Goal: Information Seeking & Learning: Learn about a topic

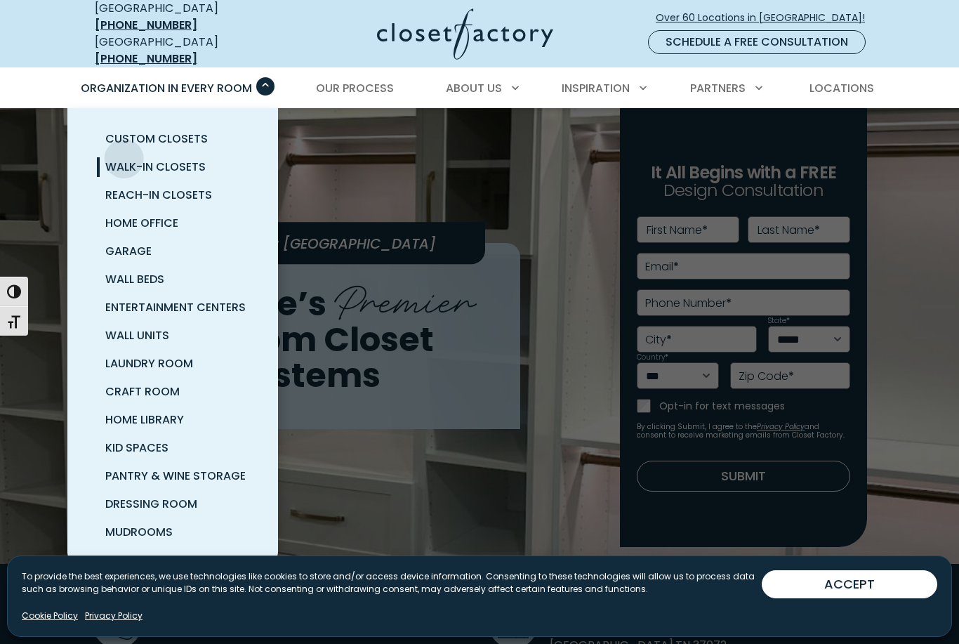
click at [118, 159] on span "Walk-In Closets" at bounding box center [155, 167] width 100 height 16
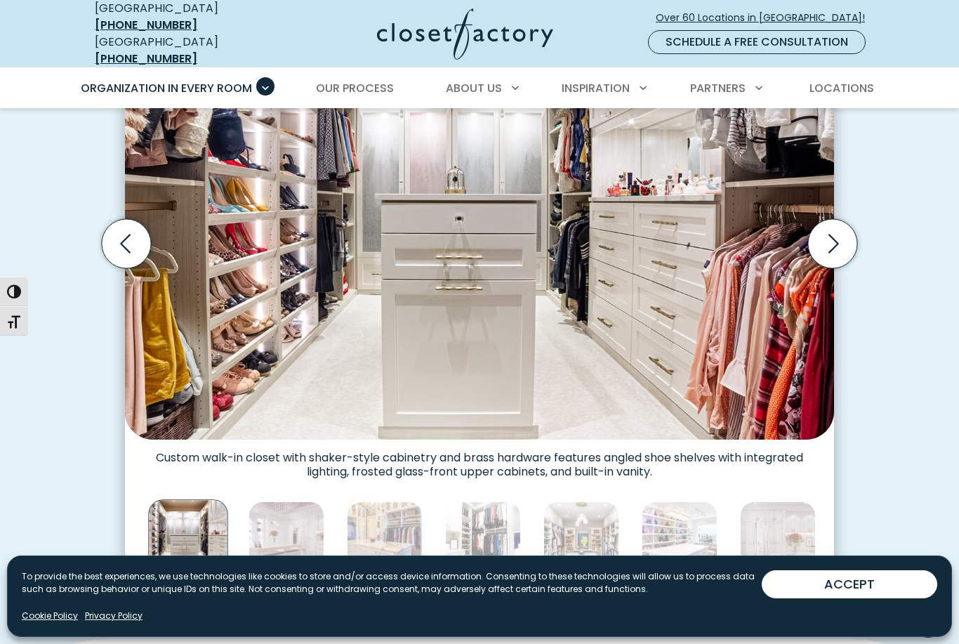
scroll to position [498, 0]
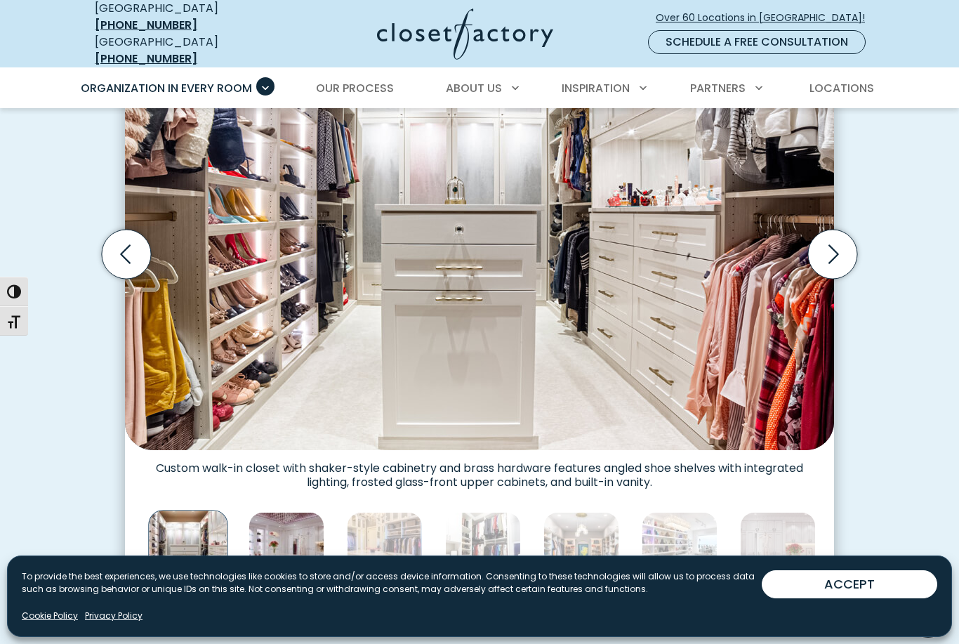
click at [298, 527] on img "Thumbnail Gallery" at bounding box center [287, 550] width 76 height 76
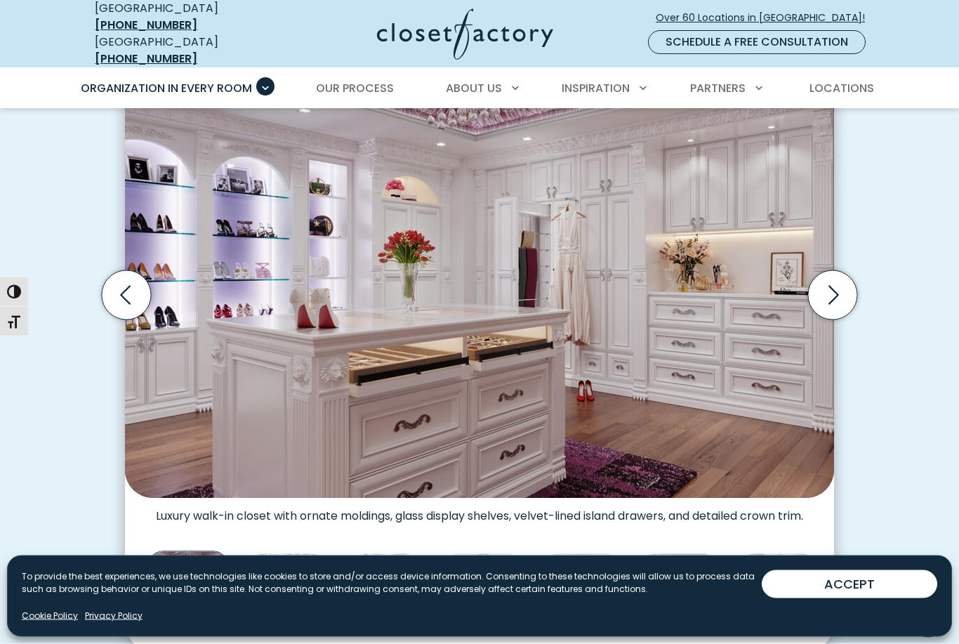
scroll to position [456, 0]
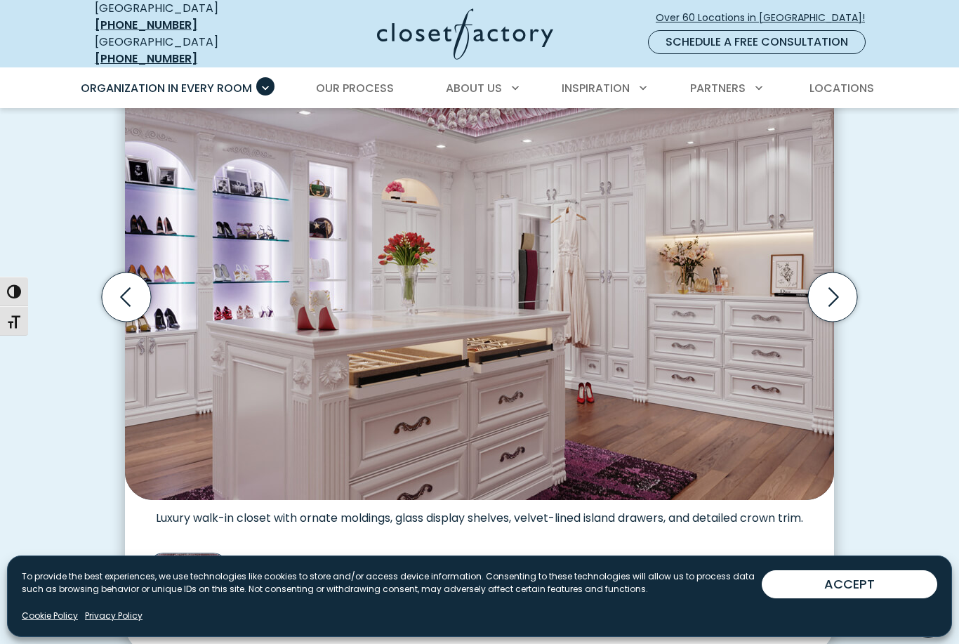
click at [300, 566] on img "Thumbnail Gallery" at bounding box center [287, 593] width 76 height 76
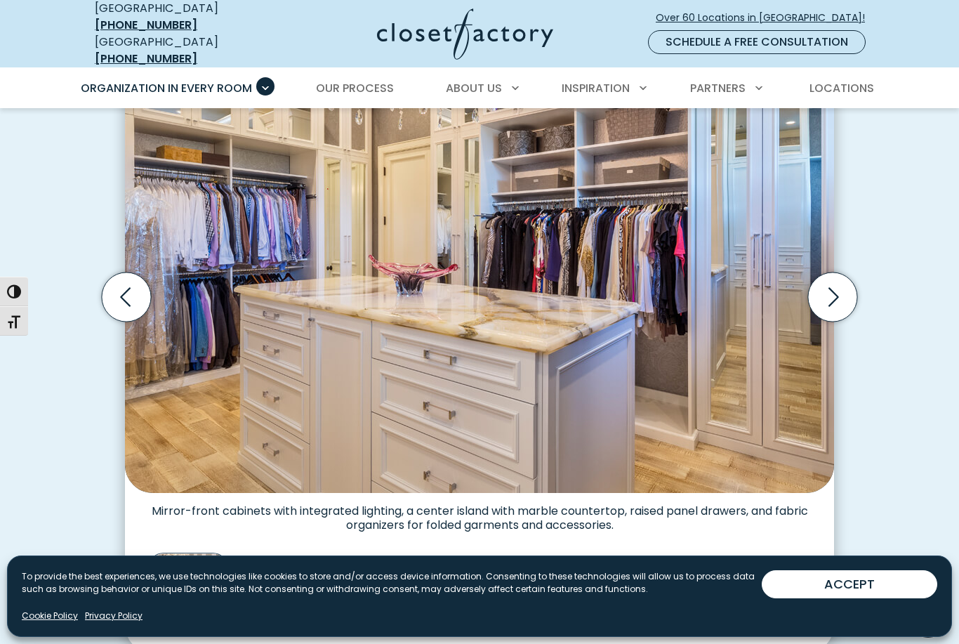
click at [315, 563] on img "Thumbnail Gallery" at bounding box center [287, 593] width 76 height 76
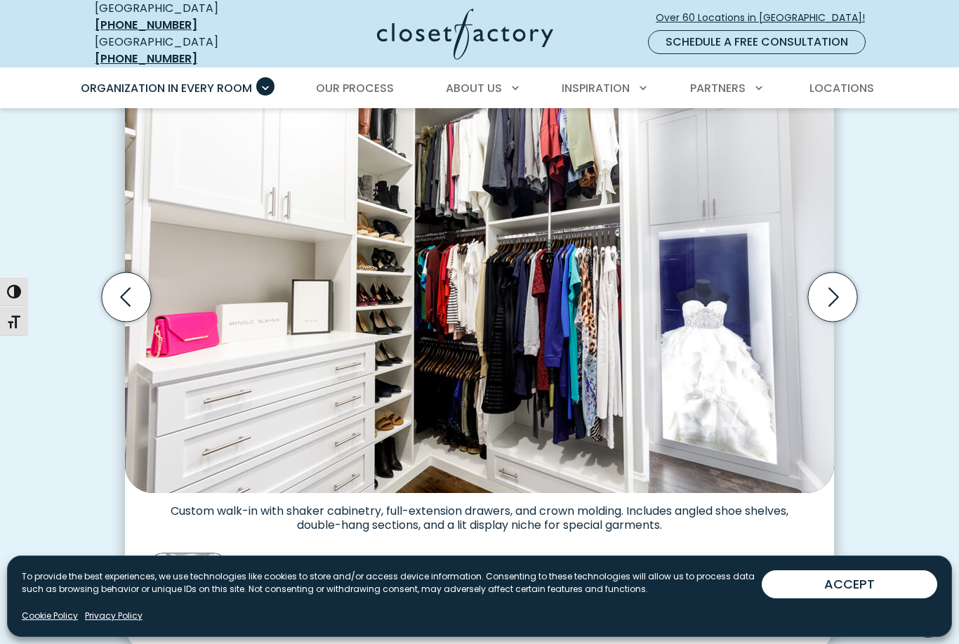
click at [322, 564] on img "Thumbnail Gallery" at bounding box center [287, 593] width 76 height 76
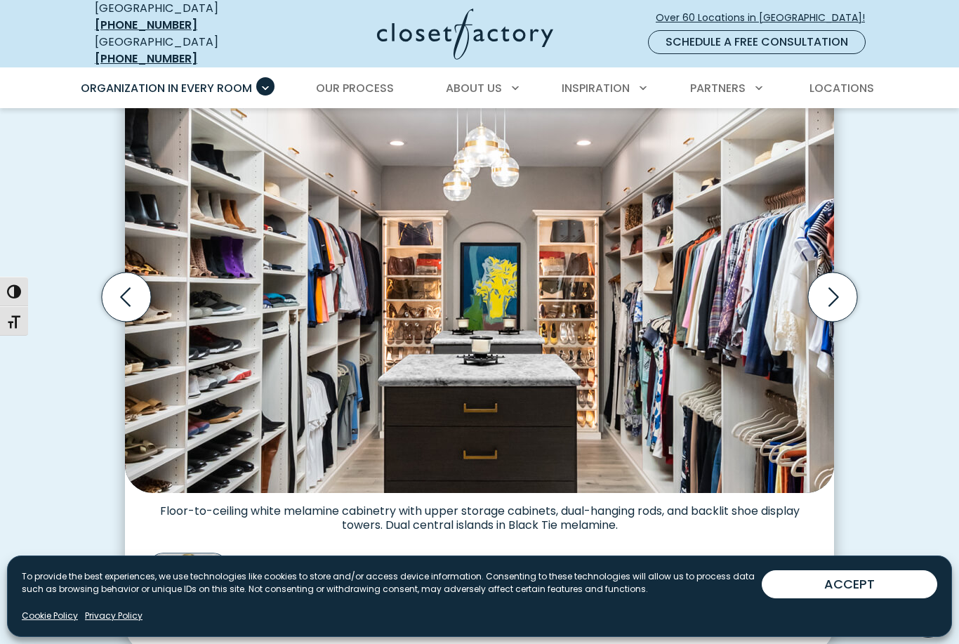
click at [290, 560] on img "Thumbnail Gallery" at bounding box center [287, 593] width 76 height 76
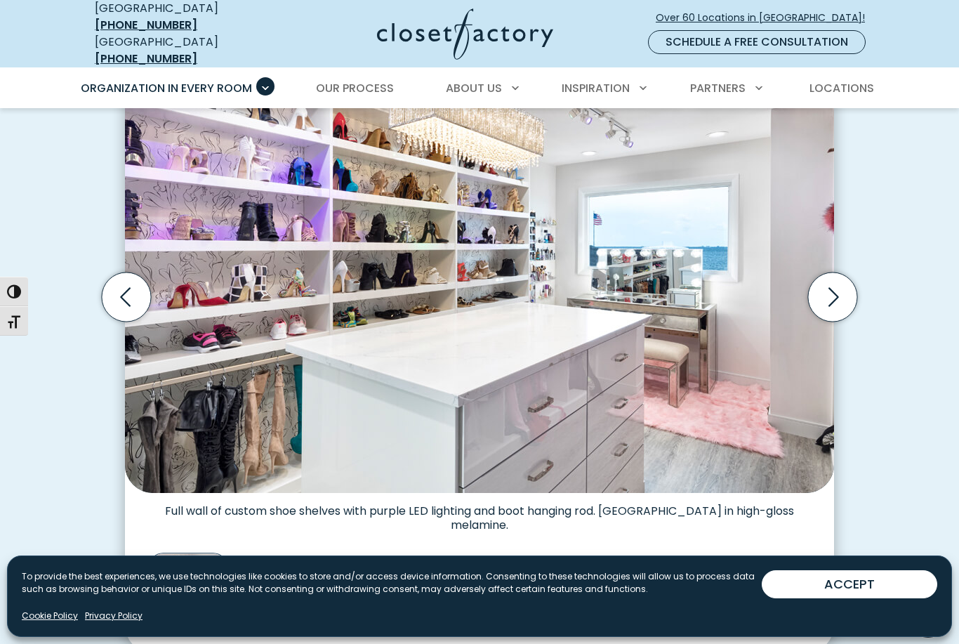
click at [305, 555] on img "Thumbnail Gallery" at bounding box center [287, 593] width 76 height 76
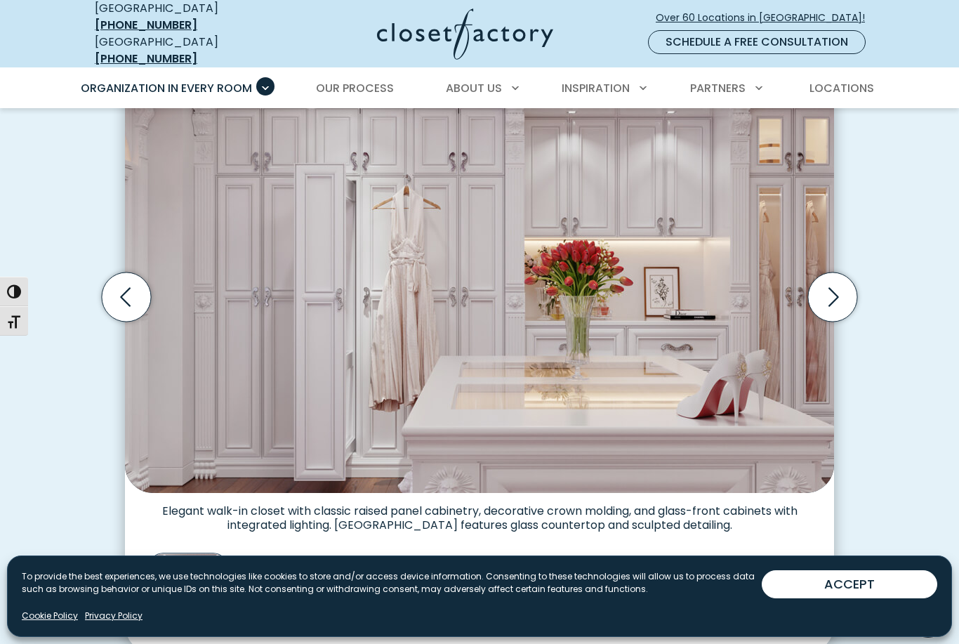
click at [298, 557] on img "Thumbnail Gallery" at bounding box center [287, 593] width 76 height 76
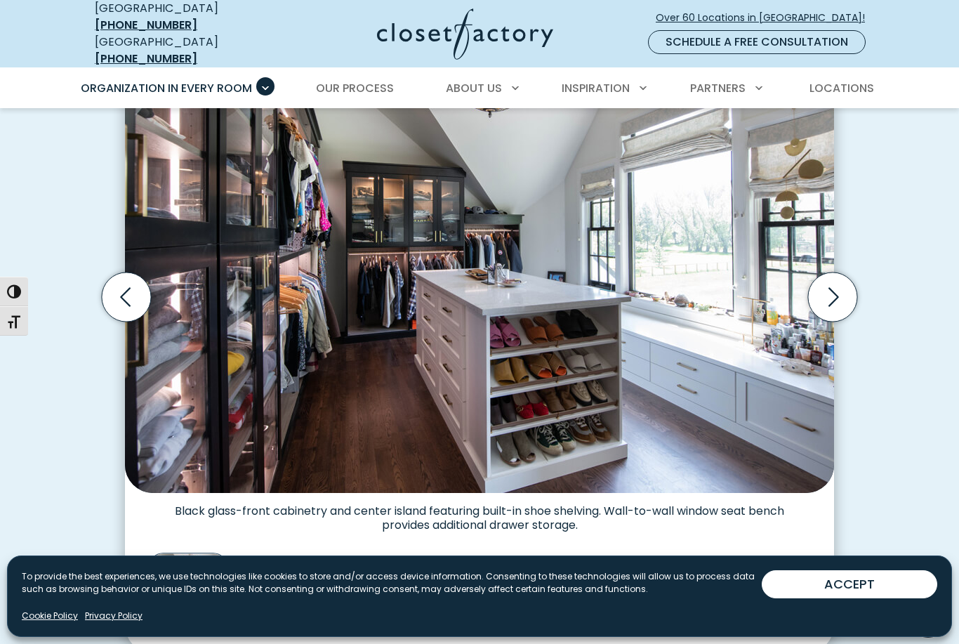
click at [296, 563] on img "Thumbnail Gallery" at bounding box center [287, 593] width 76 height 76
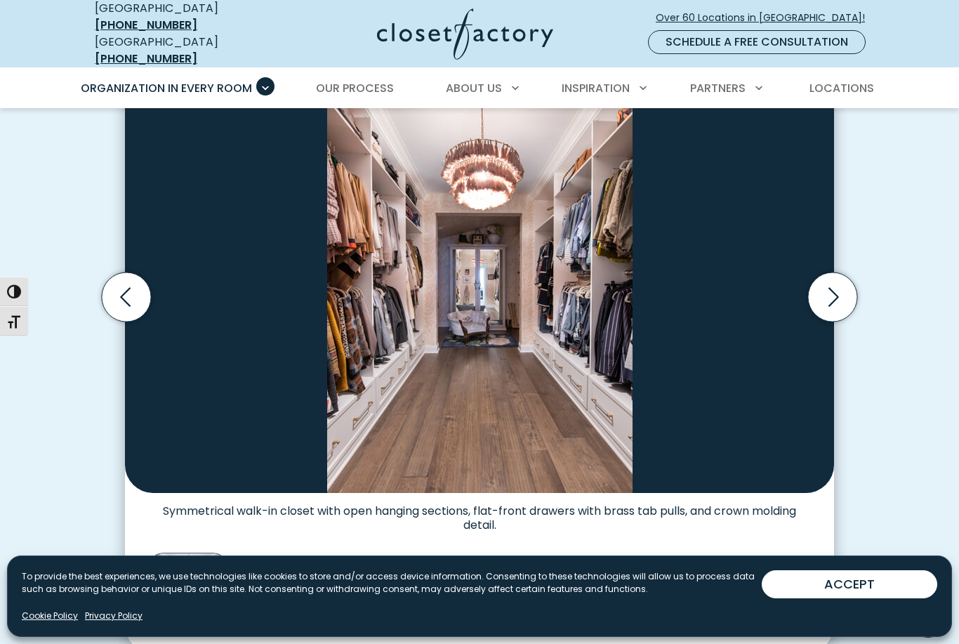
click at [298, 564] on img "Thumbnail Gallery" at bounding box center [287, 593] width 76 height 76
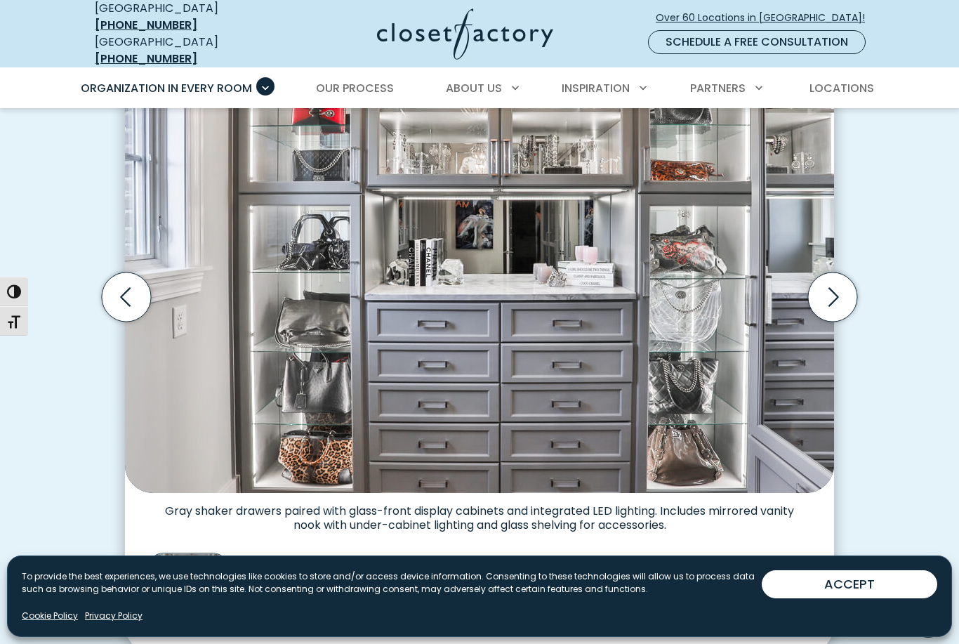
click at [304, 562] on img "Thumbnail Gallery" at bounding box center [287, 593] width 76 height 76
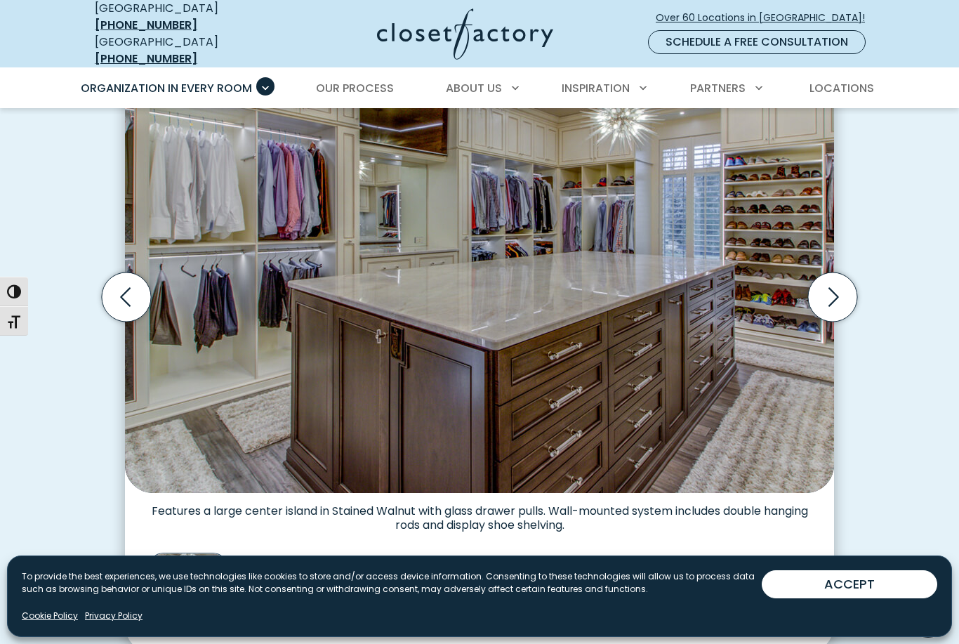
click at [310, 570] on img "Thumbnail Gallery" at bounding box center [287, 593] width 76 height 76
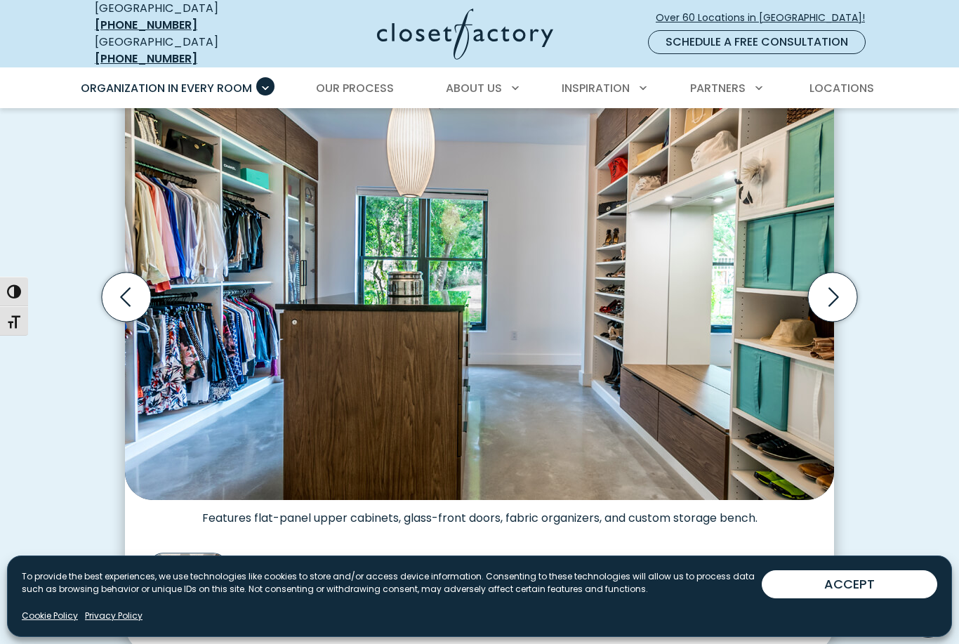
click at [308, 564] on img "Thumbnail Gallery" at bounding box center [287, 593] width 76 height 76
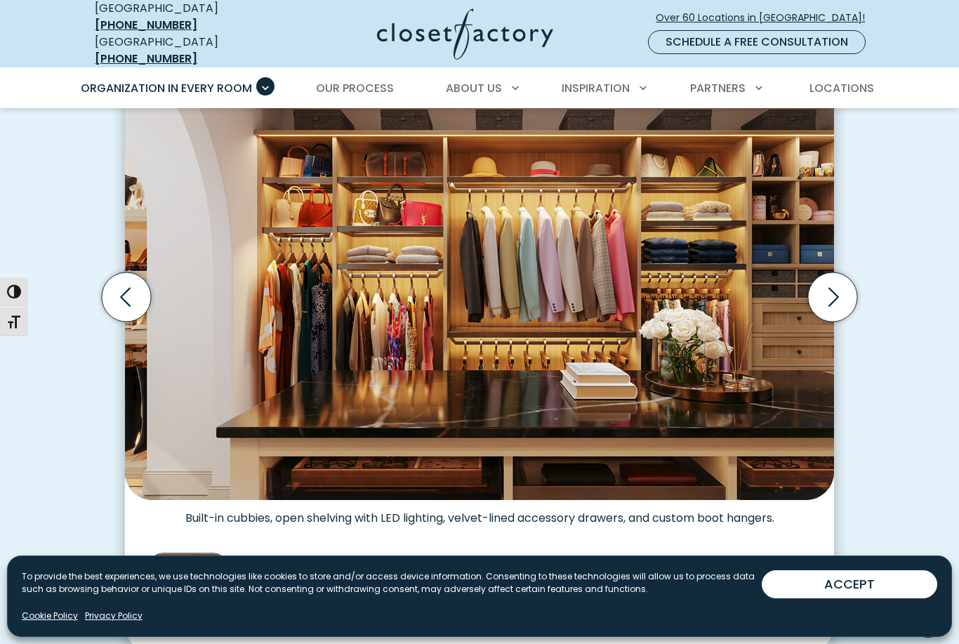
click at [312, 584] on img "Thumbnail Gallery" at bounding box center [287, 593] width 76 height 76
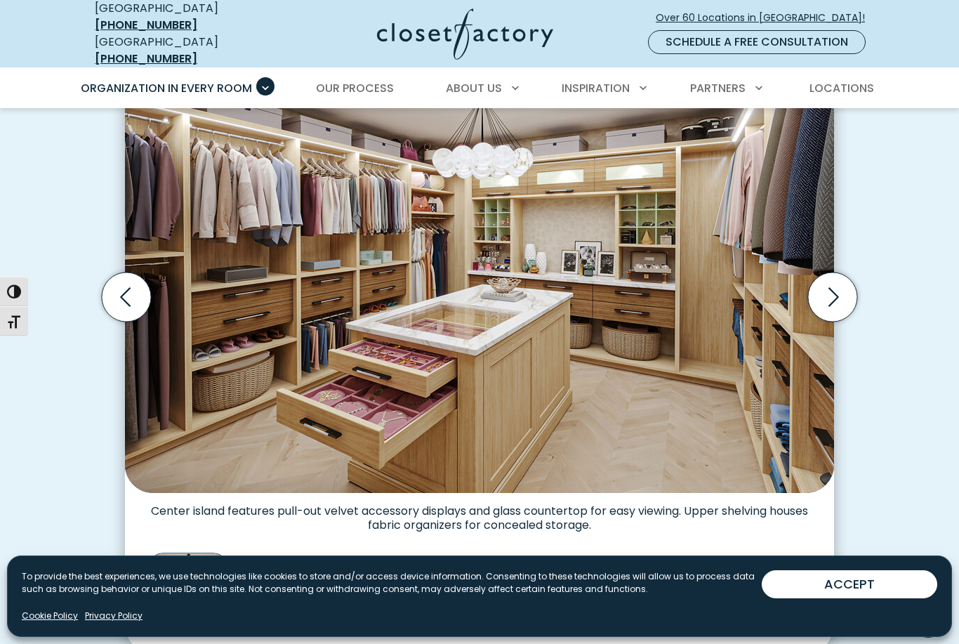
click at [280, 555] on img "Thumbnail Gallery" at bounding box center [287, 593] width 76 height 76
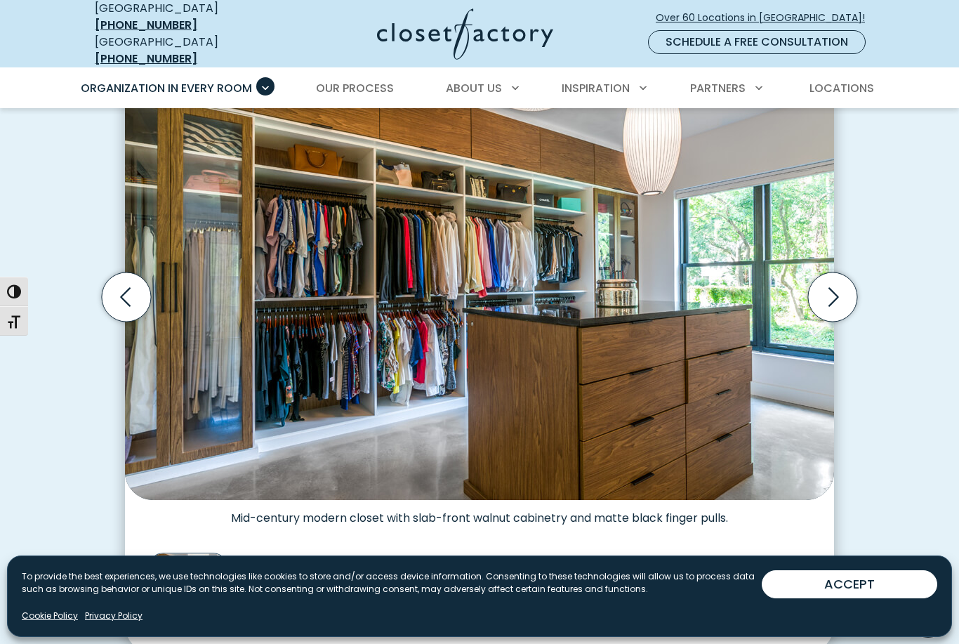
click at [303, 555] on img "Thumbnail Gallery" at bounding box center [287, 593] width 76 height 76
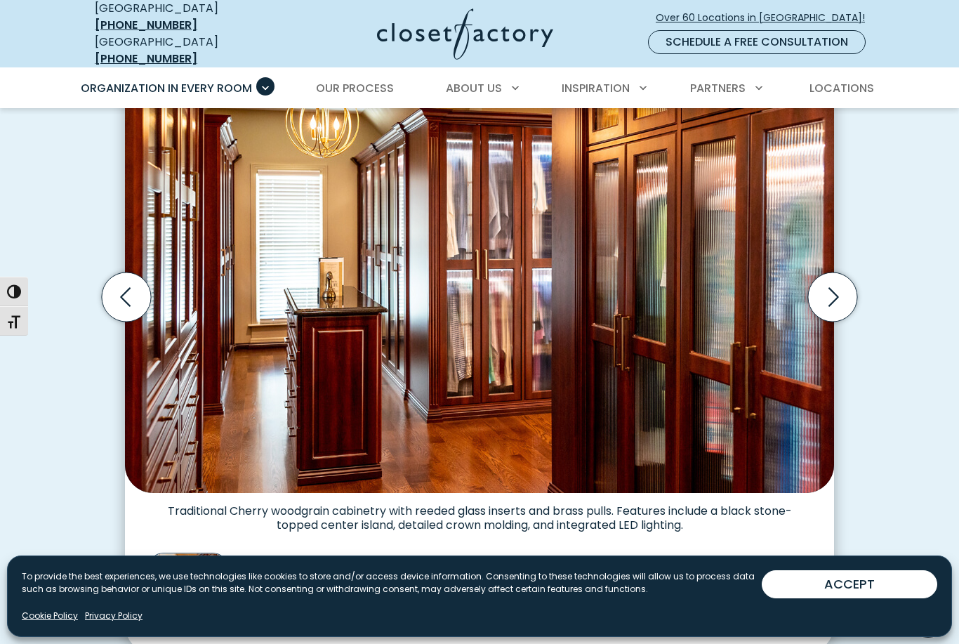
click at [354, 558] on img "Thumbnail Gallery" at bounding box center [385, 593] width 76 height 76
click at [282, 562] on img "Thumbnail Gallery" at bounding box center [287, 593] width 76 height 76
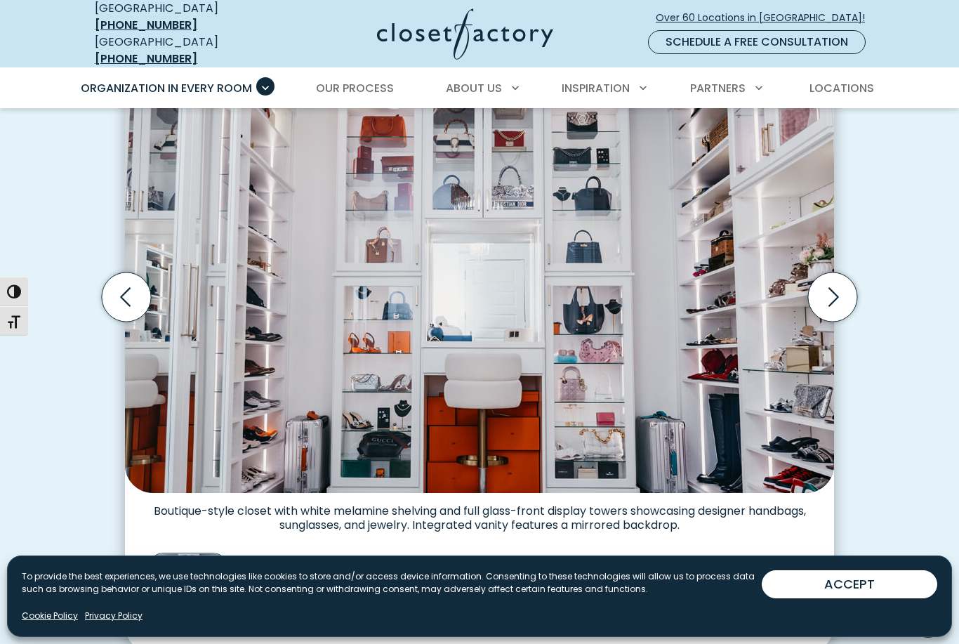
click at [389, 560] on img "Thumbnail Gallery" at bounding box center [385, 593] width 76 height 76
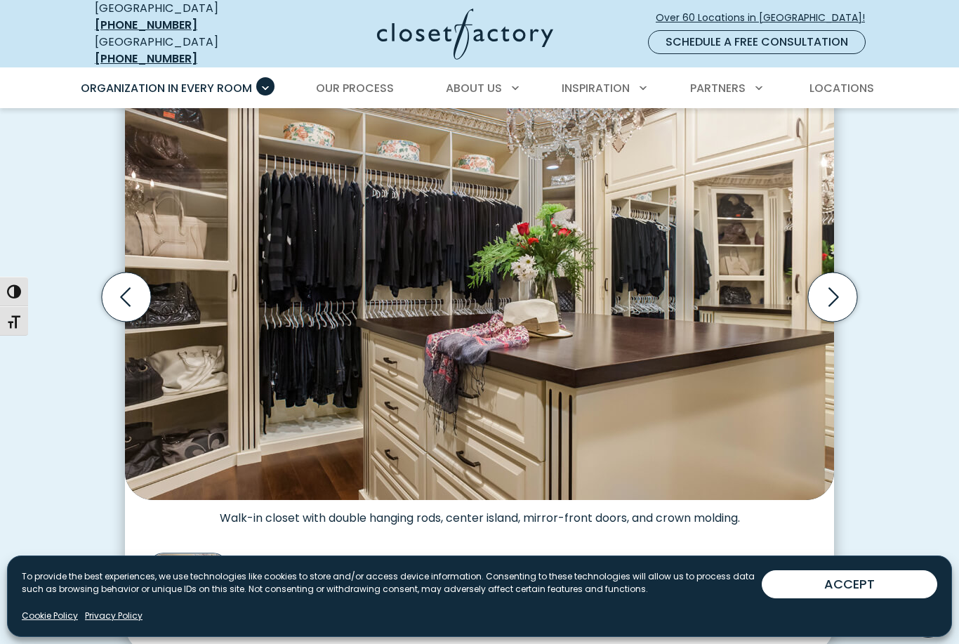
click at [305, 569] on img "Thumbnail Gallery" at bounding box center [287, 593] width 76 height 76
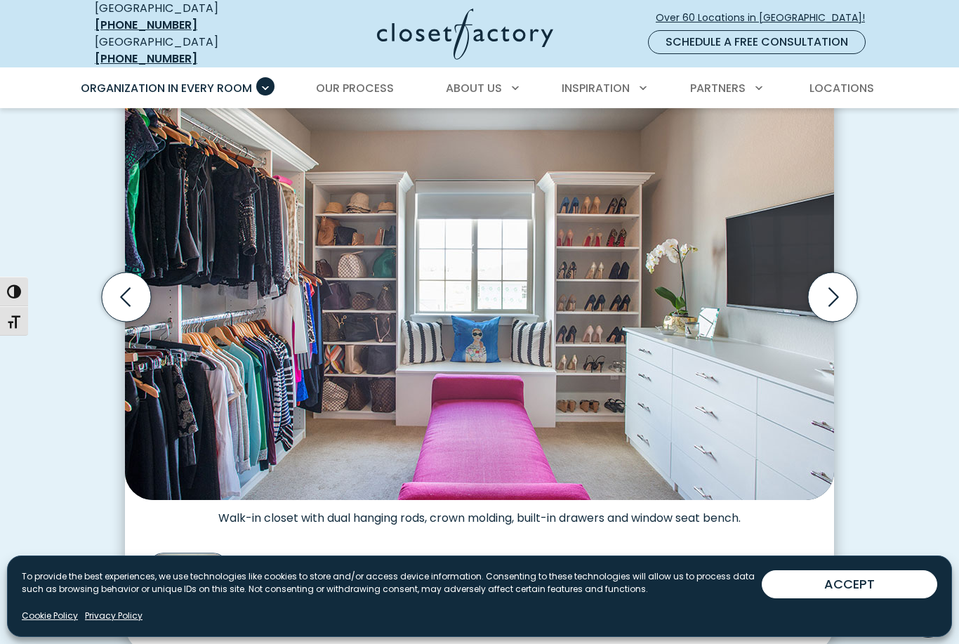
click at [317, 555] on img "Thumbnail Gallery" at bounding box center [287, 593] width 76 height 76
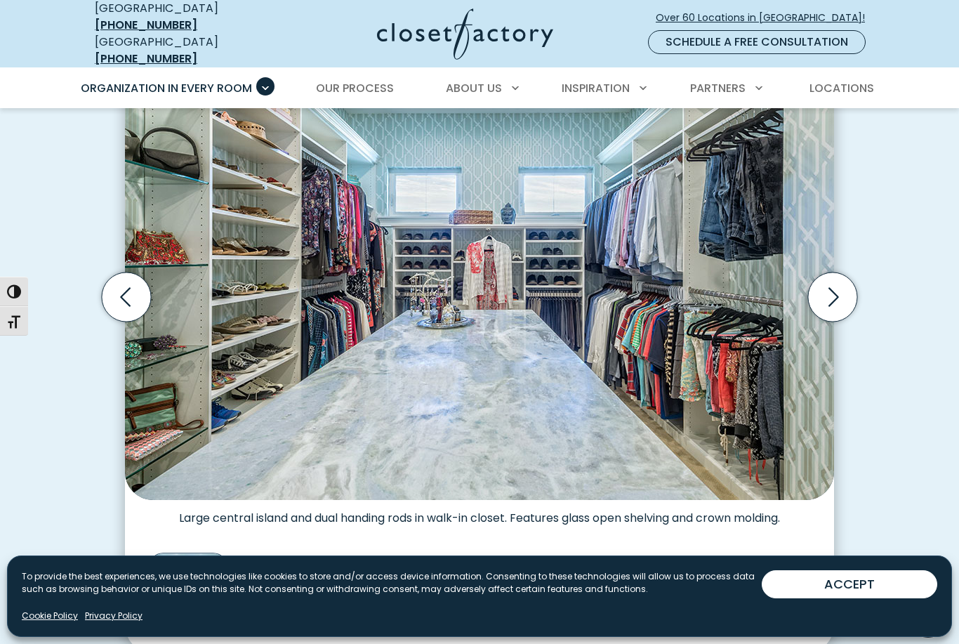
click at [279, 561] on img "Thumbnail Gallery" at bounding box center [287, 593] width 76 height 76
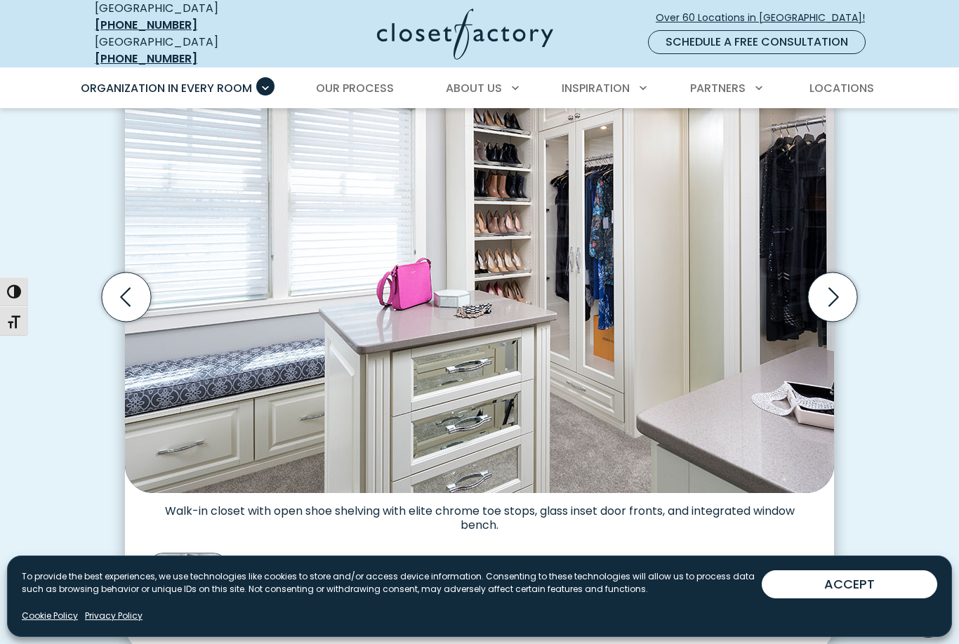
click at [276, 571] on img "Thumbnail Gallery" at bounding box center [287, 593] width 76 height 76
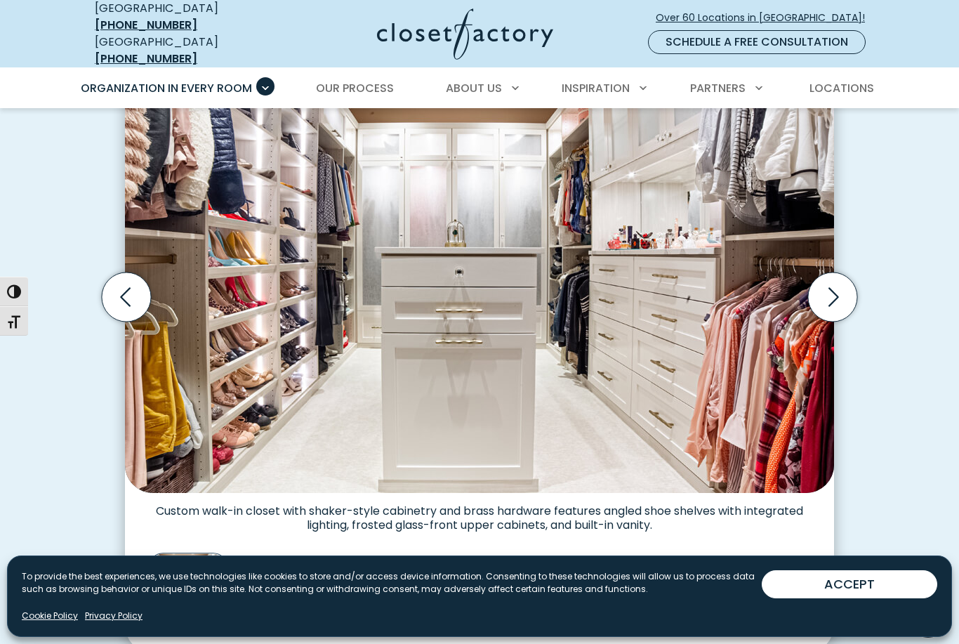
click at [281, 576] on img "Thumbnail Gallery" at bounding box center [287, 593] width 76 height 76
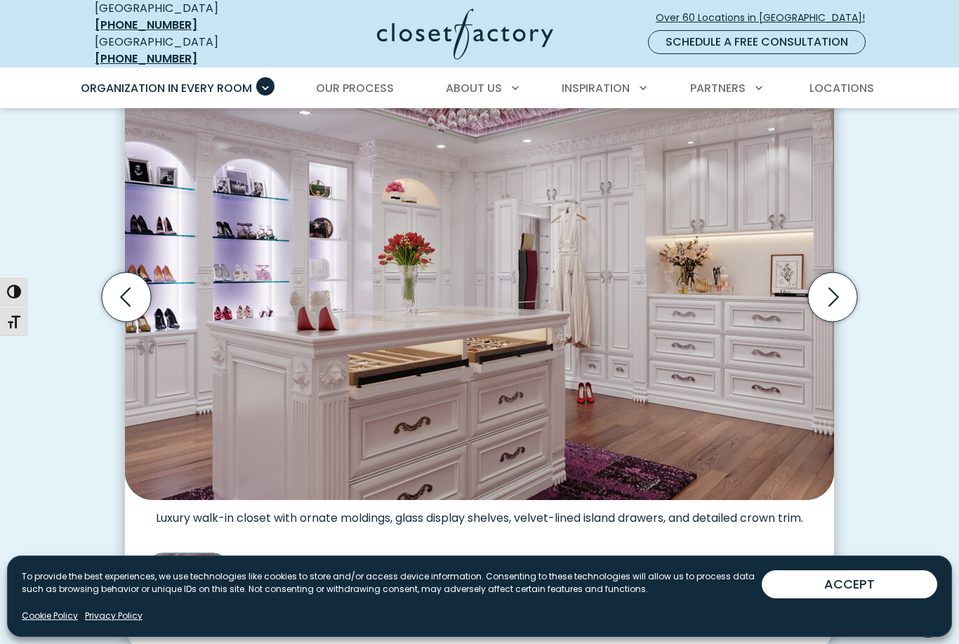
click at [280, 566] on img "Thumbnail Gallery" at bounding box center [287, 593] width 76 height 76
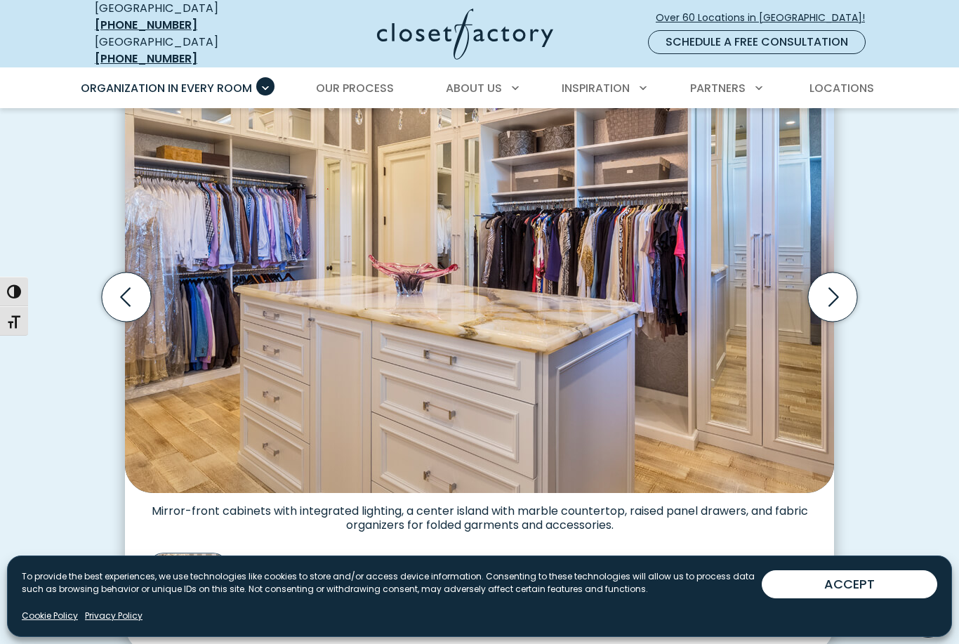
click at [284, 567] on img "Thumbnail Gallery" at bounding box center [287, 593] width 76 height 76
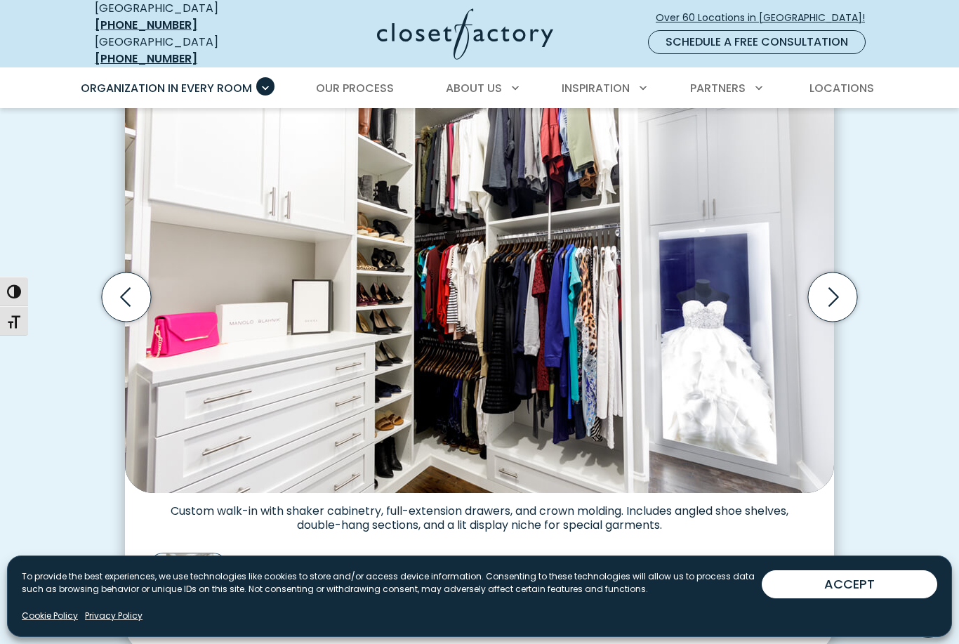
click at [281, 569] on img "Thumbnail Gallery" at bounding box center [287, 593] width 76 height 76
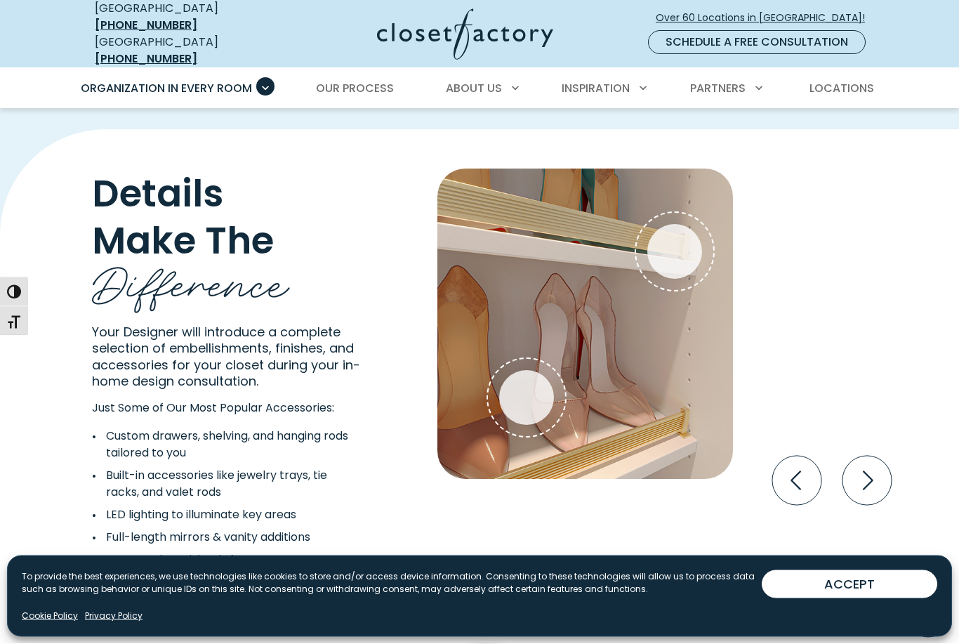
scroll to position [2522, 0]
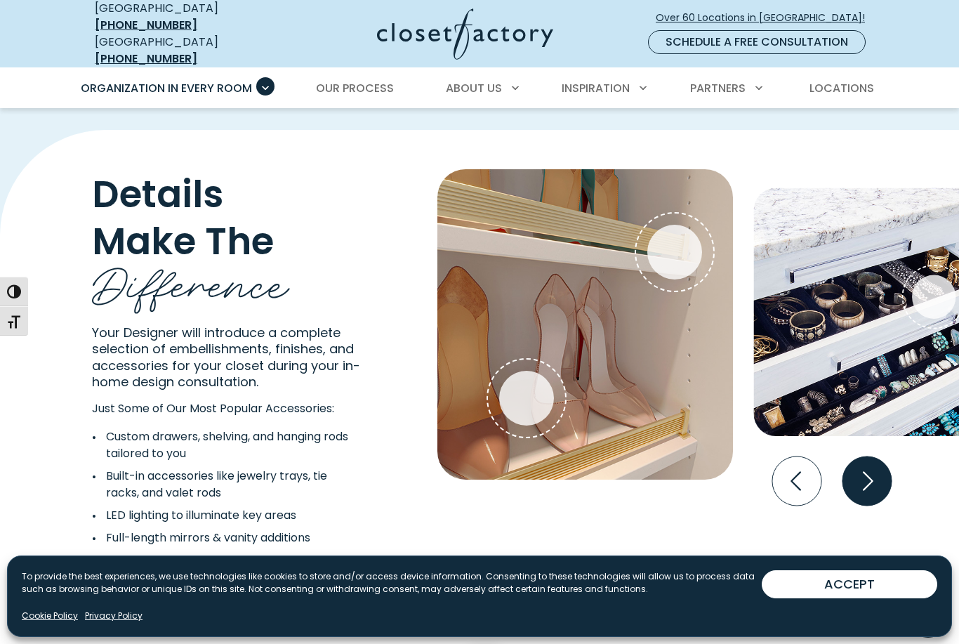
click at [872, 456] on icon "Next slide" at bounding box center [866, 480] width 49 height 49
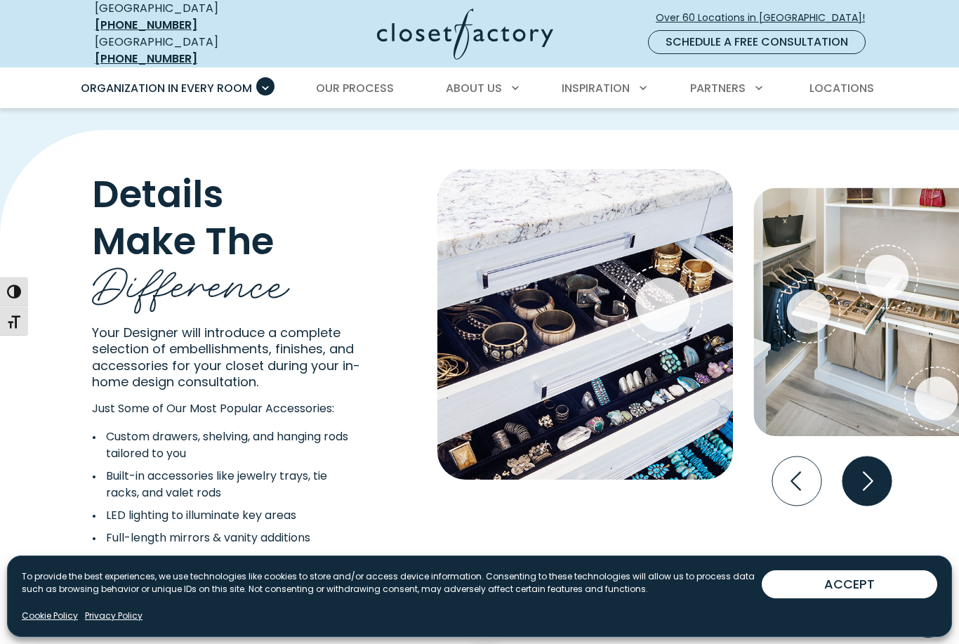
click at [880, 456] on icon "Next slide" at bounding box center [866, 480] width 49 height 49
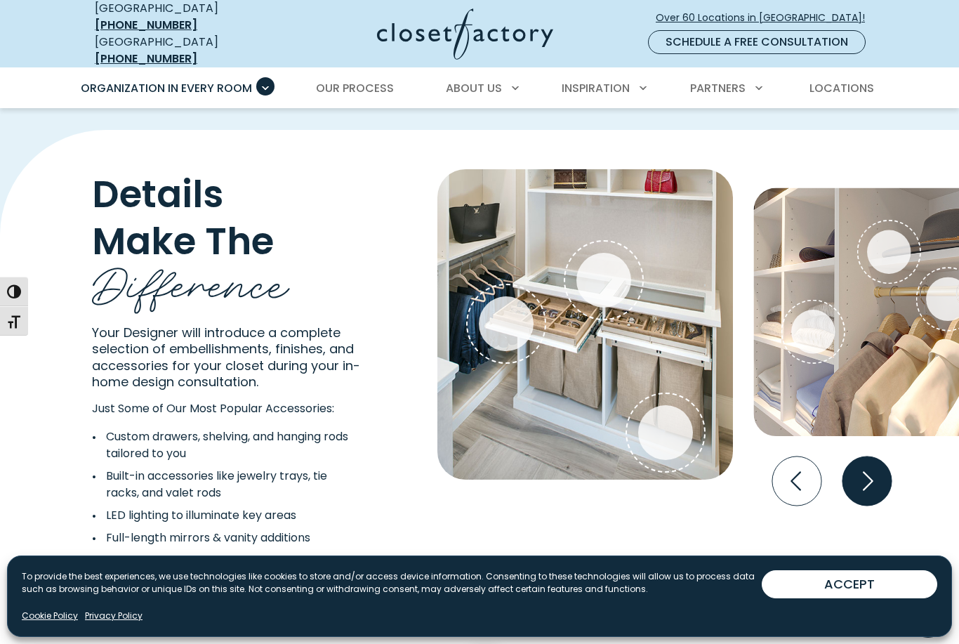
click at [865, 456] on icon "Next slide" at bounding box center [866, 480] width 49 height 49
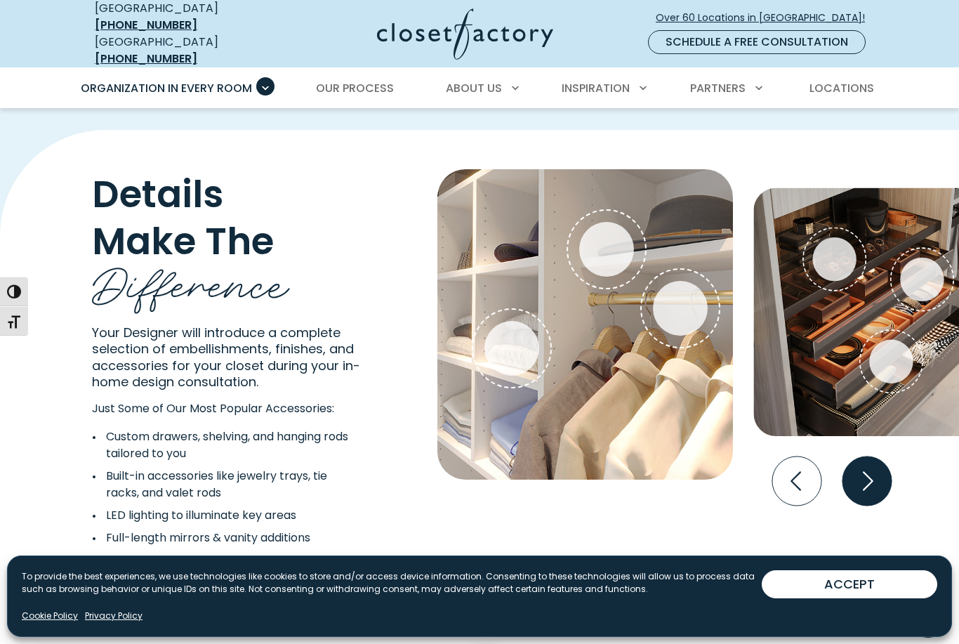
click at [877, 456] on icon "Next slide" at bounding box center [866, 480] width 49 height 49
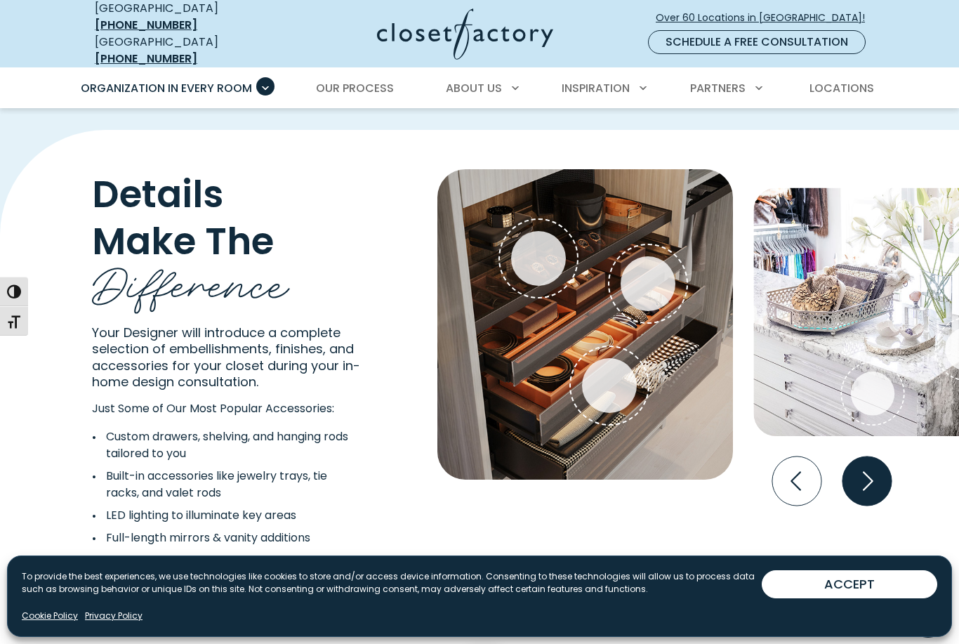
click at [875, 456] on icon "Next slide" at bounding box center [866, 480] width 49 height 49
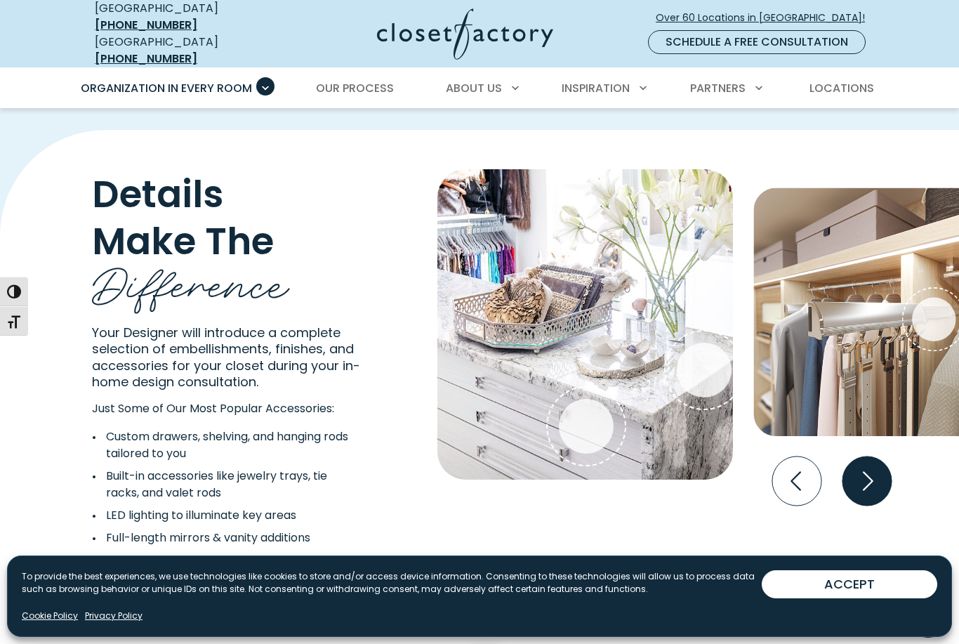
click at [867, 471] on icon "Next slide" at bounding box center [868, 480] width 11 height 19
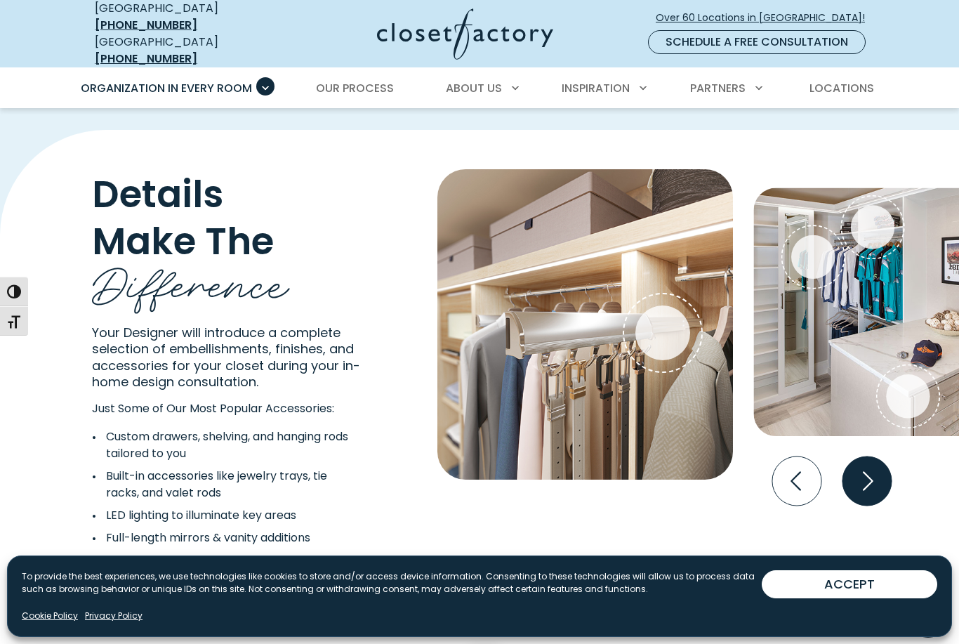
click at [866, 456] on icon "Next slide" at bounding box center [866, 480] width 49 height 49
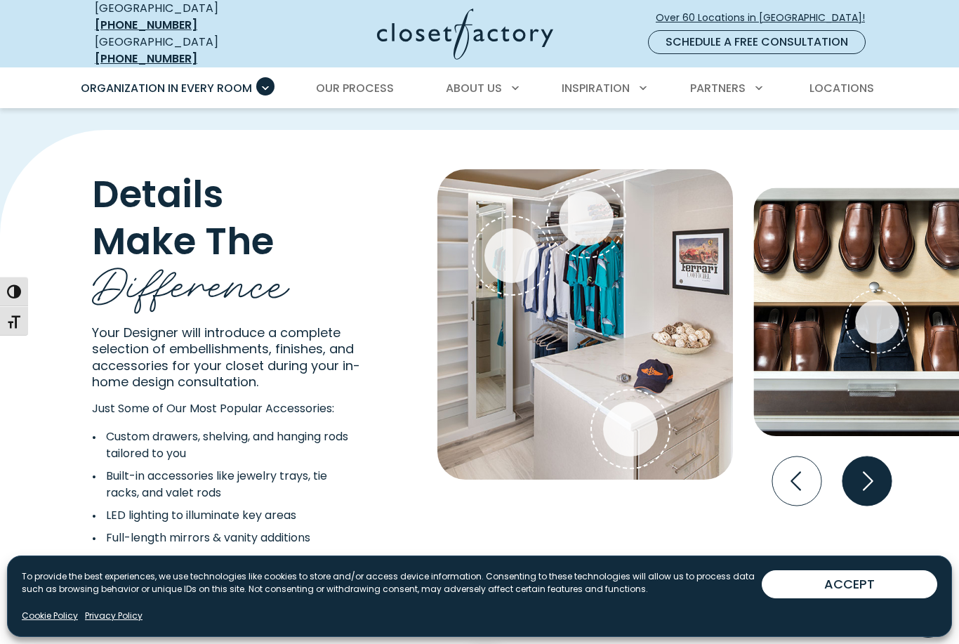
click at [867, 456] on icon "Next slide" at bounding box center [866, 480] width 49 height 49
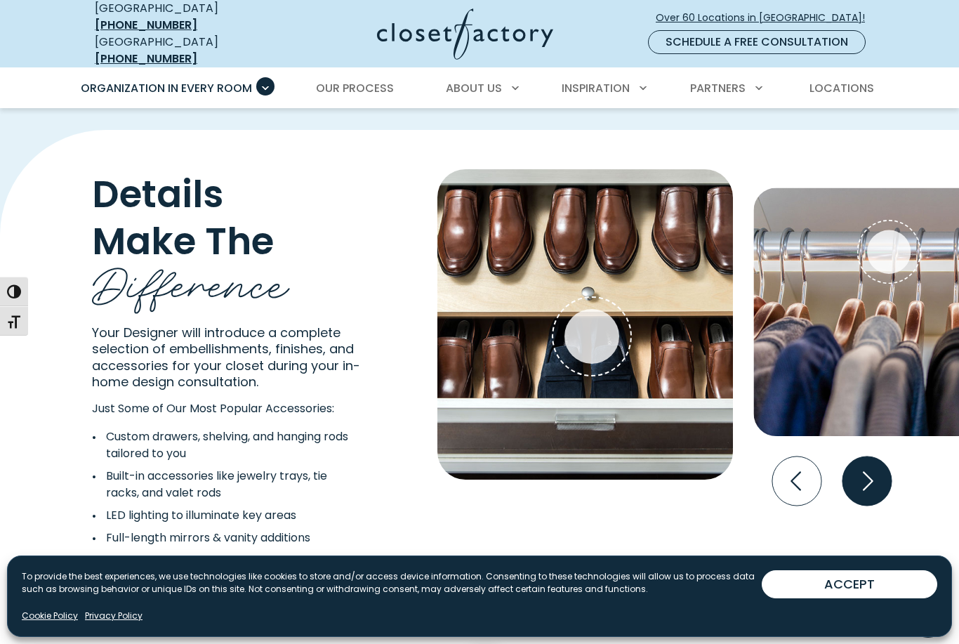
click at [873, 456] on icon "Next slide" at bounding box center [866, 480] width 49 height 49
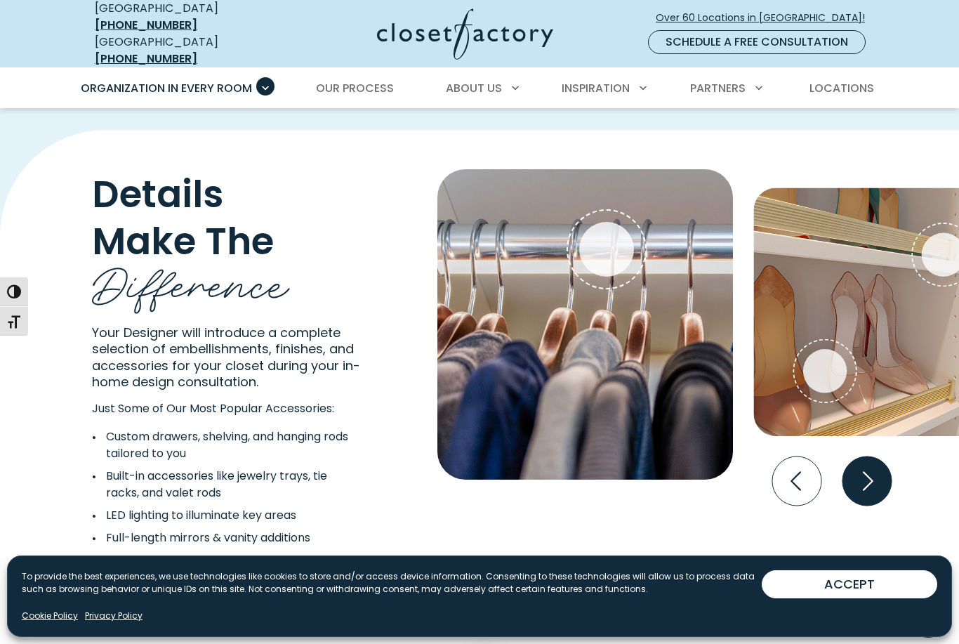
click at [872, 456] on icon "Next slide" at bounding box center [866, 480] width 49 height 49
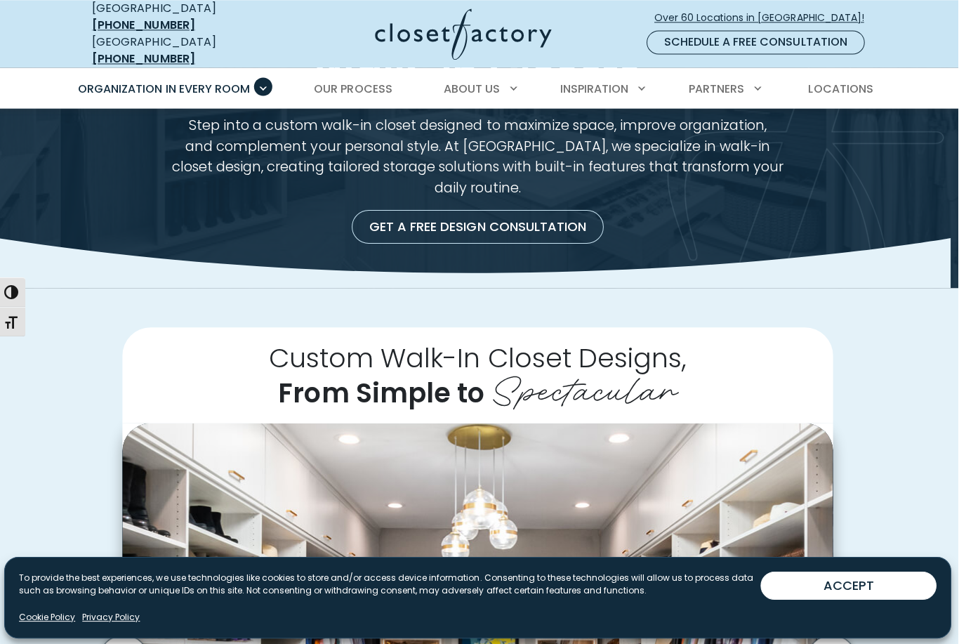
scroll to position [0, 0]
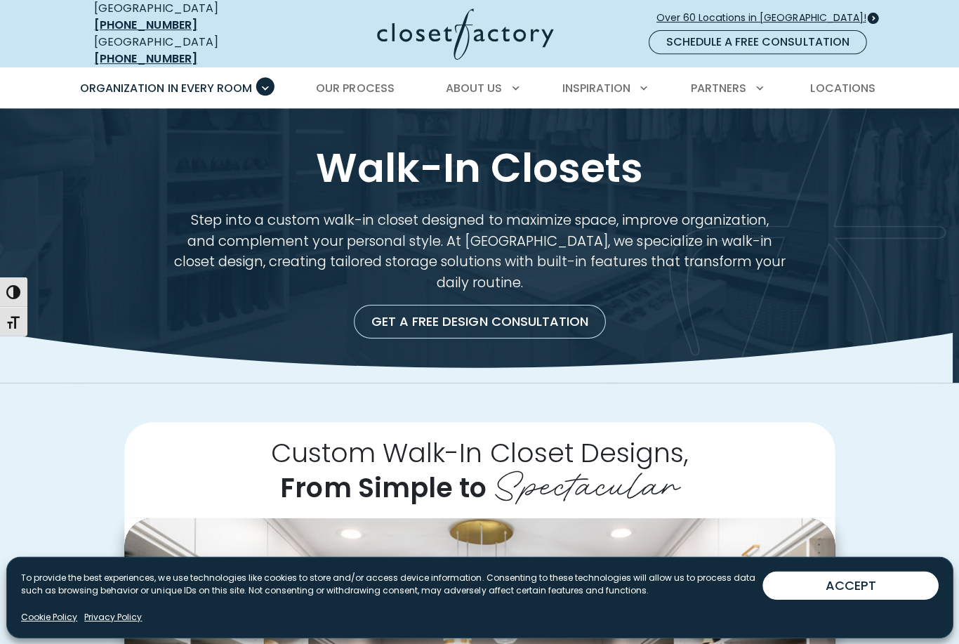
click at [807, 11] on span "Over 60 Locations in [GEOGRAPHIC_DATA]!" at bounding box center [766, 18] width 220 height 15
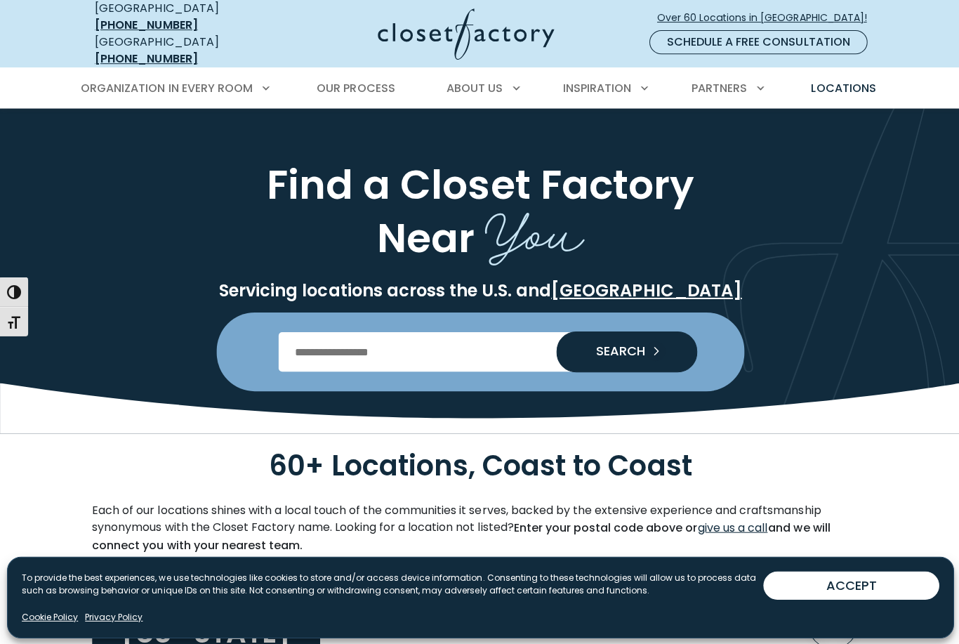
click at [464, 348] on input "Enter Postal Code" at bounding box center [480, 350] width 404 height 39
type input "*****"
click at [652, 341] on icon "Search our Nationwide Locations" at bounding box center [657, 350] width 20 height 20
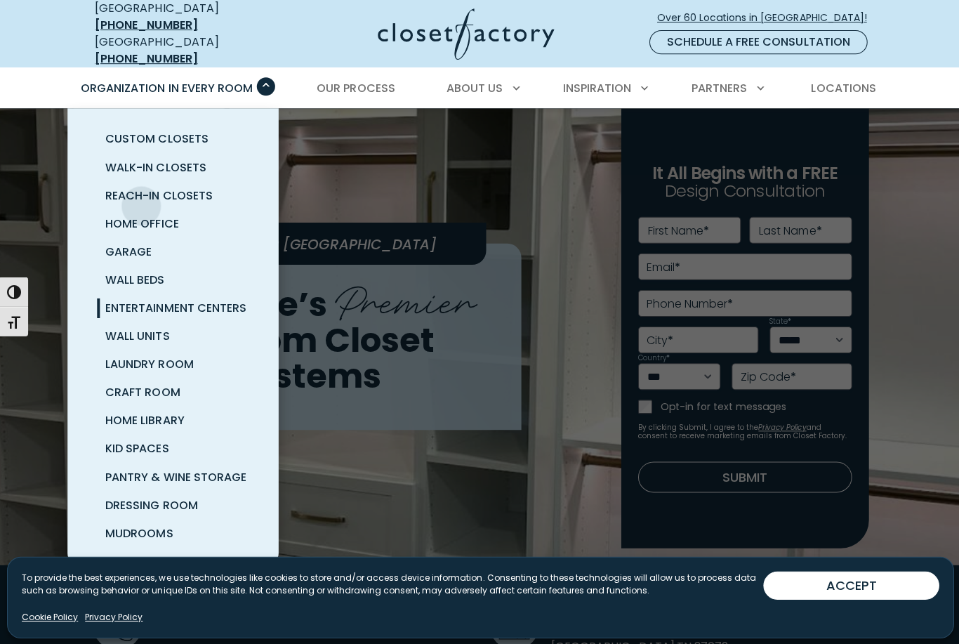
click at [105, 293] on link "Entertainment Centers" at bounding box center [189, 307] width 211 height 28
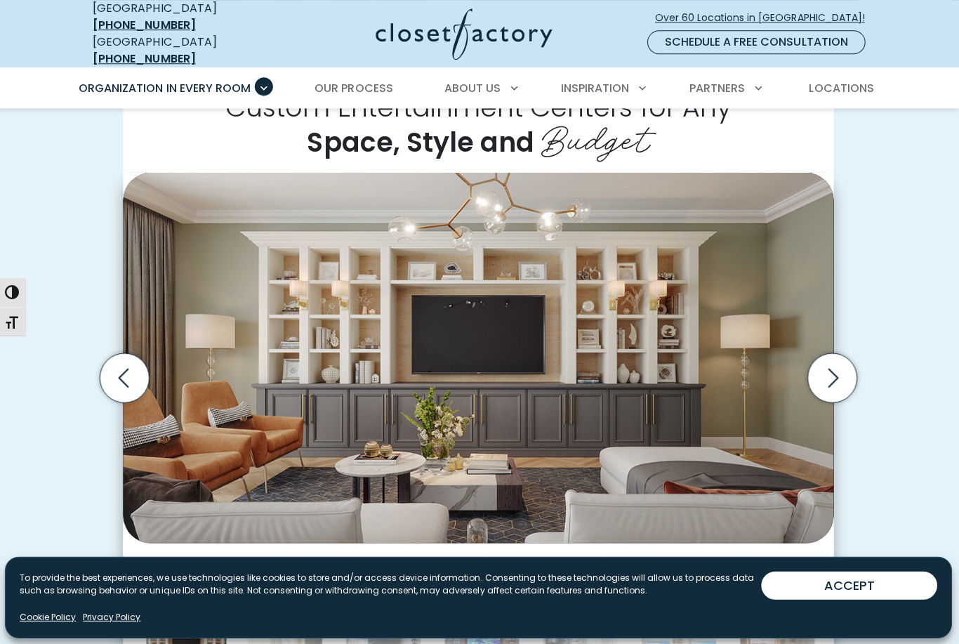
scroll to position [385, 0]
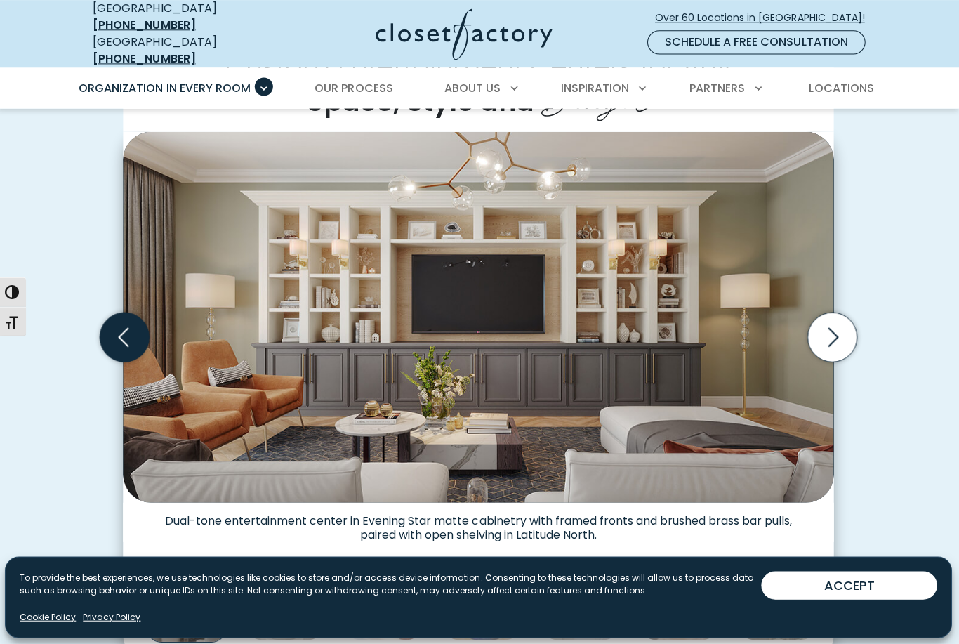
click at [107, 314] on icon "Previous slide" at bounding box center [126, 335] width 49 height 49
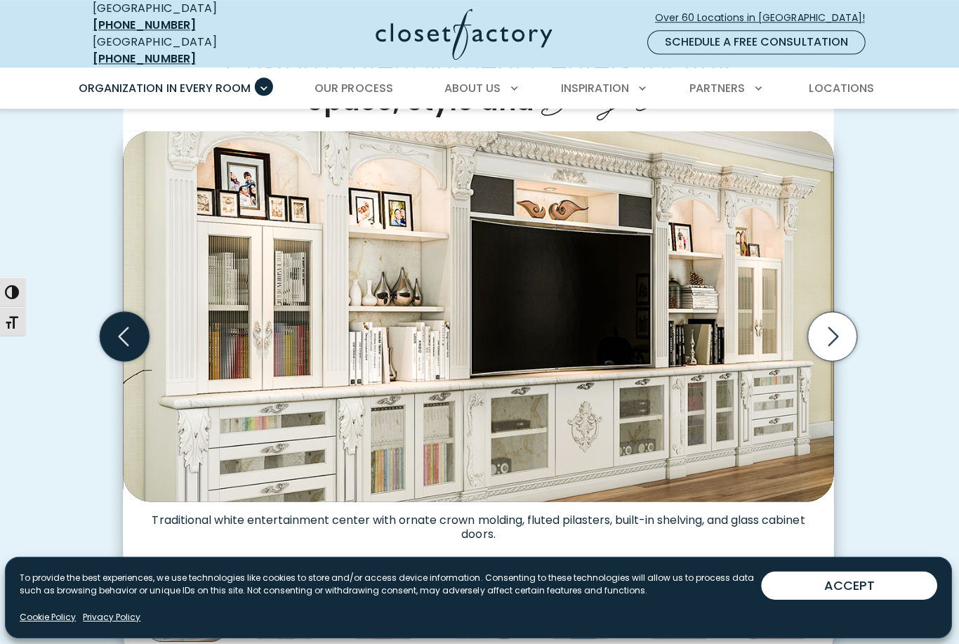
click at [108, 322] on icon "Previous slide" at bounding box center [126, 334] width 49 height 49
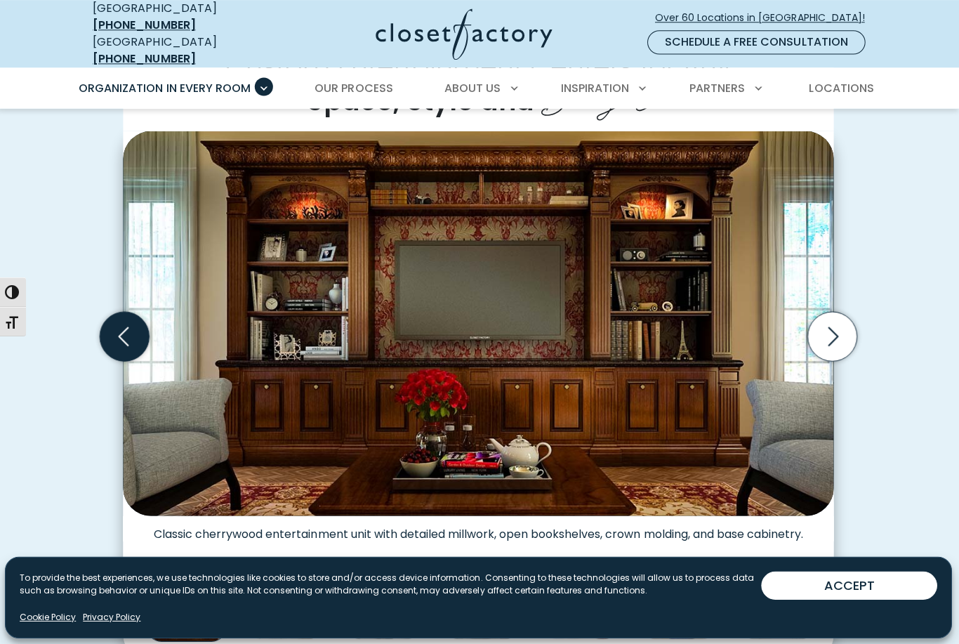
click at [109, 324] on icon "Previous slide" at bounding box center [126, 334] width 49 height 49
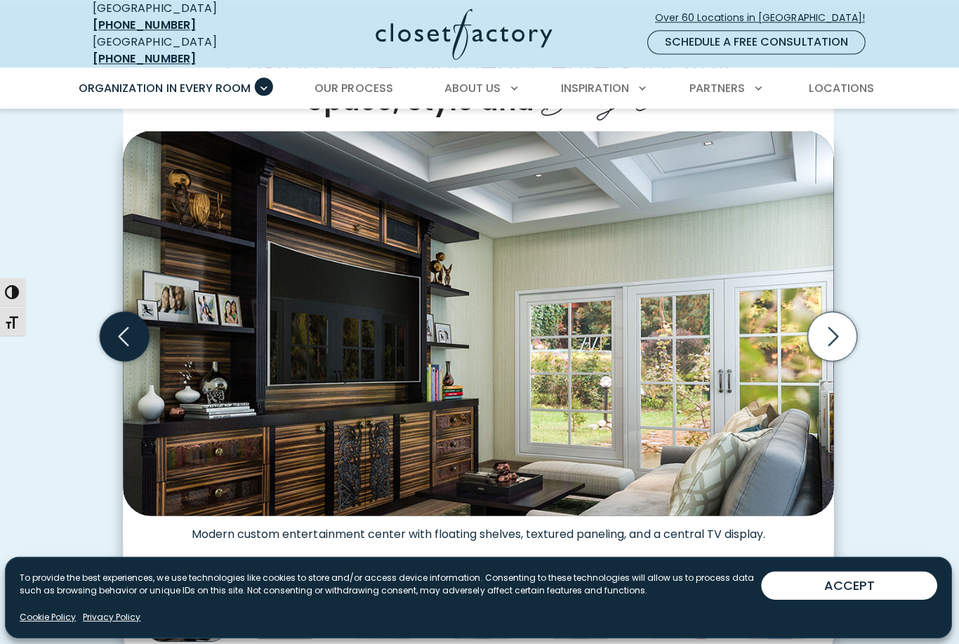
click at [106, 337] on icon "Previous slide" at bounding box center [126, 334] width 49 height 49
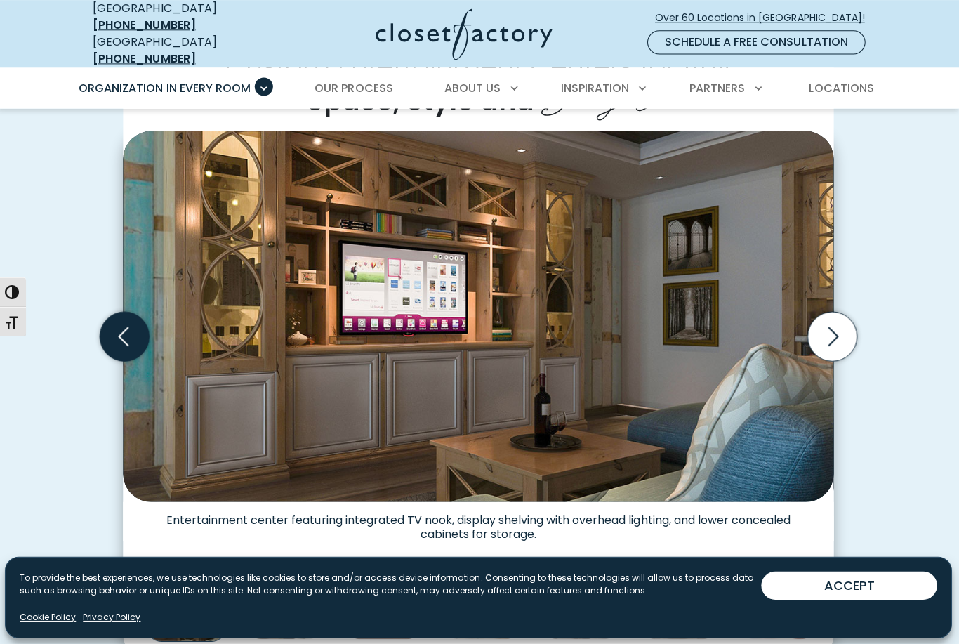
click at [104, 329] on icon "Previous slide" at bounding box center [126, 334] width 49 height 49
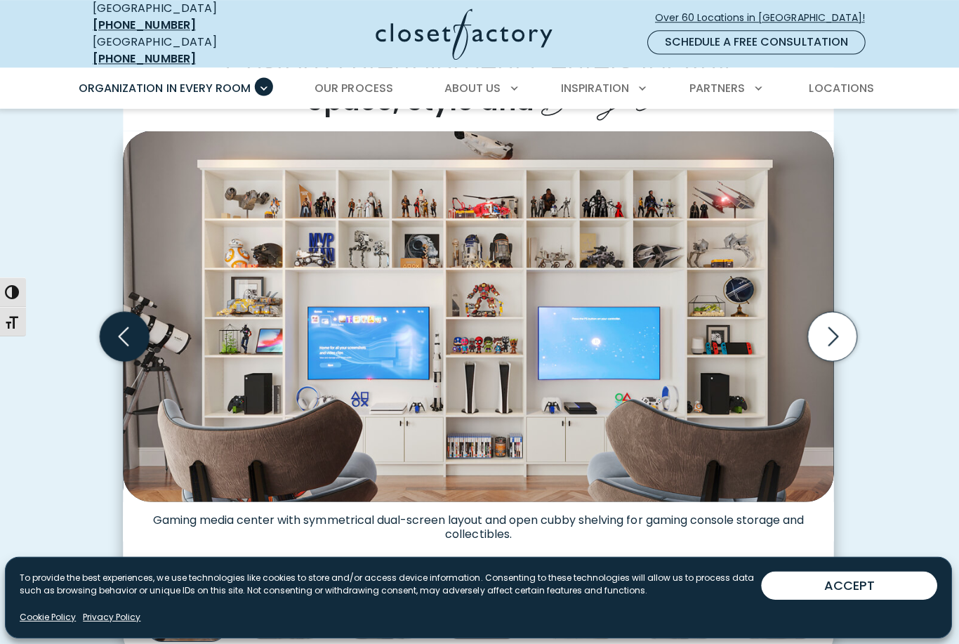
click at [104, 331] on icon "Previous slide" at bounding box center [126, 334] width 49 height 49
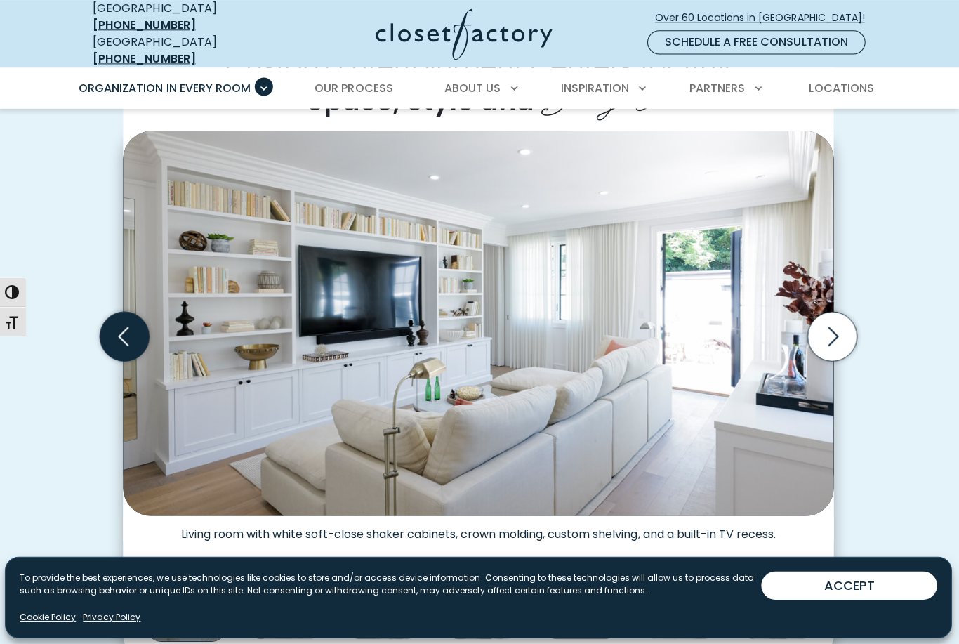
click at [105, 325] on icon "Previous slide" at bounding box center [126, 334] width 49 height 49
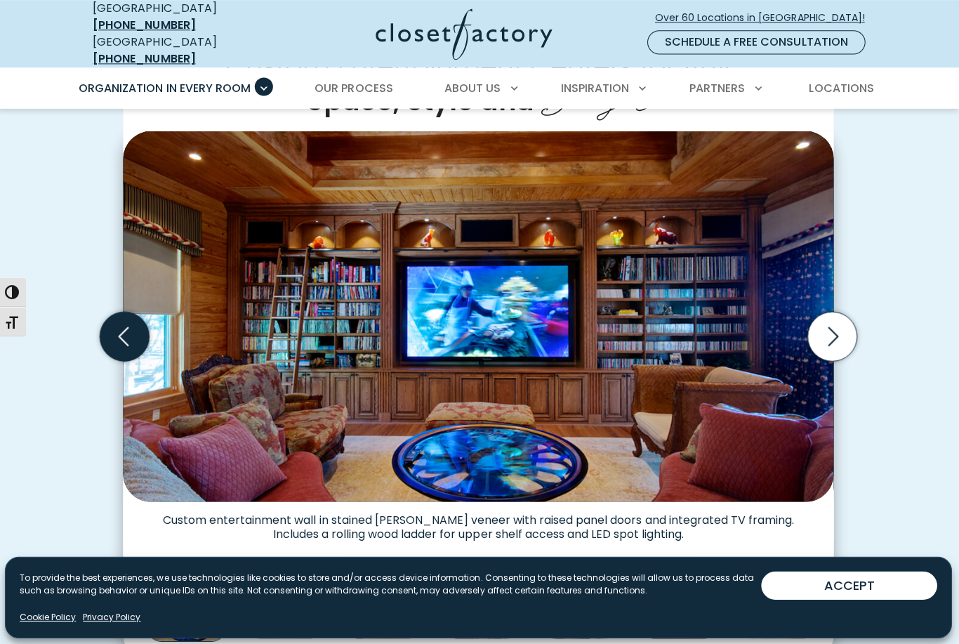
click at [105, 327] on icon "Previous slide" at bounding box center [126, 334] width 49 height 49
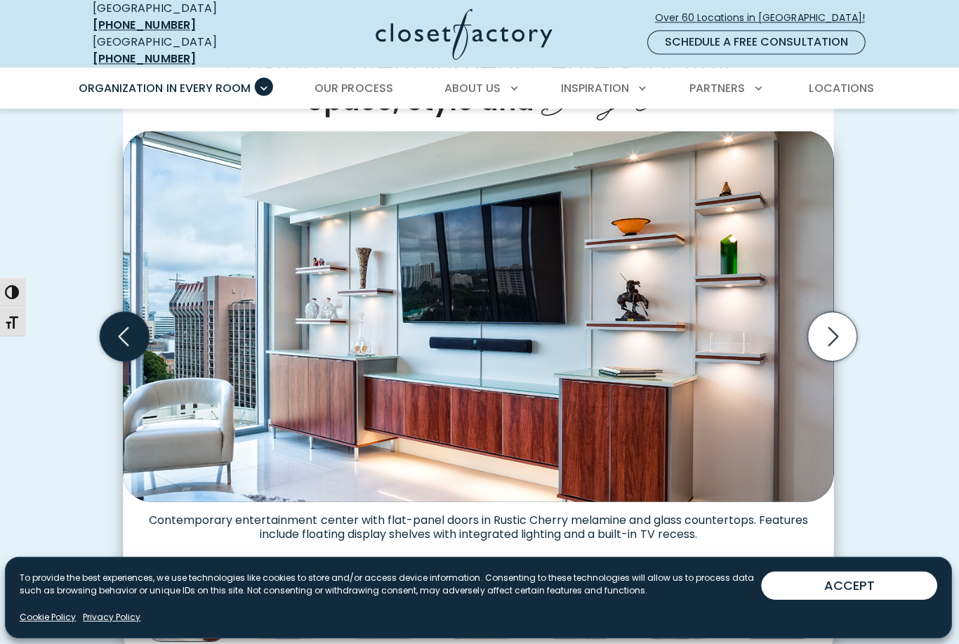
click at [103, 327] on icon "Previous slide" at bounding box center [126, 334] width 49 height 49
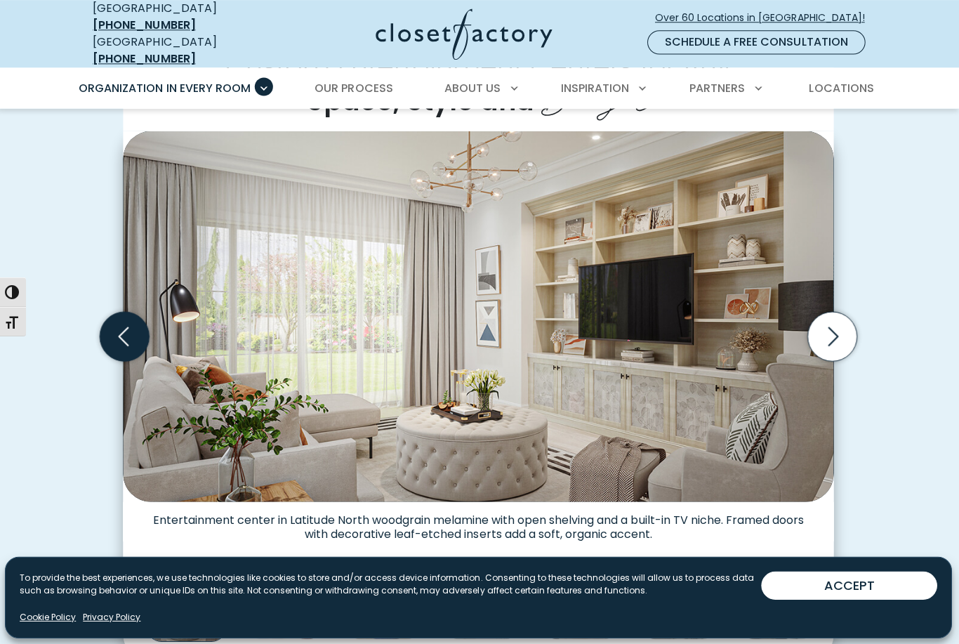
click at [106, 330] on icon "Previous slide" at bounding box center [126, 334] width 49 height 49
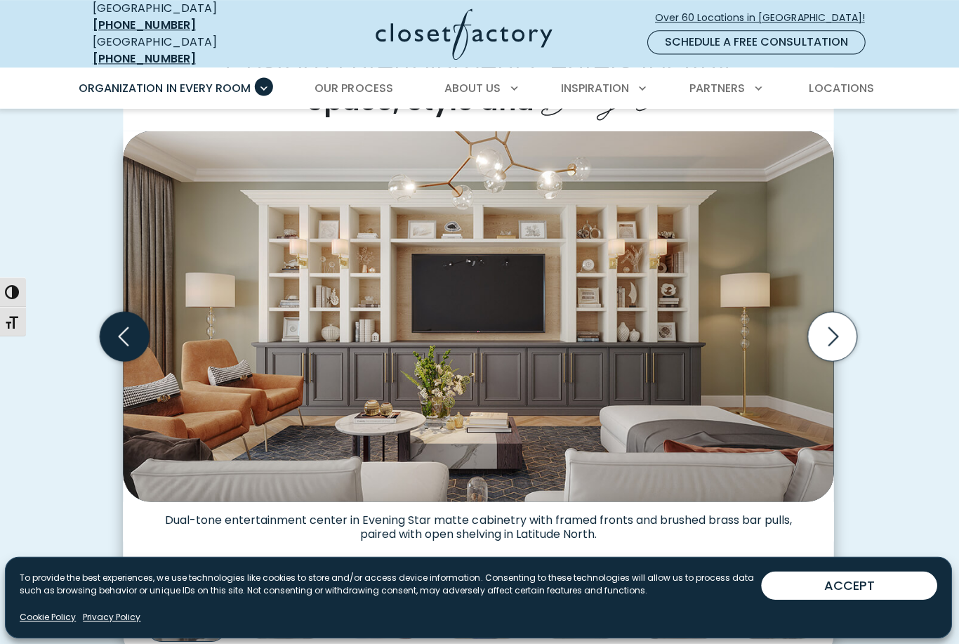
click at [106, 324] on icon "Previous slide" at bounding box center [126, 334] width 49 height 49
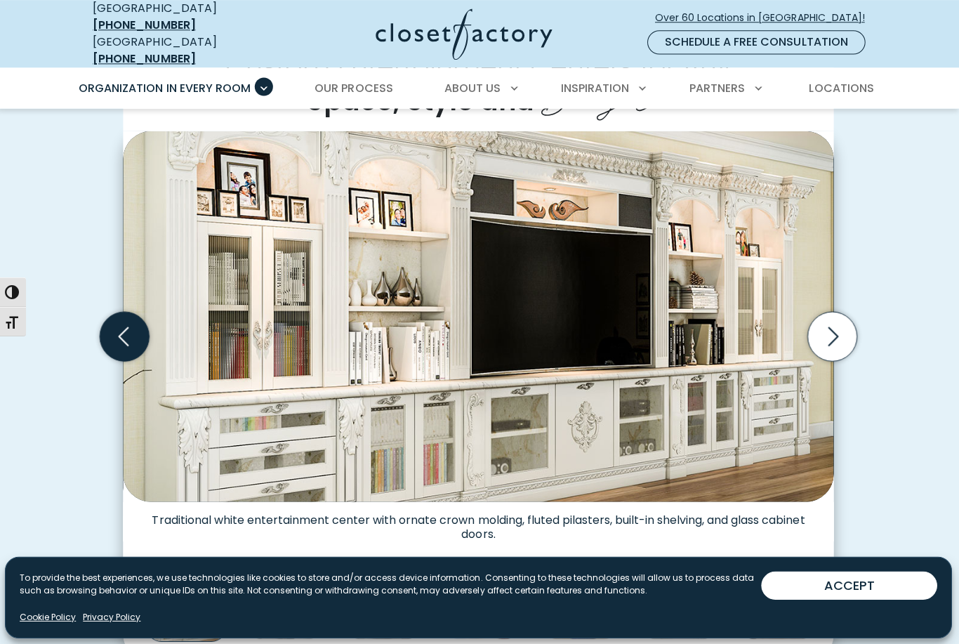
click at [105, 329] on icon "Previous slide" at bounding box center [126, 334] width 49 height 49
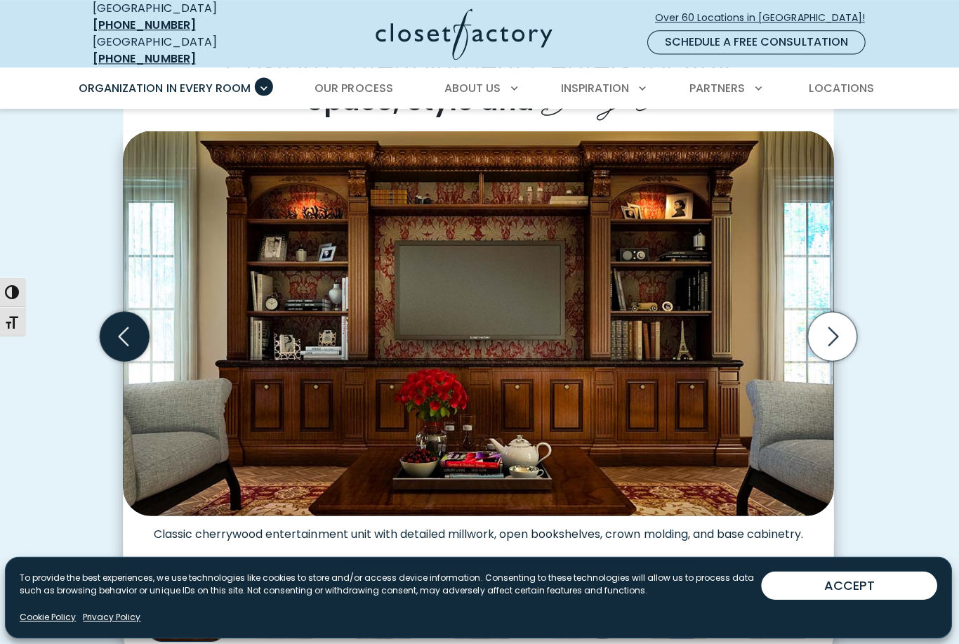
click at [106, 330] on icon "Previous slide" at bounding box center [126, 334] width 49 height 49
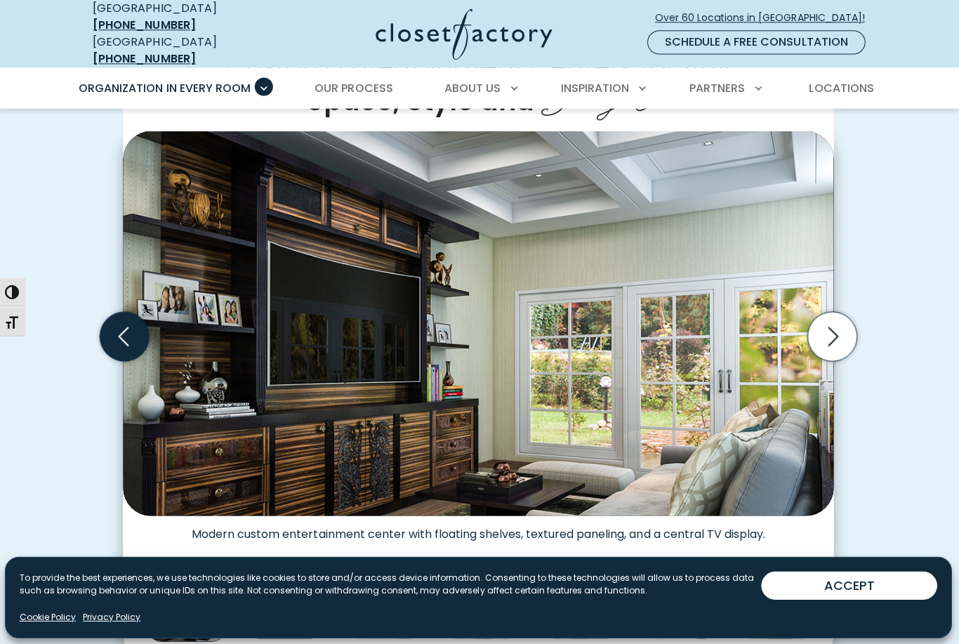
click at [104, 329] on icon "Previous slide" at bounding box center [126, 334] width 49 height 49
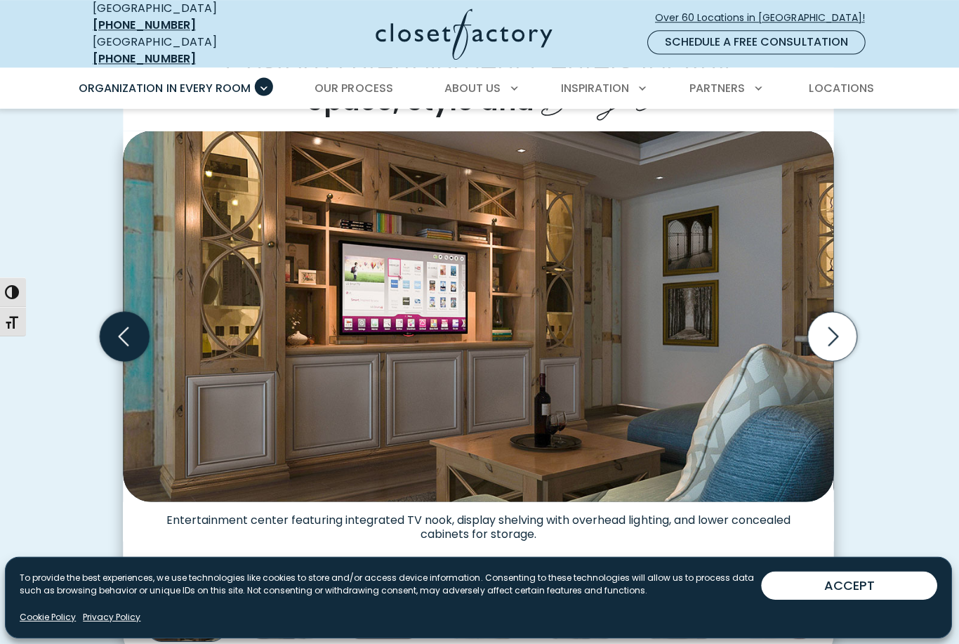
click at [103, 328] on icon "Previous slide" at bounding box center [126, 334] width 49 height 49
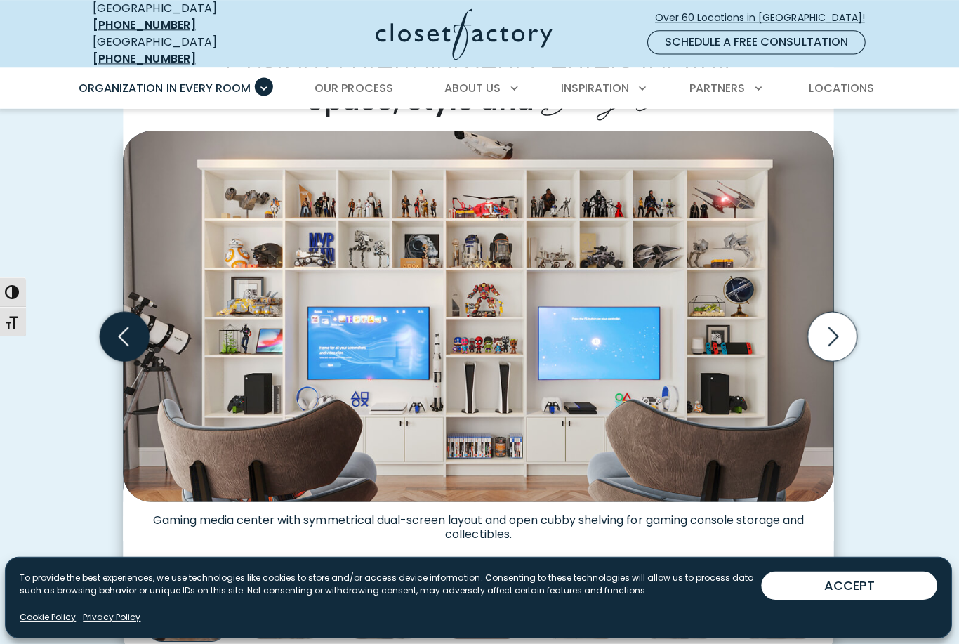
click at [104, 333] on icon "Previous slide" at bounding box center [126, 334] width 49 height 49
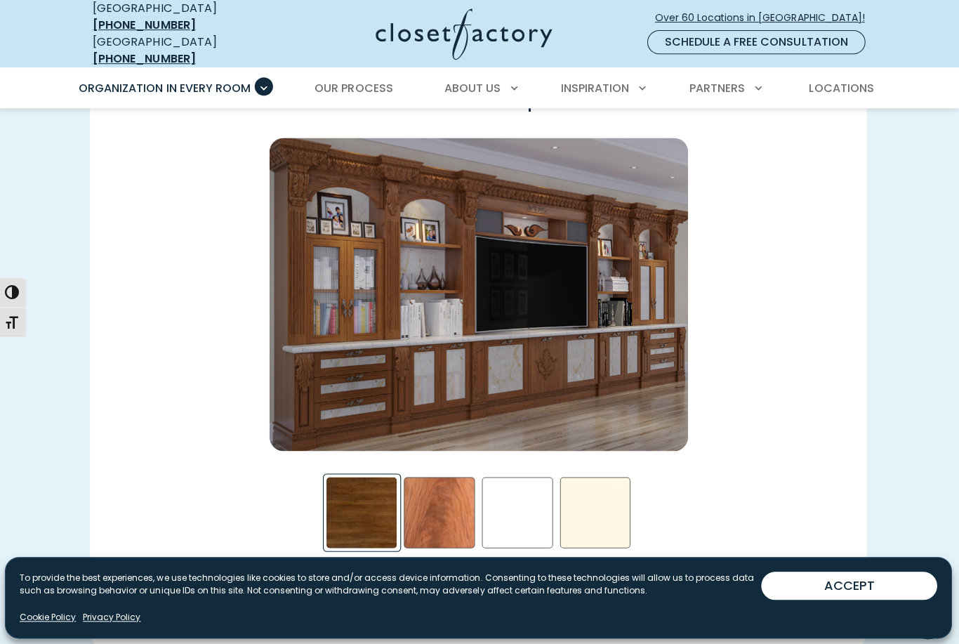
scroll to position [1905, 0]
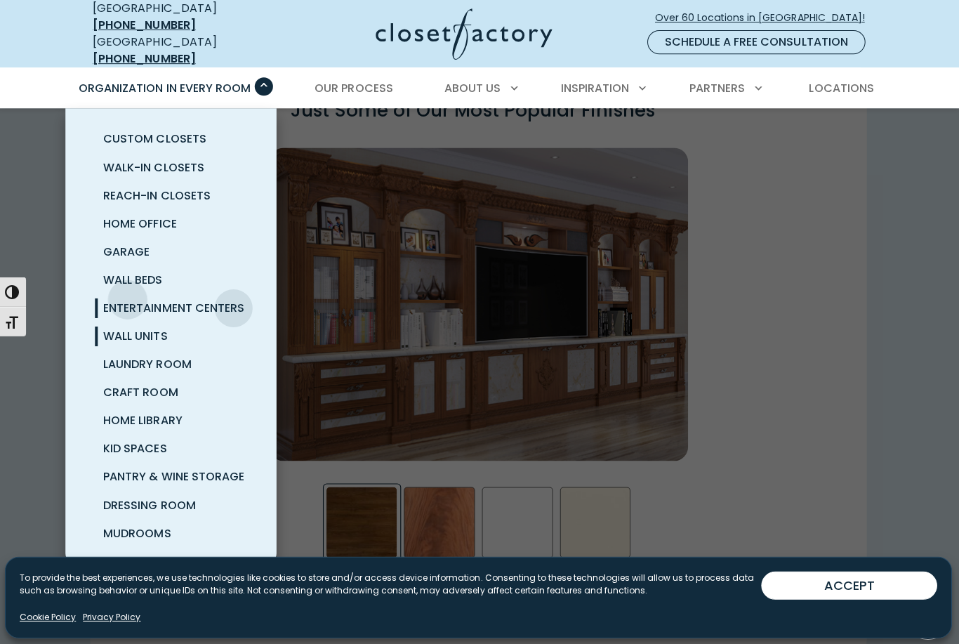
click at [117, 327] on span "Wall Units" at bounding box center [137, 335] width 64 height 16
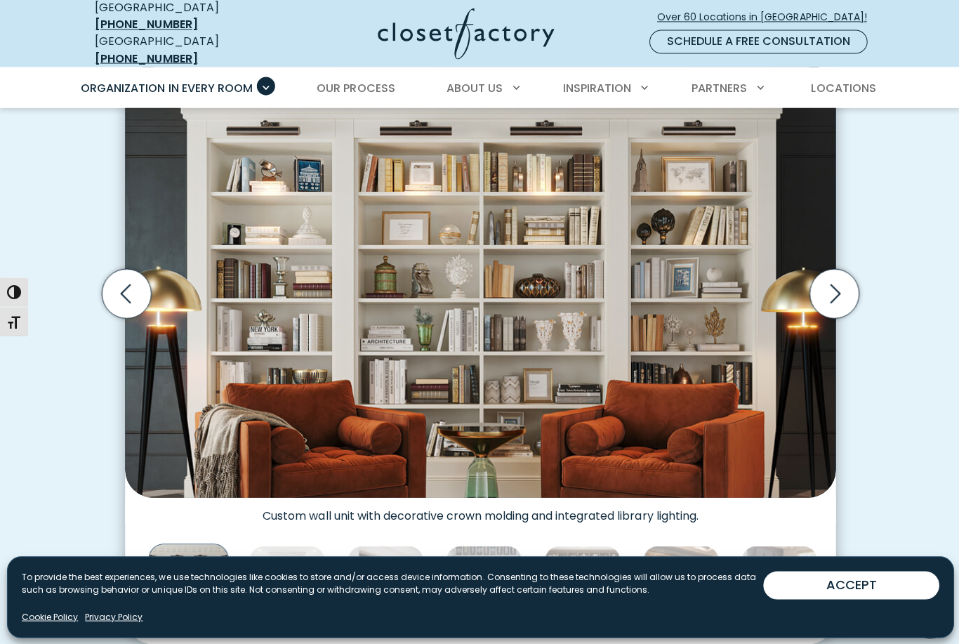
scroll to position [423, 0]
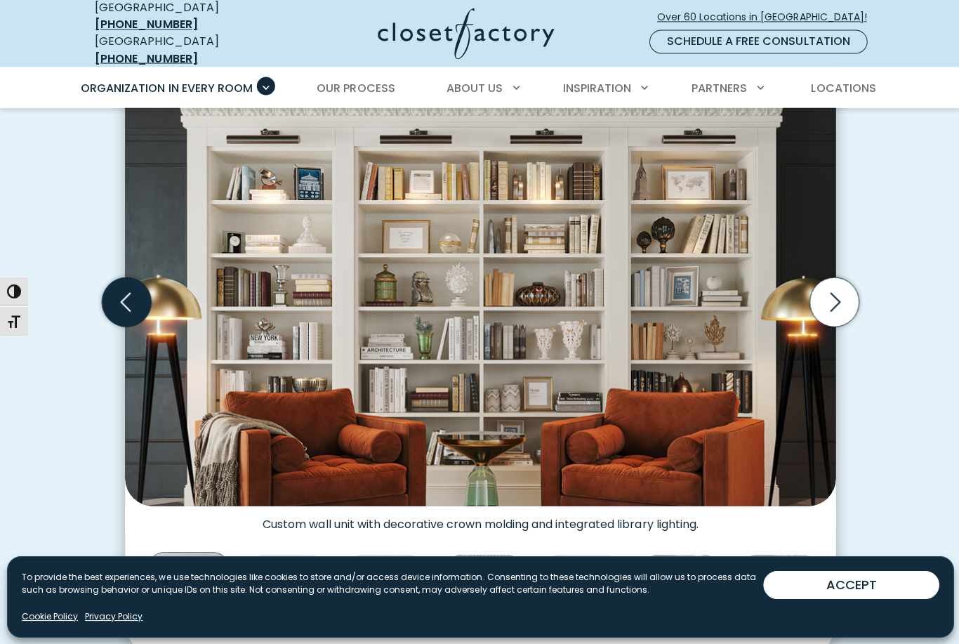
click at [127, 293] on icon "Previous slide" at bounding box center [125, 302] width 11 height 19
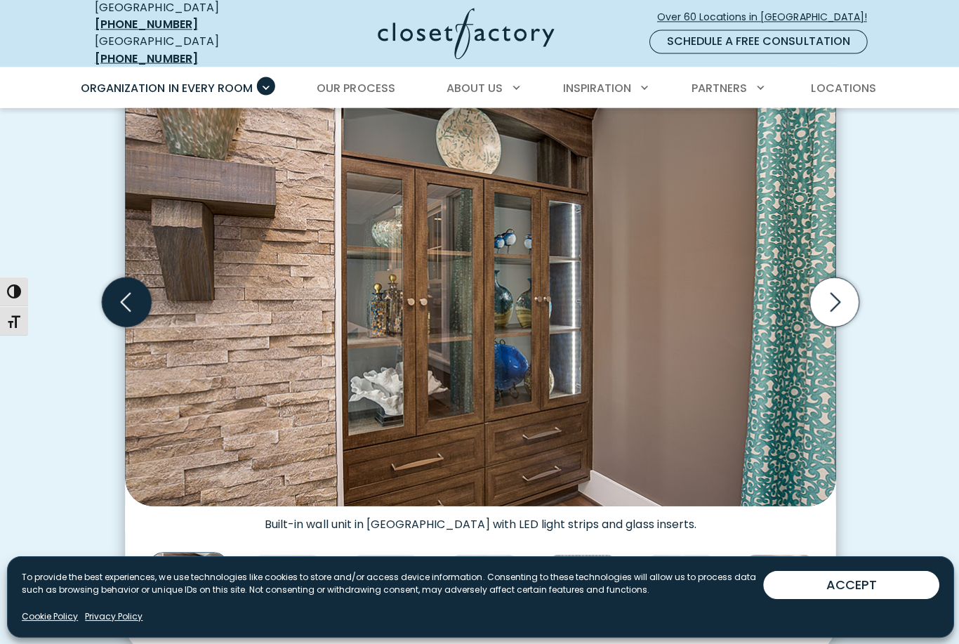
click at [119, 277] on icon "Previous slide" at bounding box center [126, 301] width 49 height 49
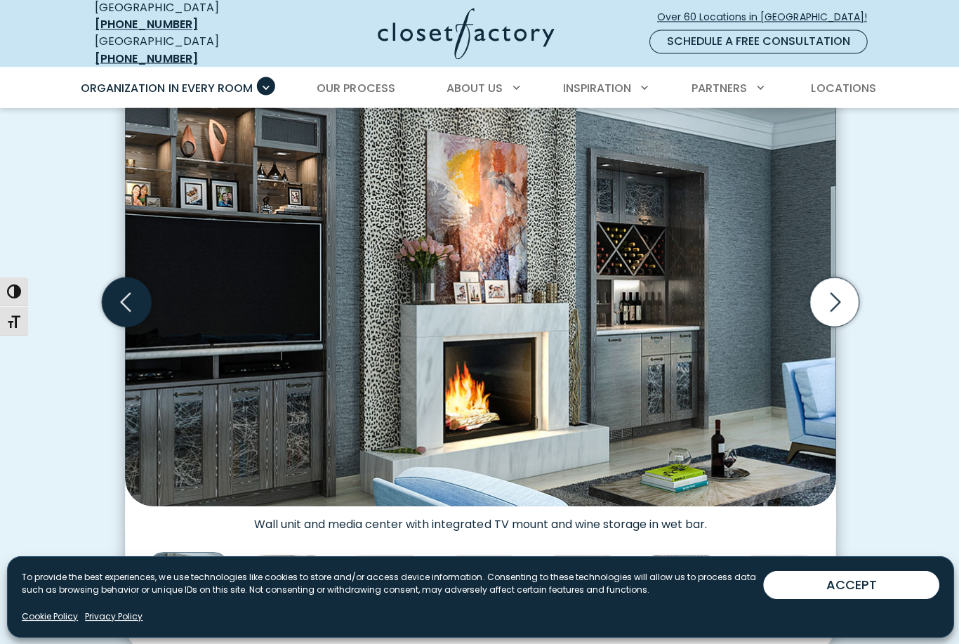
click at [106, 272] on icon "Previous slide" at bounding box center [126, 302] width 60 height 60
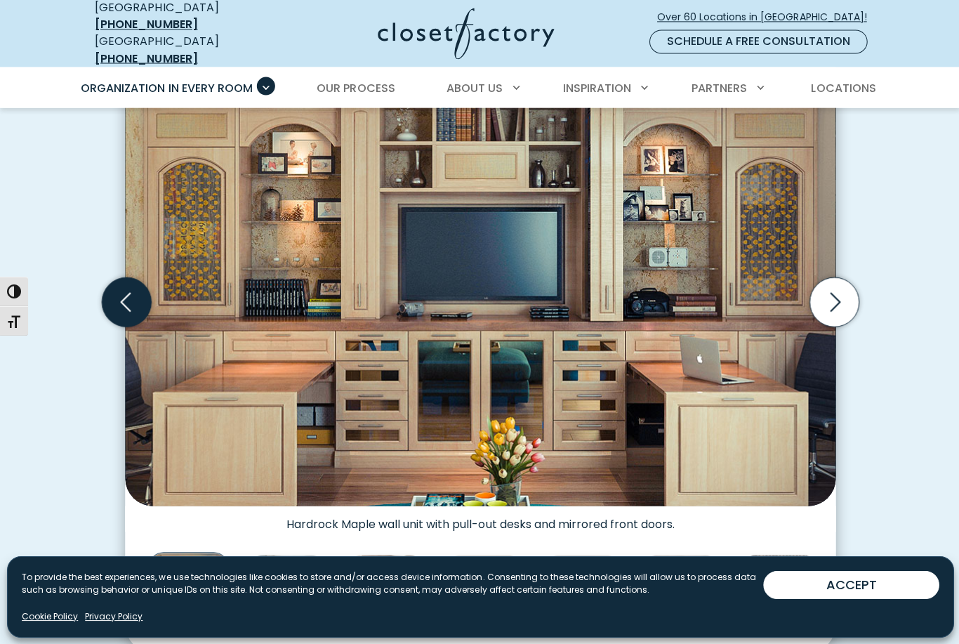
click at [102, 272] on icon "Previous slide" at bounding box center [126, 302] width 60 height 60
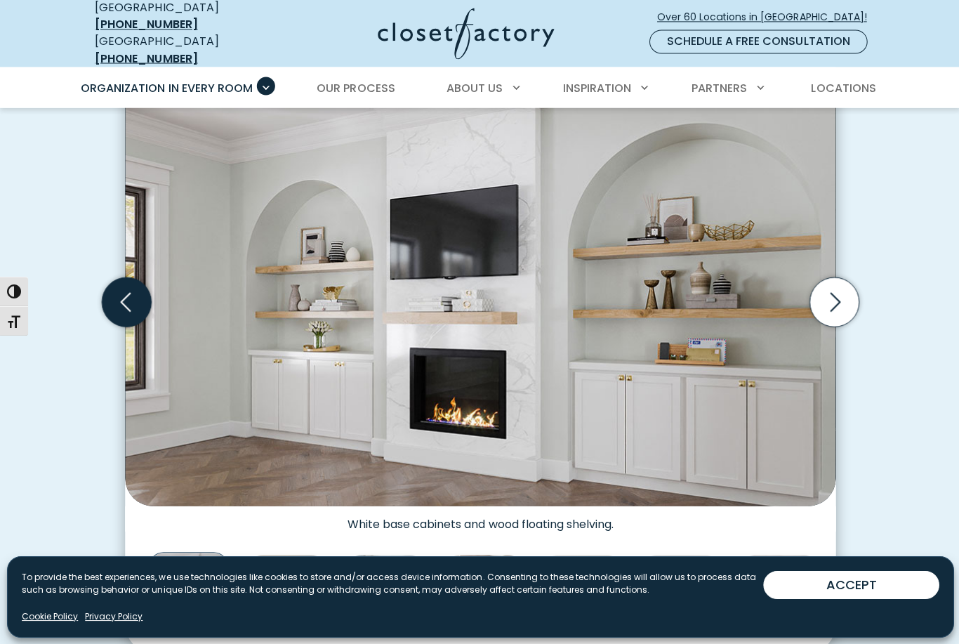
click at [131, 293] on icon "Previous slide" at bounding box center [126, 301] width 49 height 49
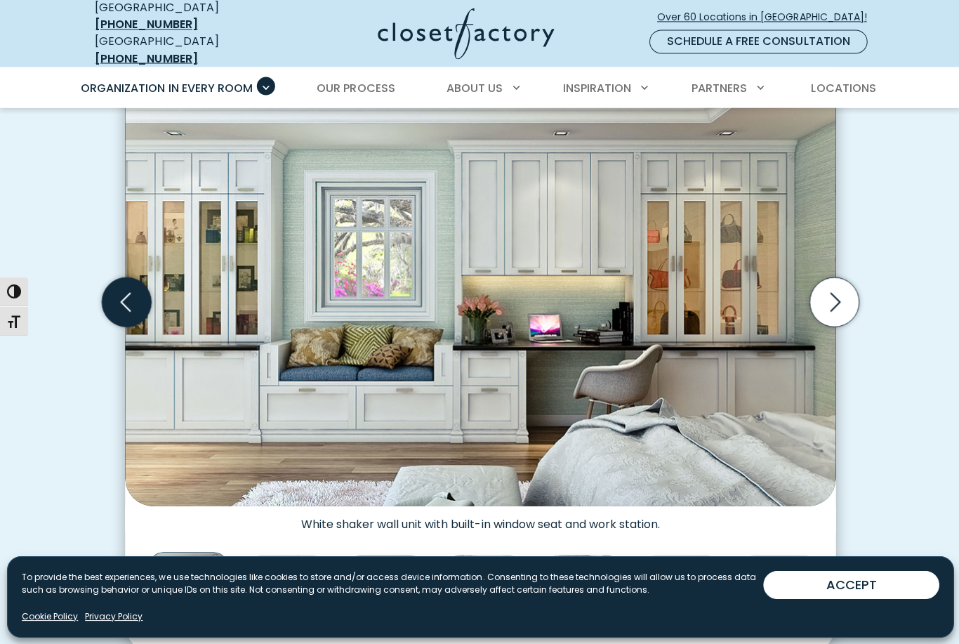
click at [107, 277] on icon "Previous slide" at bounding box center [126, 301] width 49 height 49
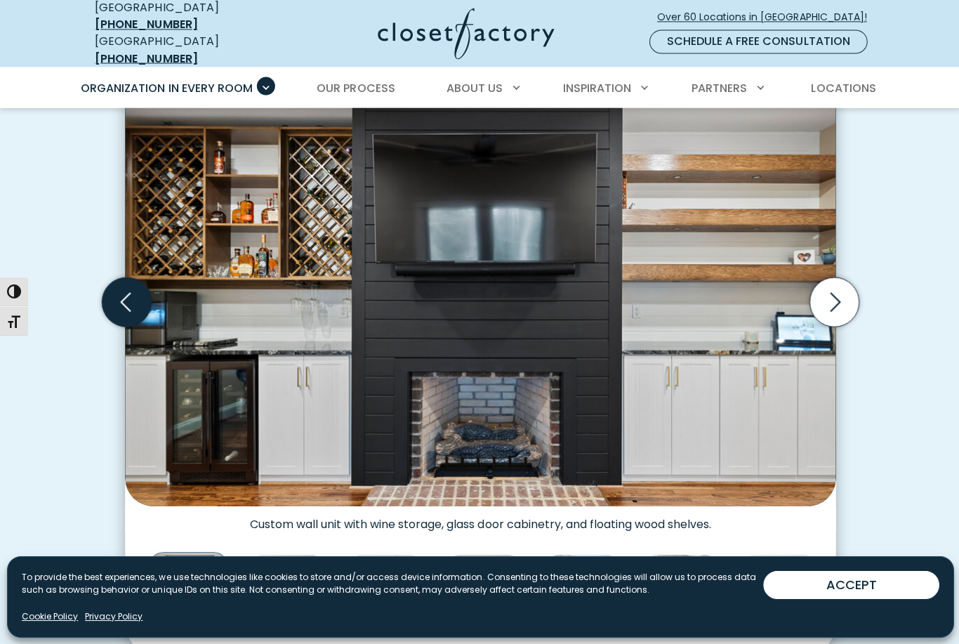
click at [103, 272] on icon "Previous slide" at bounding box center [126, 302] width 60 height 60
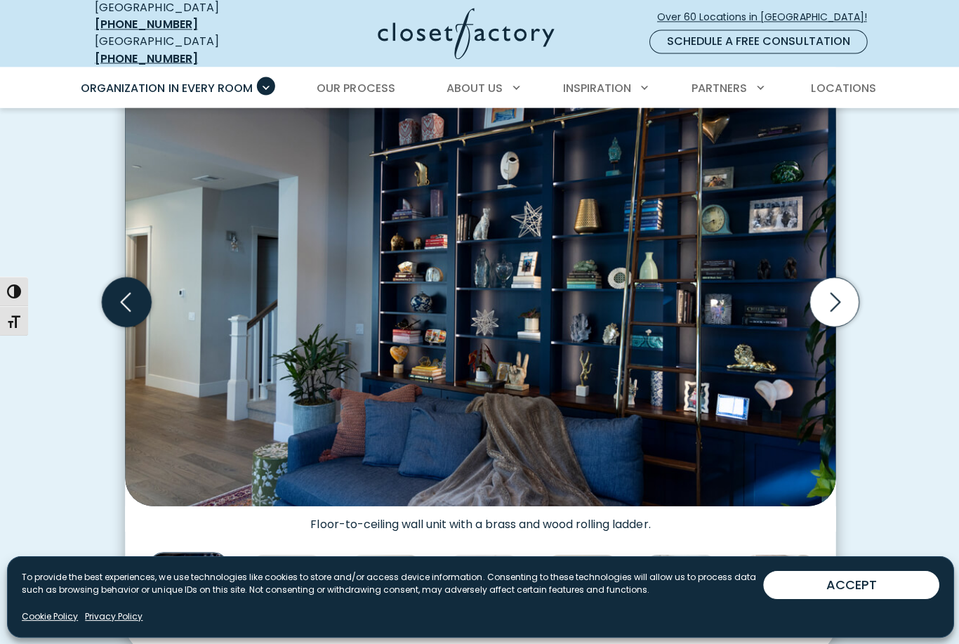
click at [102, 272] on icon "Previous slide" at bounding box center [126, 302] width 60 height 60
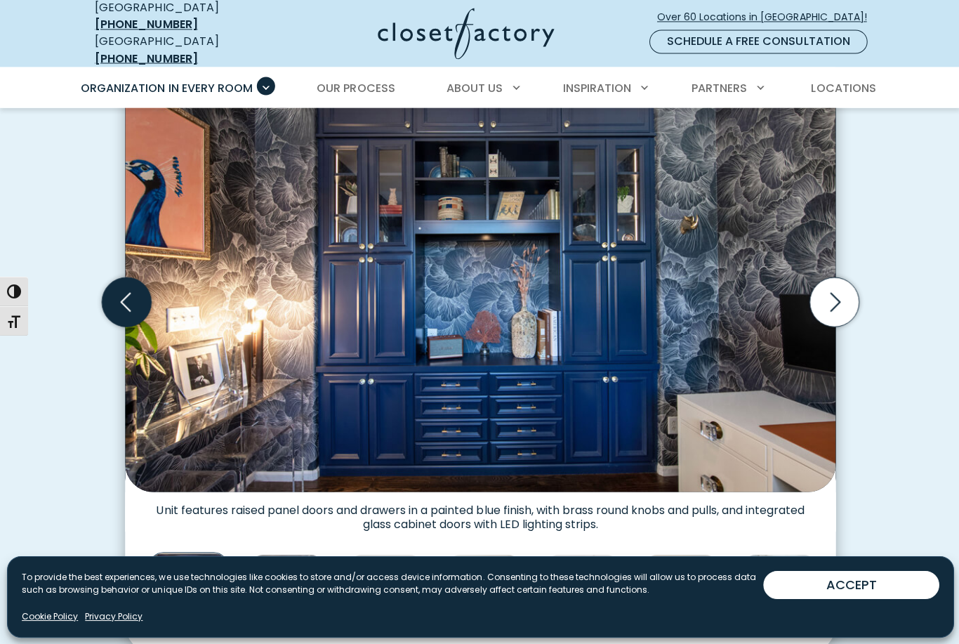
click at [106, 273] on icon "Previous slide" at bounding box center [126, 302] width 60 height 60
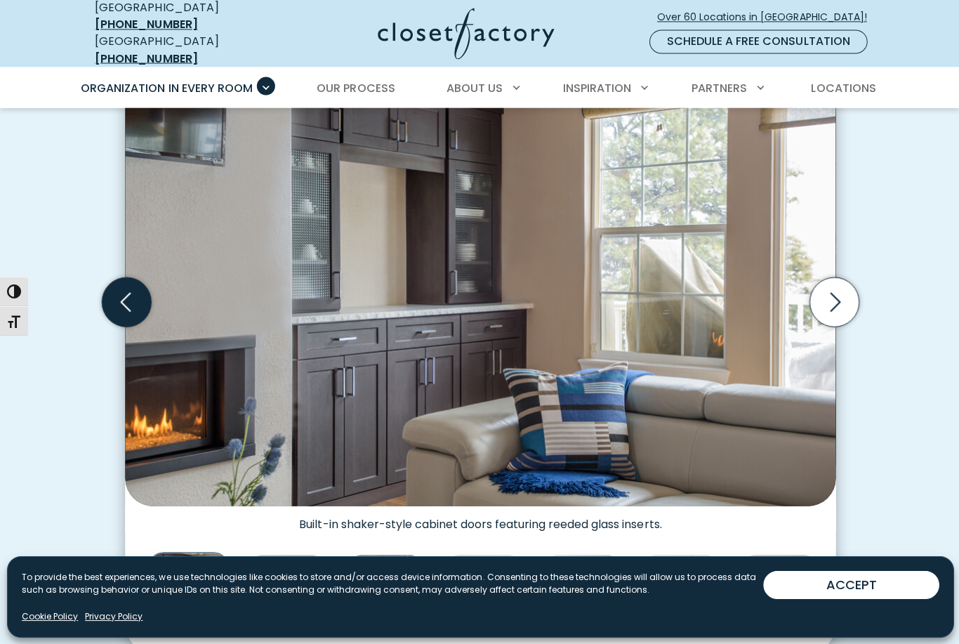
click at [112, 278] on icon "Previous slide" at bounding box center [126, 301] width 49 height 49
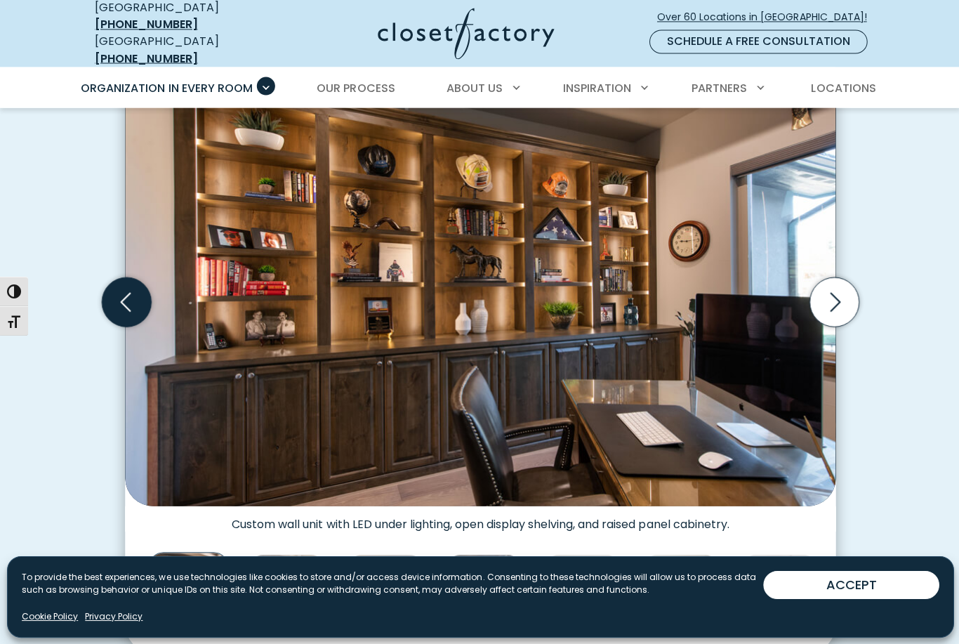
click at [109, 277] on icon "Previous slide" at bounding box center [126, 301] width 49 height 49
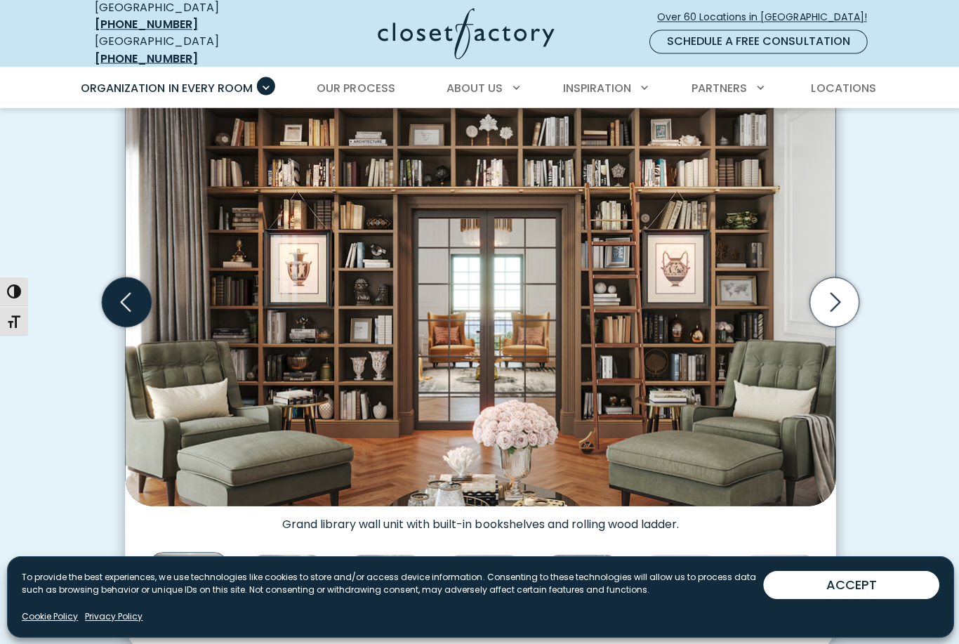
click at [112, 281] on icon "Previous slide" at bounding box center [126, 301] width 49 height 49
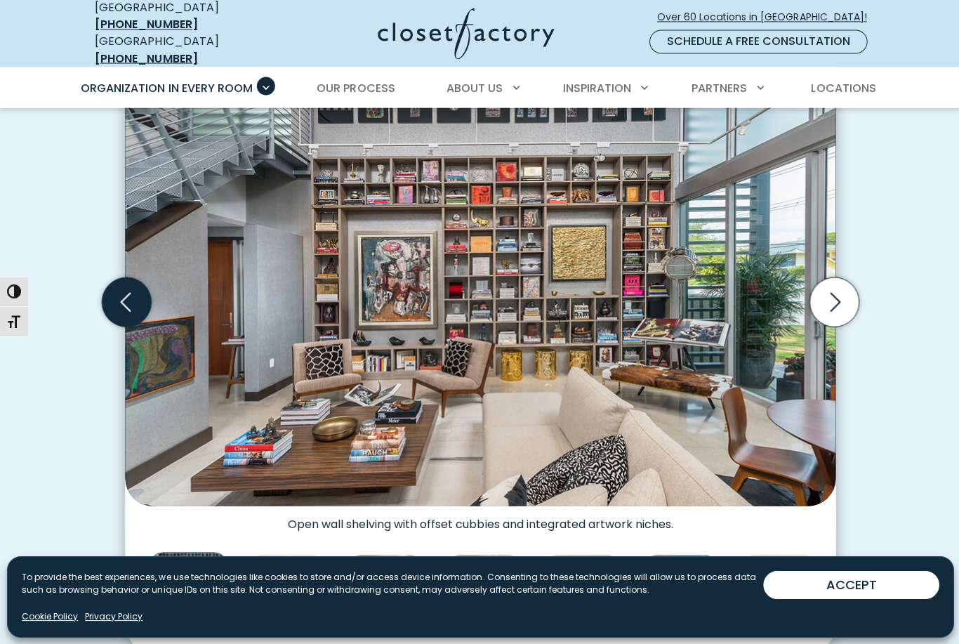
click at [114, 285] on icon "Previous slide" at bounding box center [126, 301] width 49 height 49
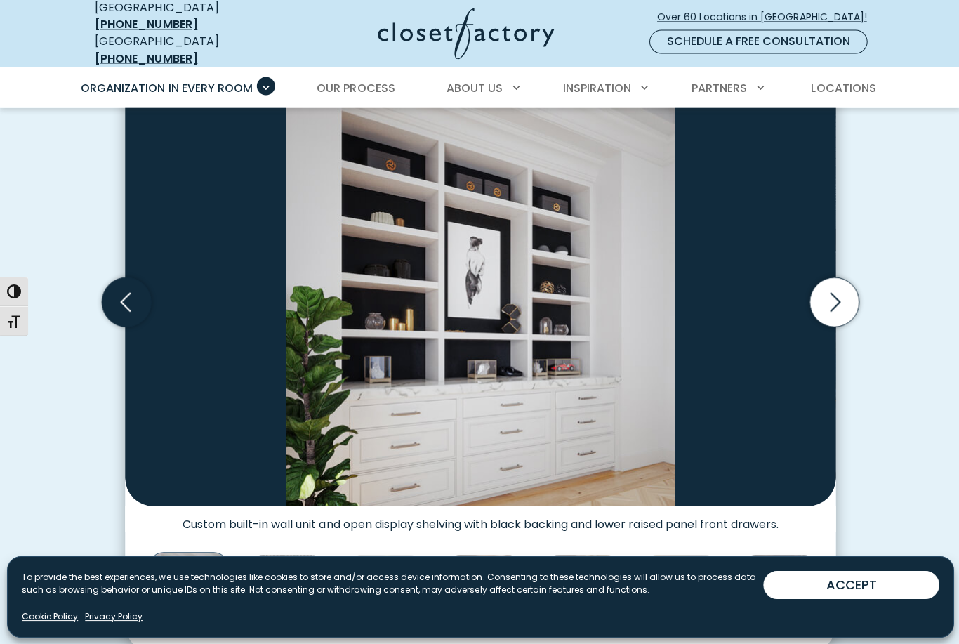
click at [112, 284] on icon "Previous slide" at bounding box center [126, 301] width 49 height 49
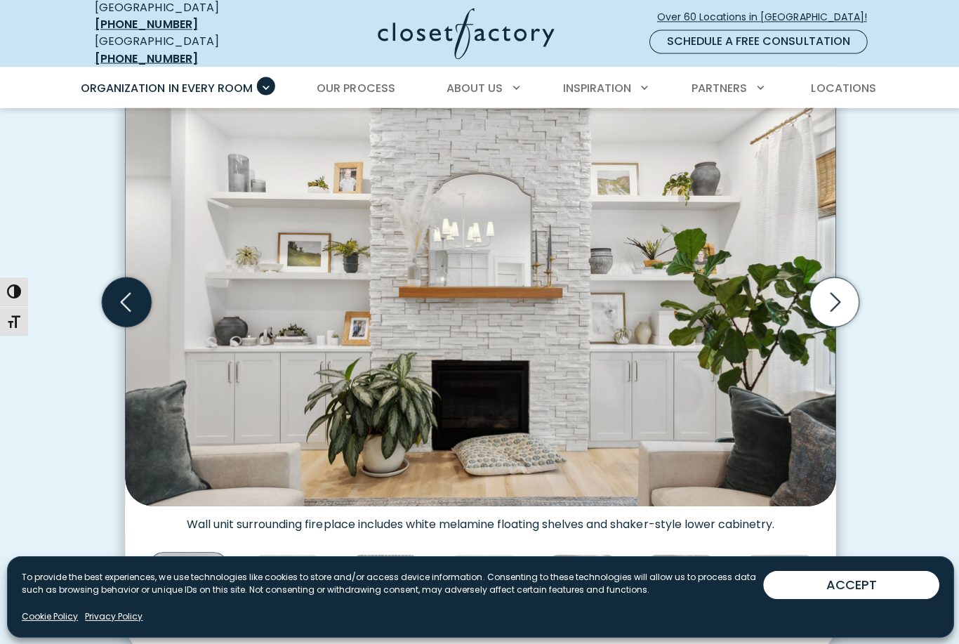
click at [111, 284] on icon "Previous slide" at bounding box center [126, 301] width 49 height 49
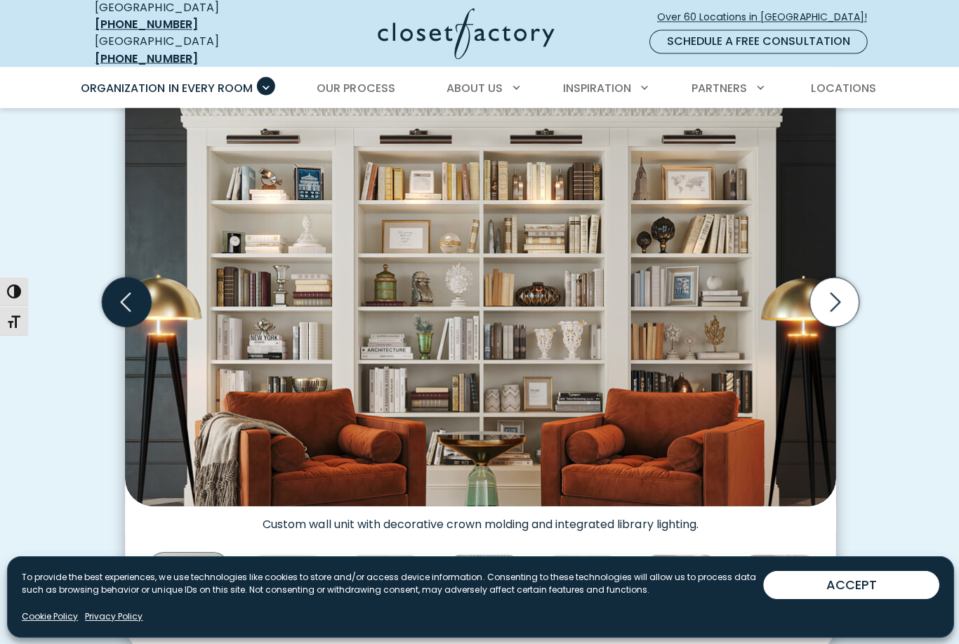
click at [113, 287] on icon "Previous slide" at bounding box center [126, 301] width 49 height 49
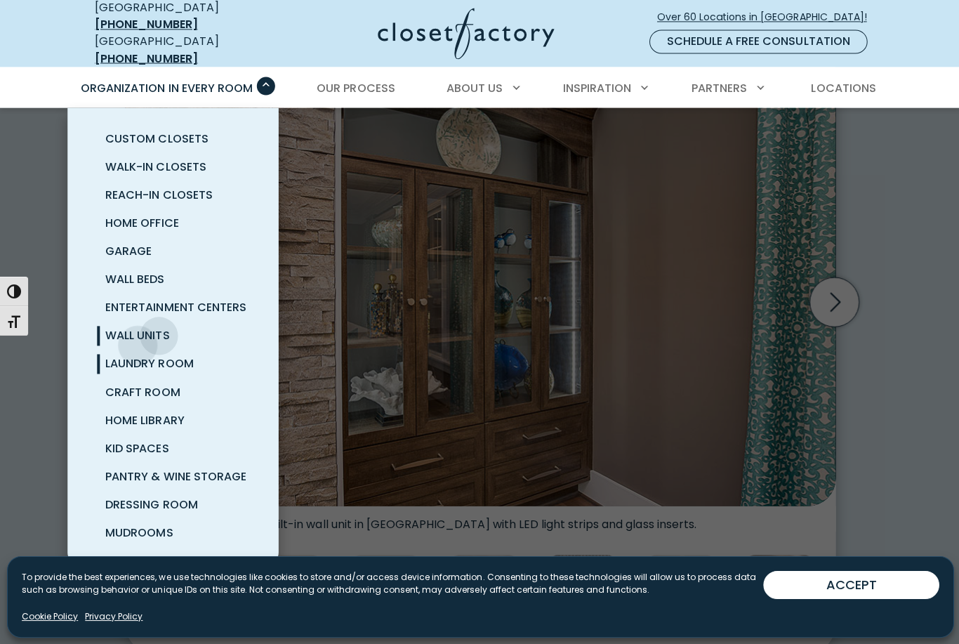
click at [135, 356] on span "Laundry Room" at bounding box center [149, 363] width 88 height 16
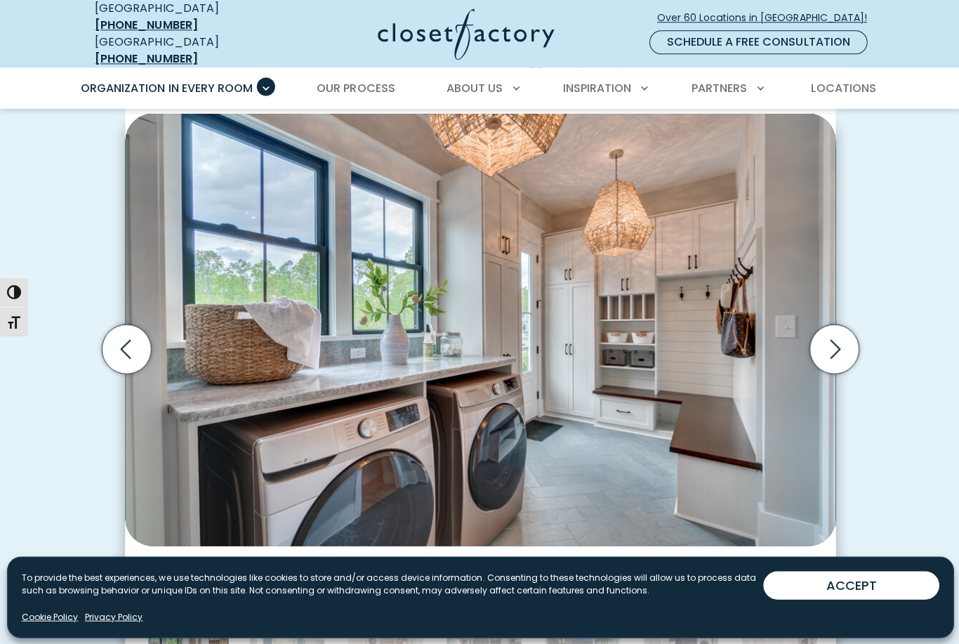
scroll to position [385, 0]
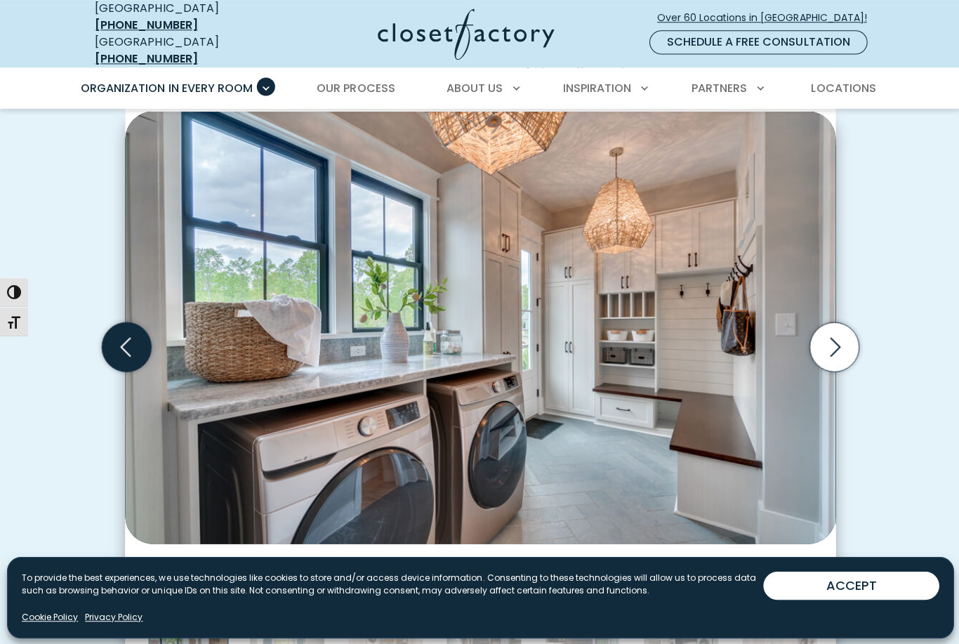
click at [132, 347] on icon "Previous slide" at bounding box center [126, 346] width 49 height 49
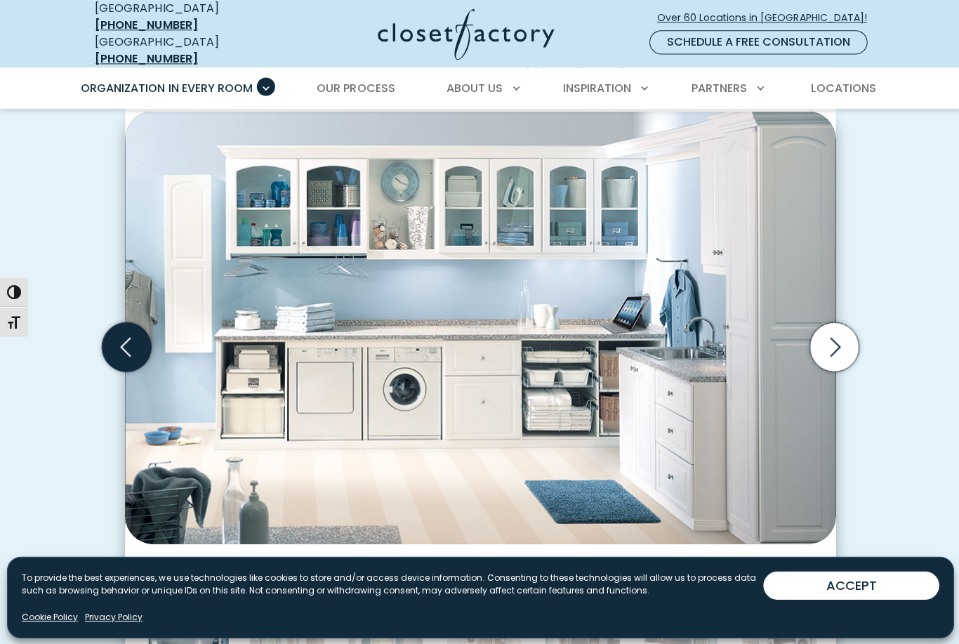
click at [124, 338] on icon "Previous slide" at bounding box center [126, 346] width 49 height 49
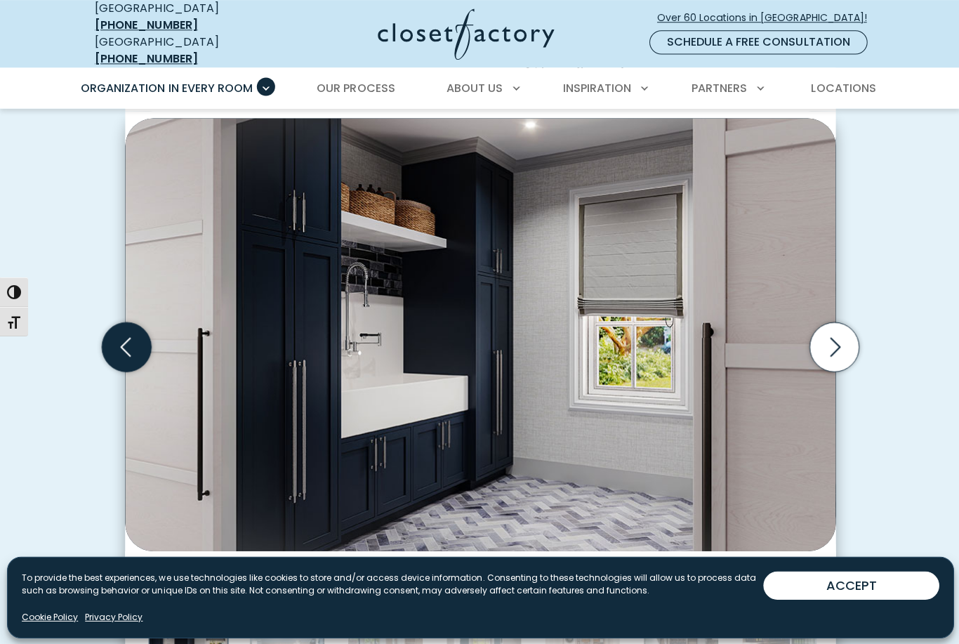
click at [126, 341] on icon "Previous slide" at bounding box center [126, 346] width 49 height 49
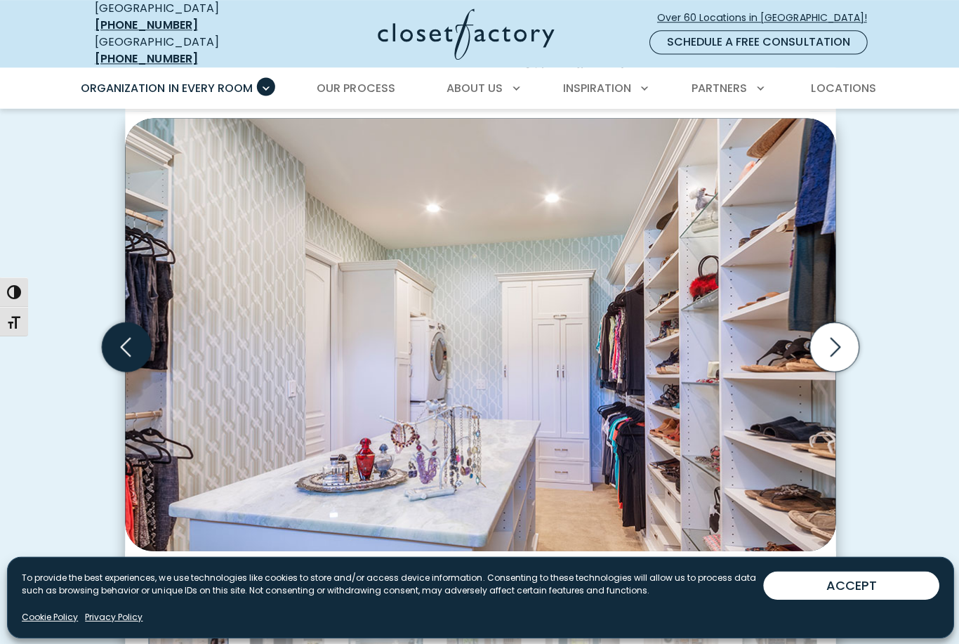
click at [121, 339] on icon "Previous slide" at bounding box center [126, 346] width 49 height 49
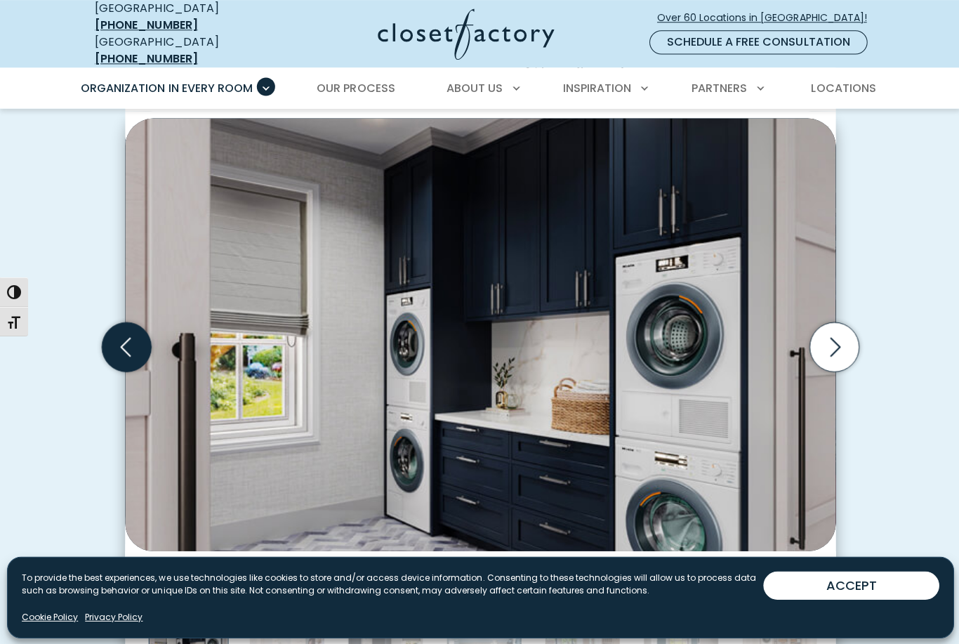
click at [119, 340] on icon "Previous slide" at bounding box center [126, 346] width 49 height 49
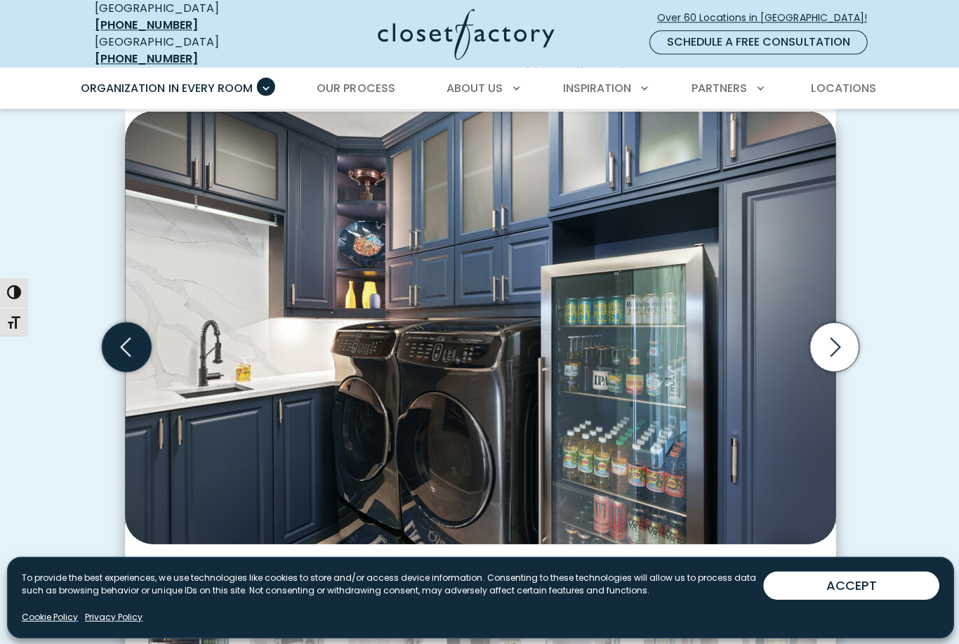
click at [121, 346] on icon "Previous slide" at bounding box center [126, 346] width 49 height 49
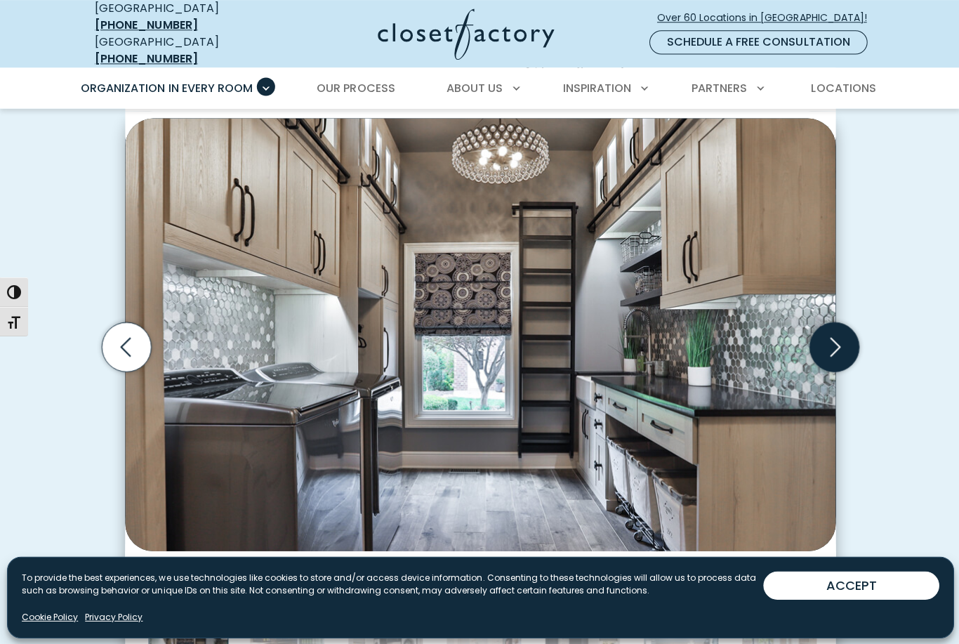
click at [845, 335] on icon "Next slide" at bounding box center [832, 346] width 49 height 49
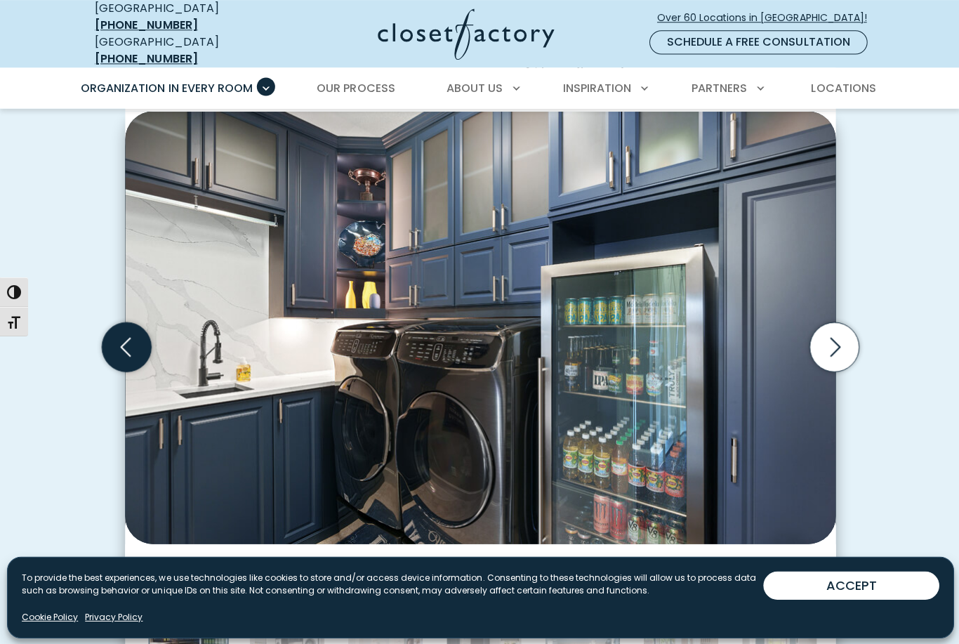
click at [124, 338] on icon "Previous slide" at bounding box center [126, 346] width 49 height 49
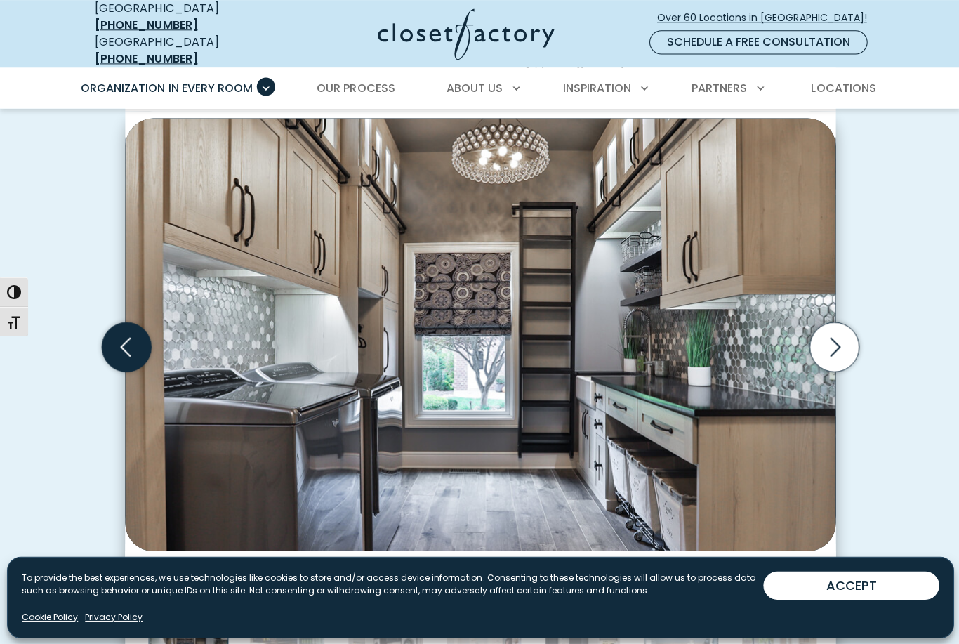
click at [126, 341] on icon "Previous slide" at bounding box center [126, 346] width 49 height 49
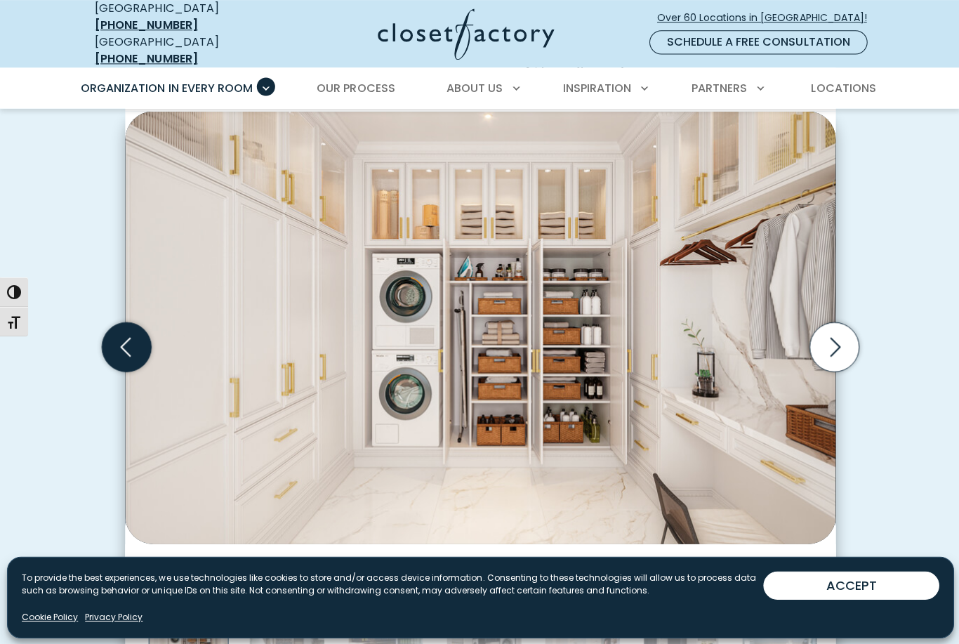
click at [117, 338] on icon "Previous slide" at bounding box center [126, 346] width 49 height 49
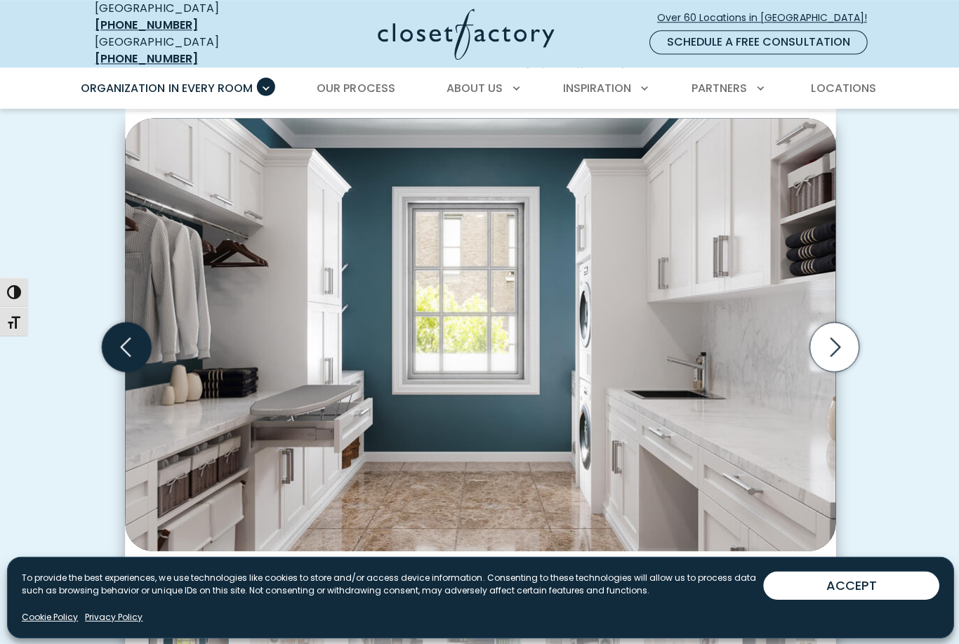
click at [126, 344] on icon "Previous slide" at bounding box center [126, 346] width 49 height 49
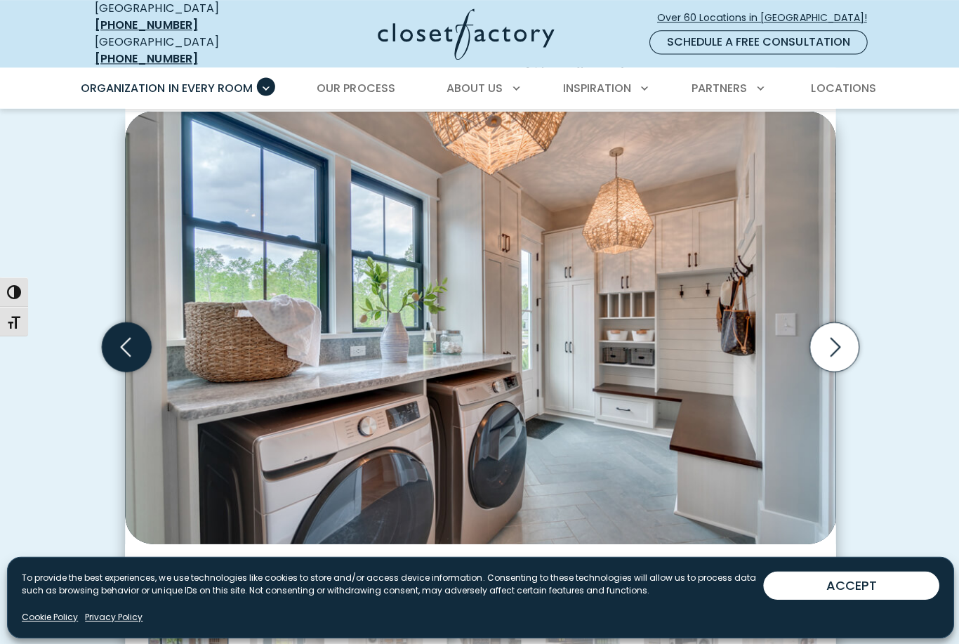
click at [114, 333] on icon "Previous slide" at bounding box center [126, 346] width 49 height 49
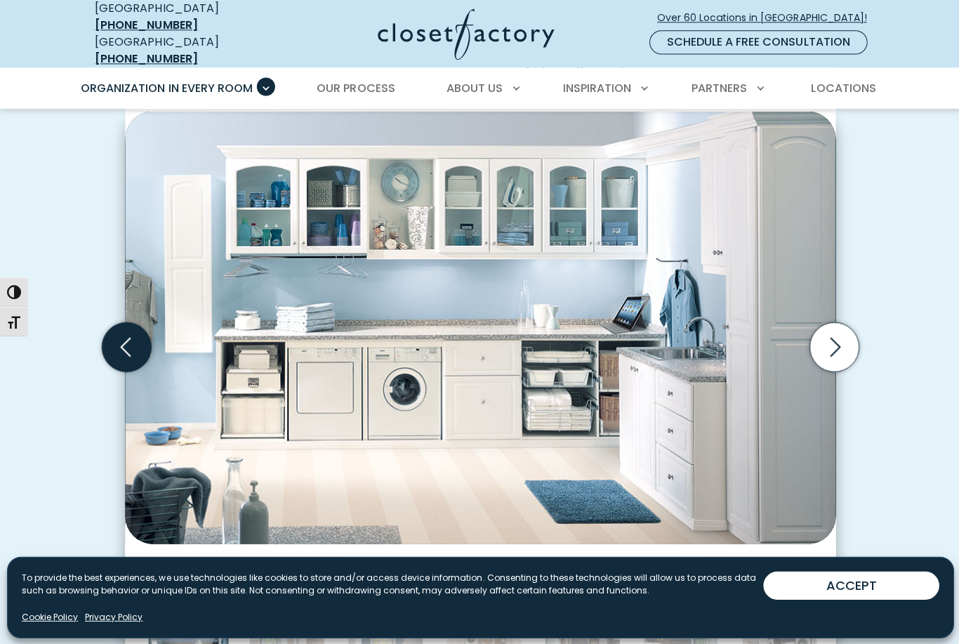
click at [104, 326] on icon "Previous slide" at bounding box center [126, 346] width 49 height 49
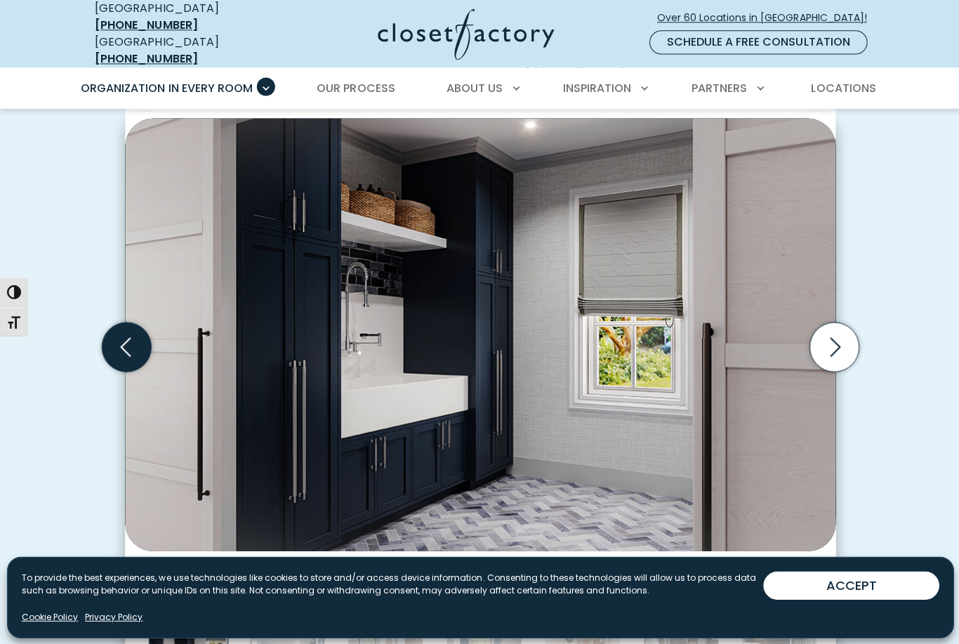
click at [103, 324] on icon "Previous slide" at bounding box center [126, 346] width 49 height 49
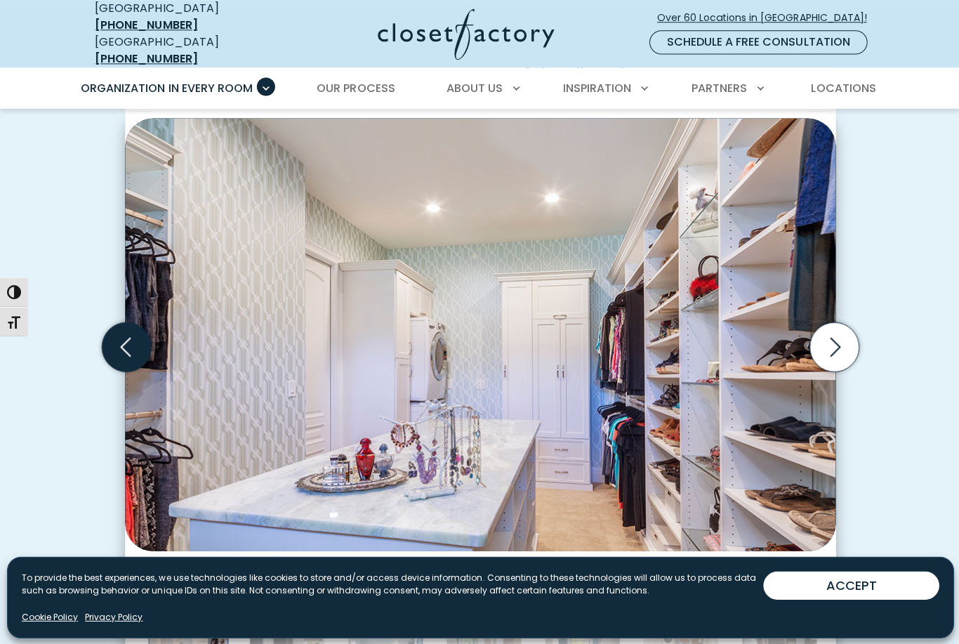
click at [110, 329] on icon "Previous slide" at bounding box center [126, 346] width 49 height 49
click at [106, 326] on icon "Previous slide" at bounding box center [126, 346] width 49 height 49
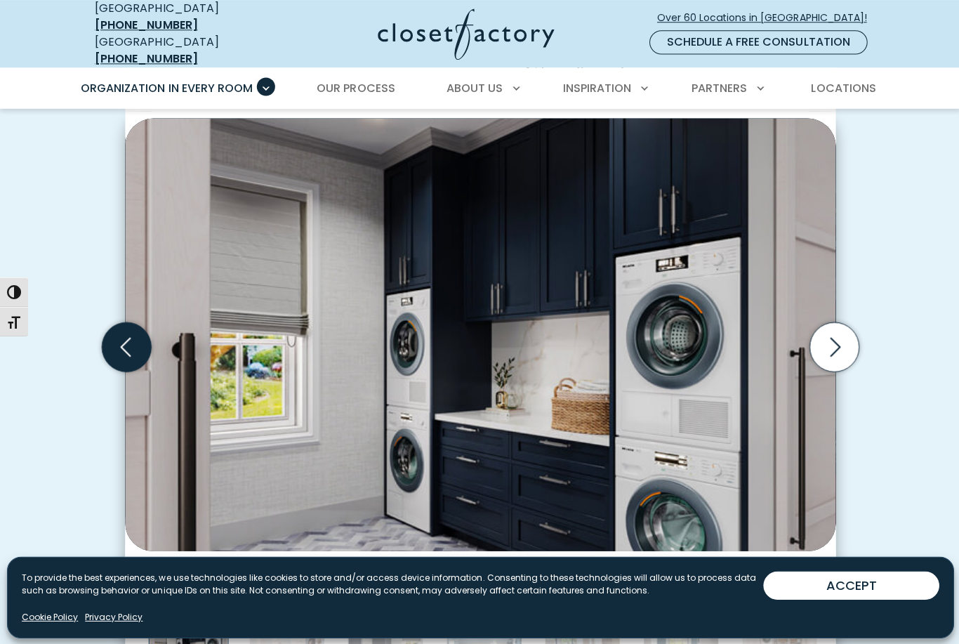
click at [103, 325] on icon "Previous slide" at bounding box center [126, 346] width 49 height 49
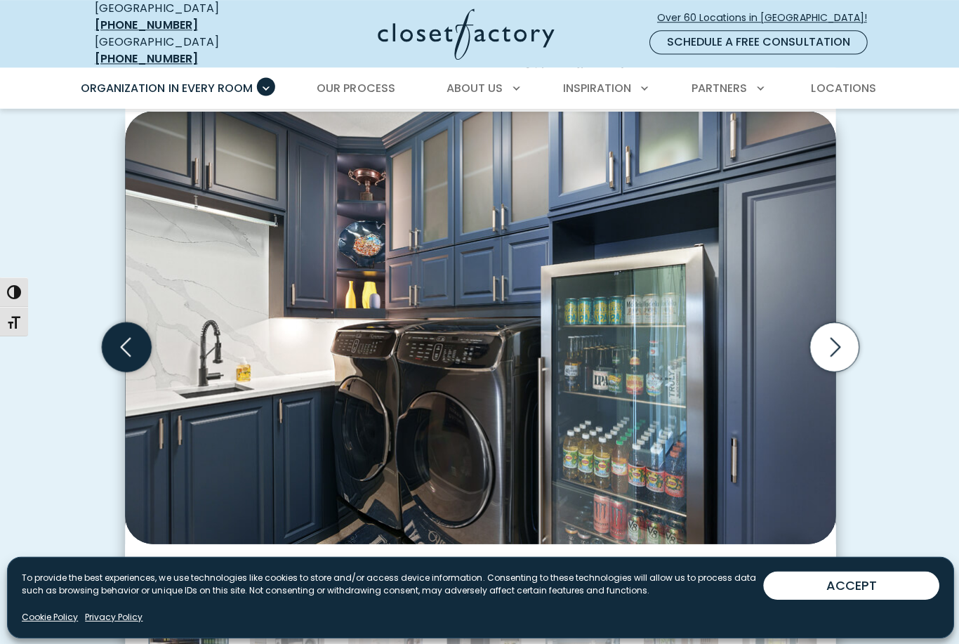
click at [100, 323] on icon "Previous slide" at bounding box center [126, 346] width 60 height 60
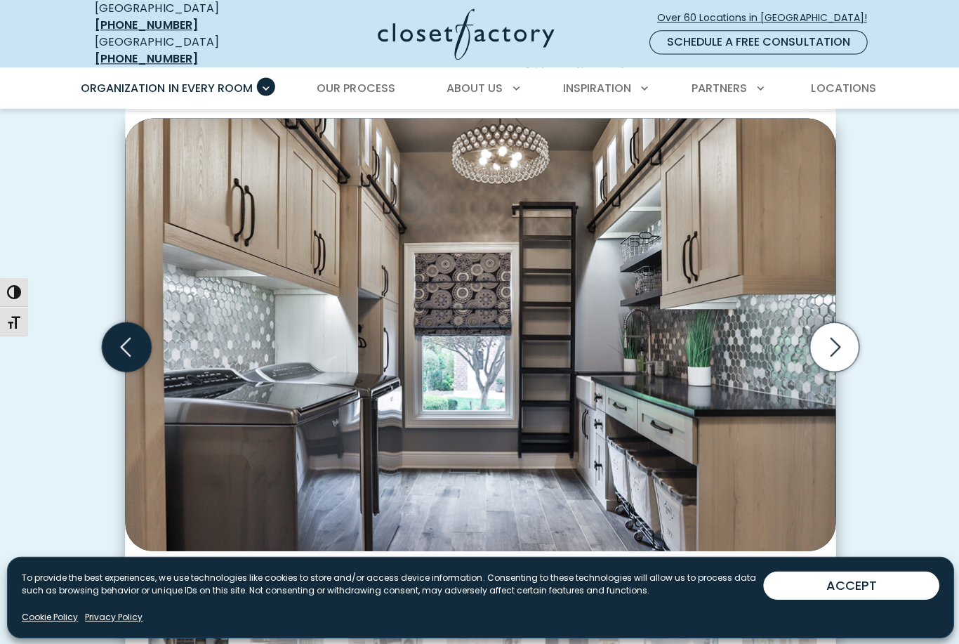
click at [117, 333] on icon "Previous slide" at bounding box center [126, 346] width 49 height 49
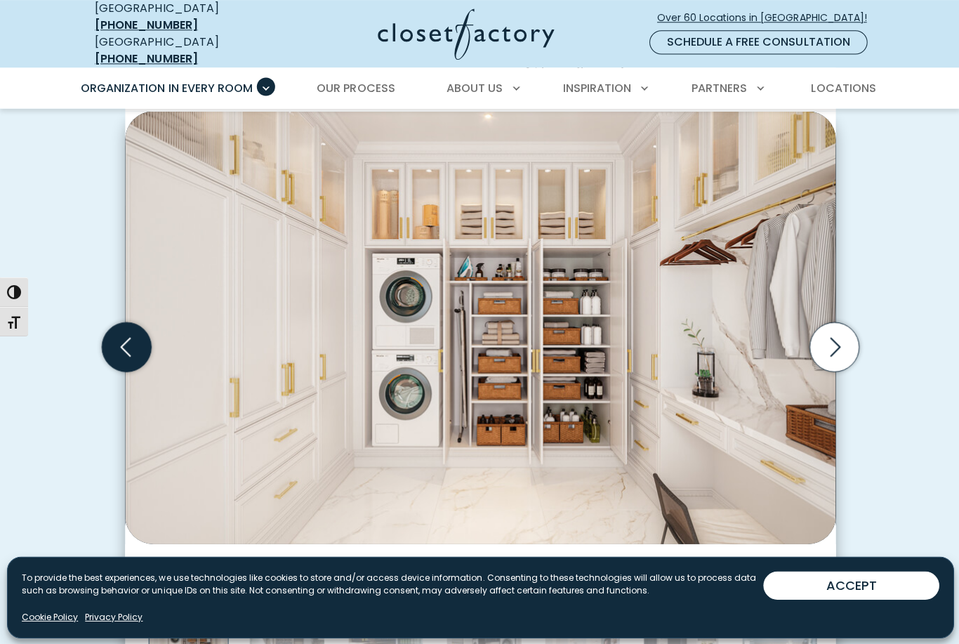
click at [114, 336] on icon "Previous slide" at bounding box center [126, 346] width 49 height 49
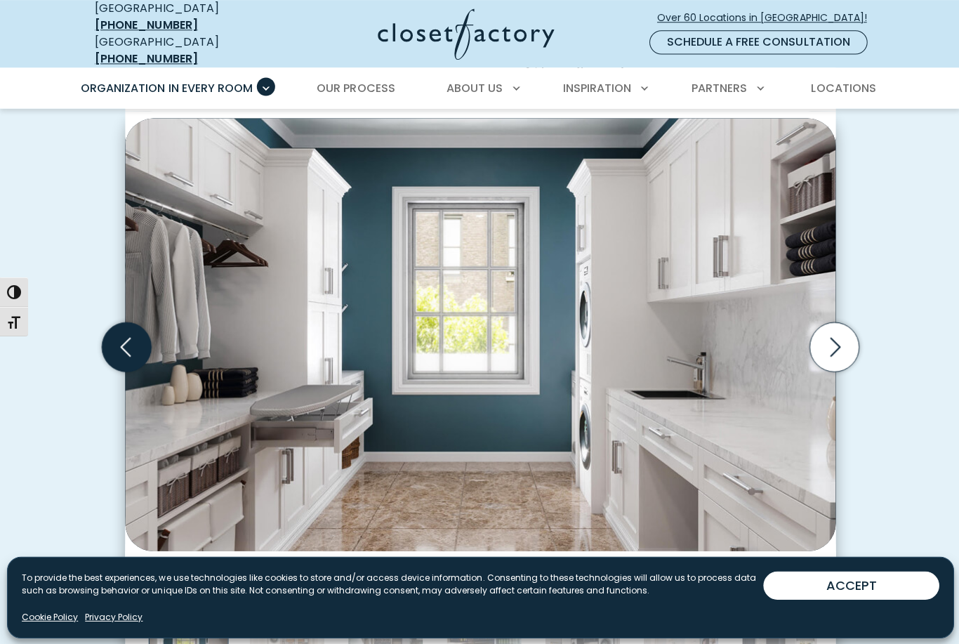
click at [119, 336] on icon "Previous slide" at bounding box center [126, 346] width 49 height 49
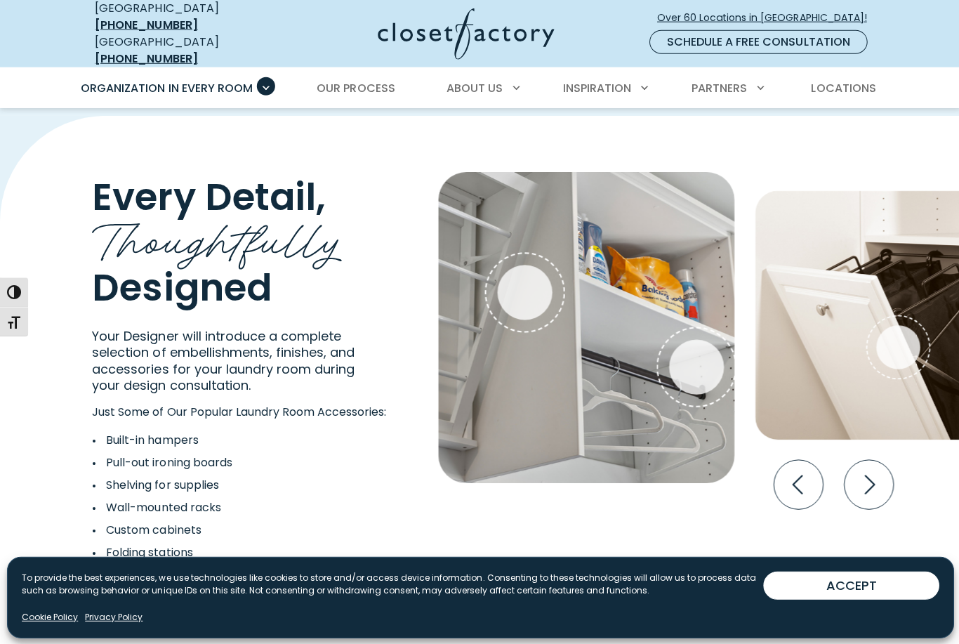
scroll to position [2411, 0]
click at [871, 473] on icon "Next slide" at bounding box center [868, 482] width 11 height 19
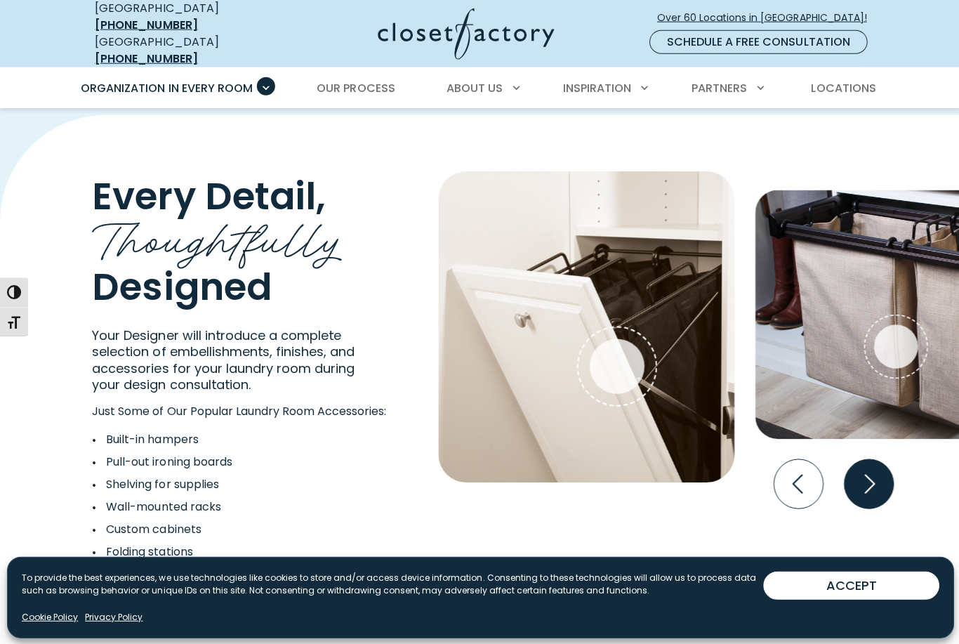
scroll to position [2412, 0]
click at [872, 478] on icon "Next slide" at bounding box center [866, 482] width 49 height 49
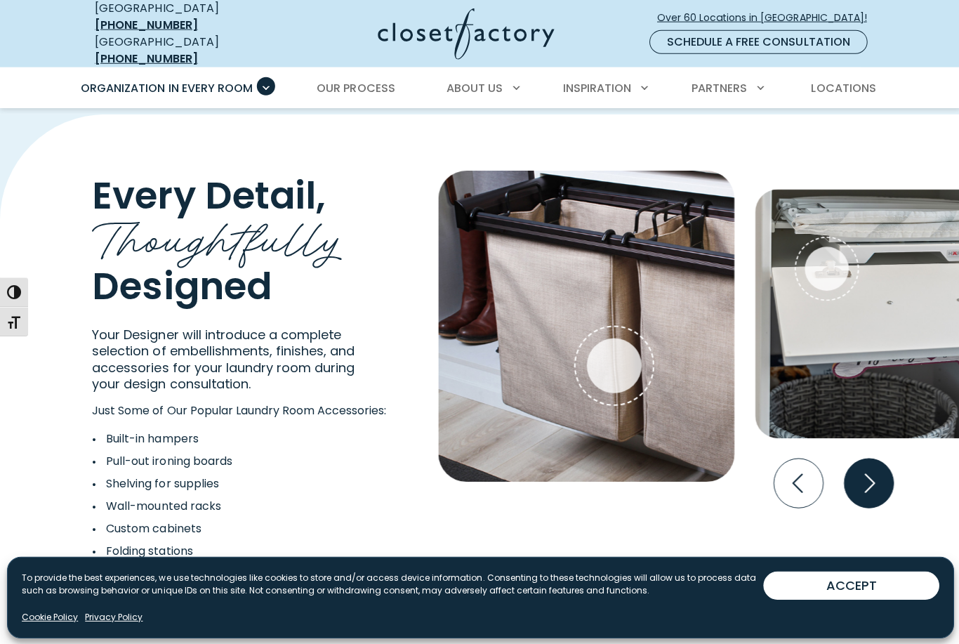
click at [873, 469] on icon "Next slide" at bounding box center [866, 482] width 49 height 49
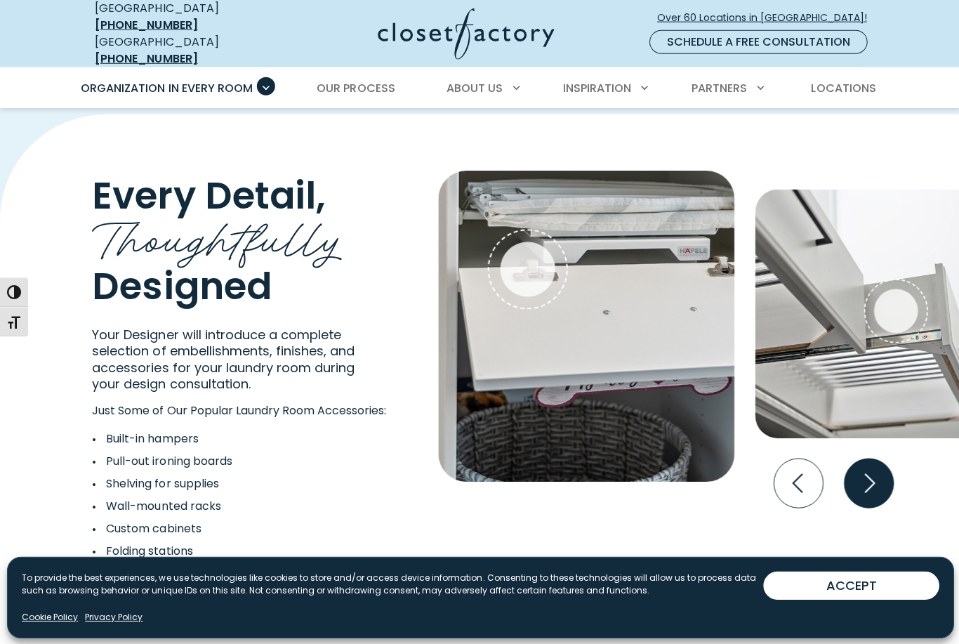
click at [894, 454] on icon "Next slide" at bounding box center [867, 482] width 60 height 60
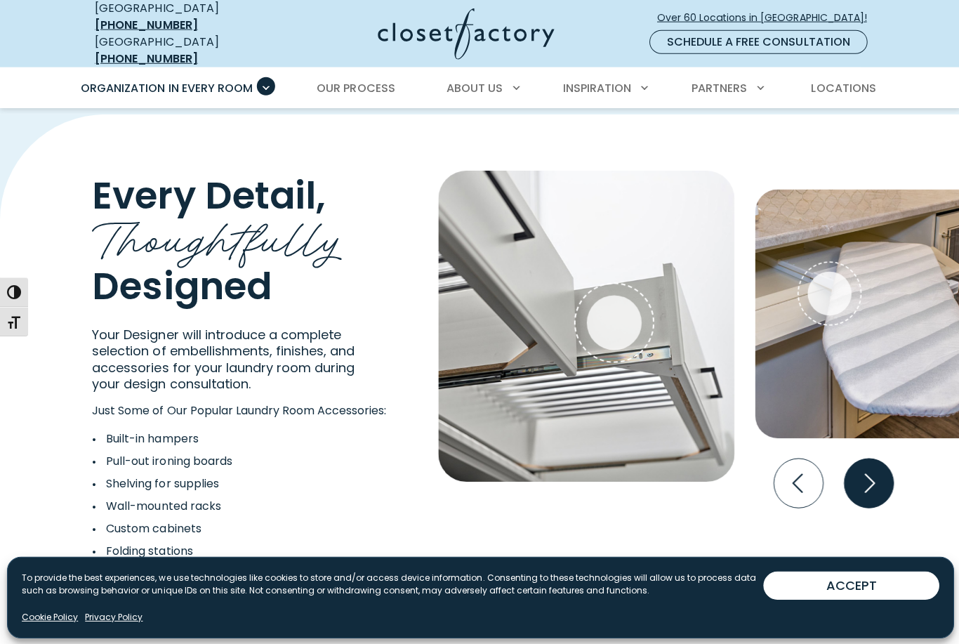
click at [875, 474] on icon "Next slide" at bounding box center [866, 482] width 49 height 49
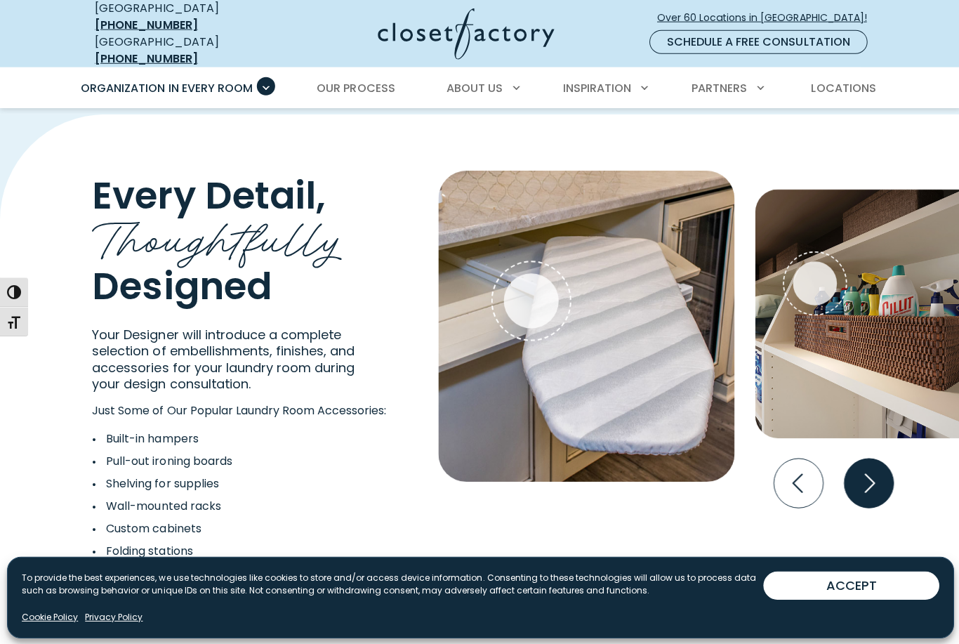
click at [871, 484] on icon "Next slide" at bounding box center [866, 482] width 49 height 49
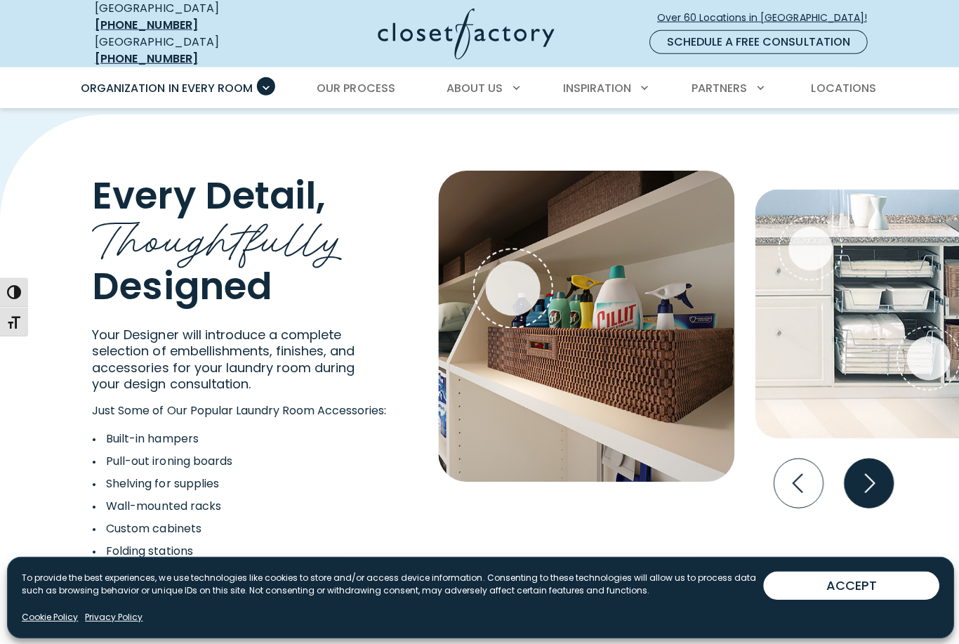
click at [869, 488] on icon "Next slide" at bounding box center [866, 482] width 49 height 49
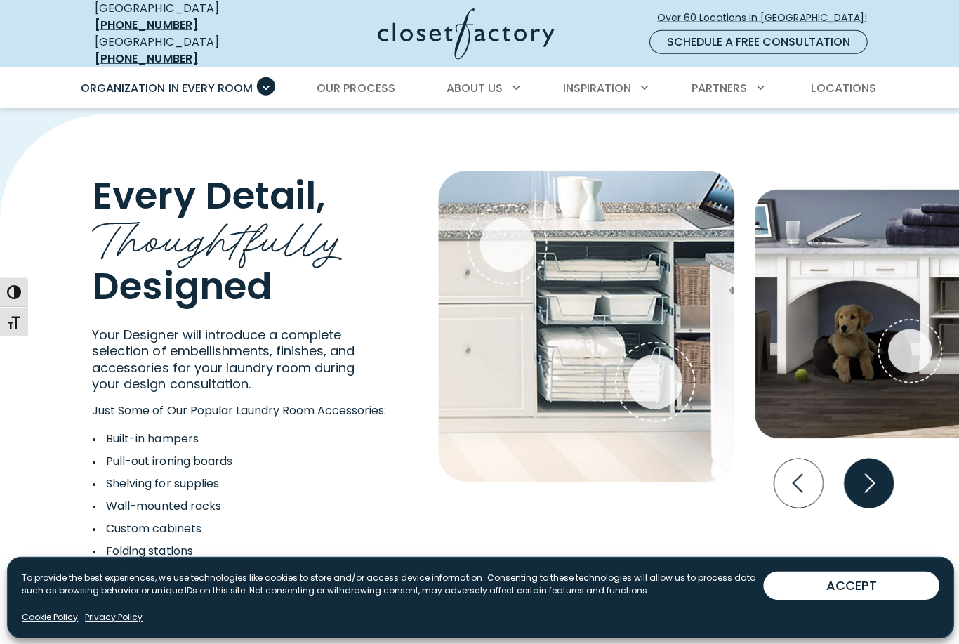
click at [873, 484] on icon "Next slide" at bounding box center [866, 482] width 49 height 49
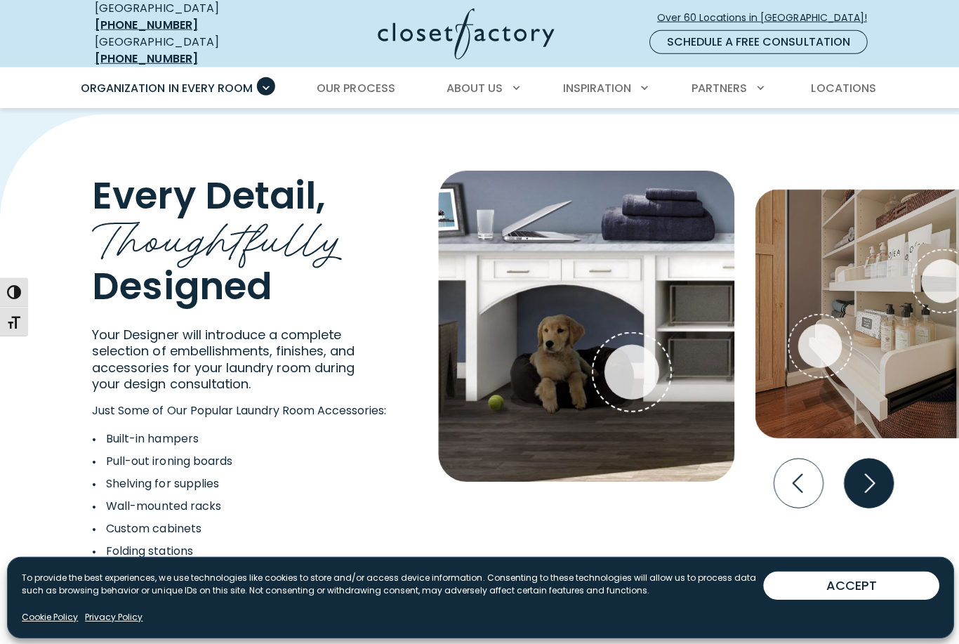
click at [875, 482] on icon "Next slide" at bounding box center [866, 482] width 49 height 49
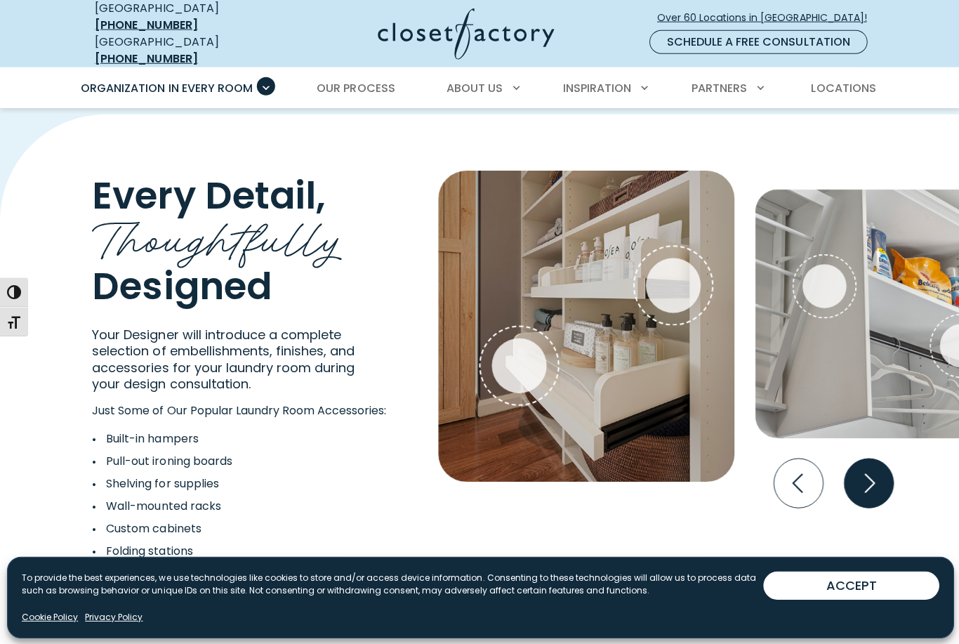
click at [878, 477] on icon "Next slide" at bounding box center [866, 482] width 49 height 49
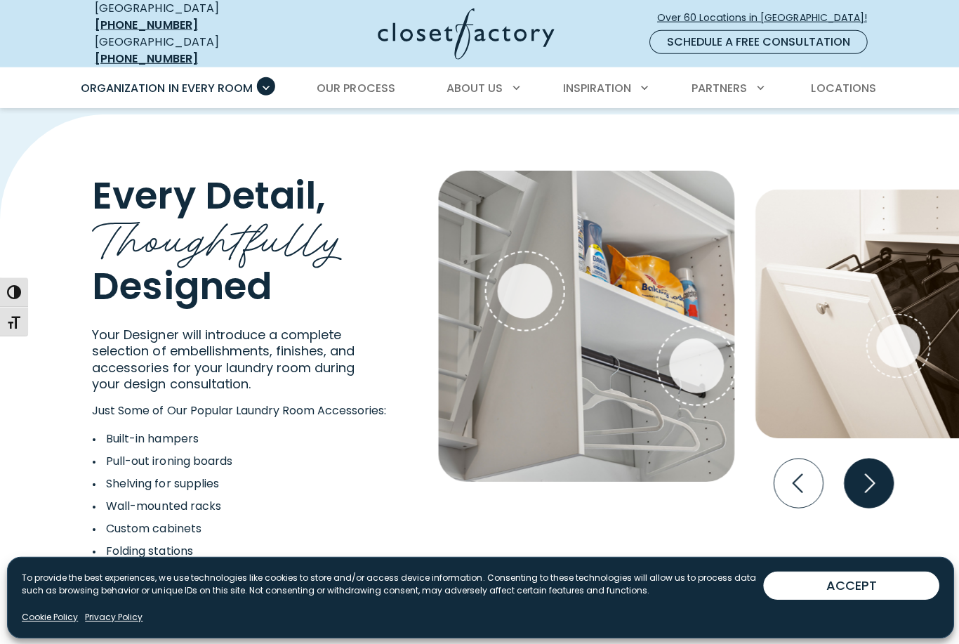
click at [874, 482] on icon "Next slide" at bounding box center [866, 482] width 49 height 49
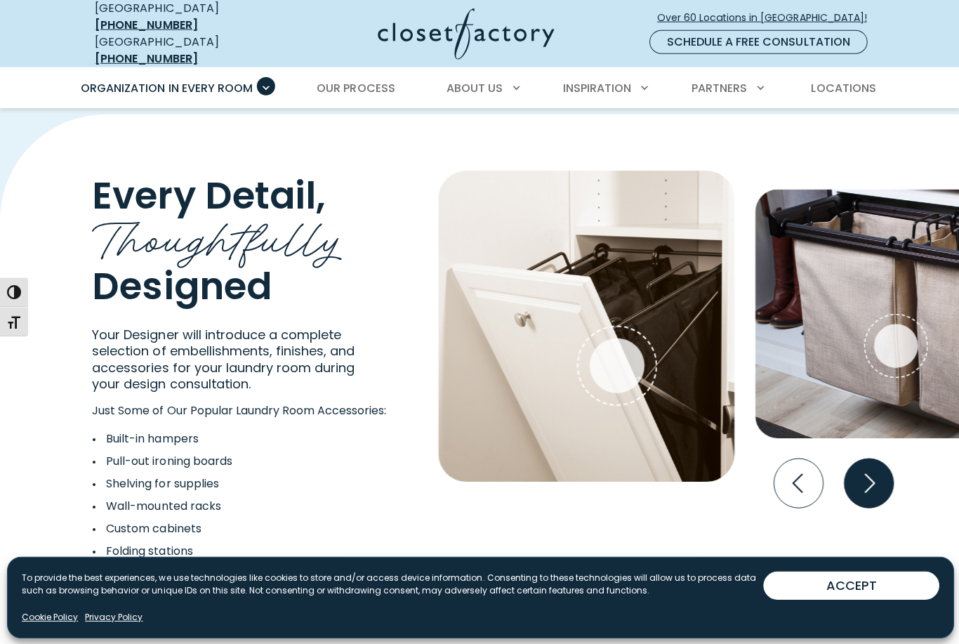
click at [878, 480] on icon "Next slide" at bounding box center [866, 482] width 49 height 49
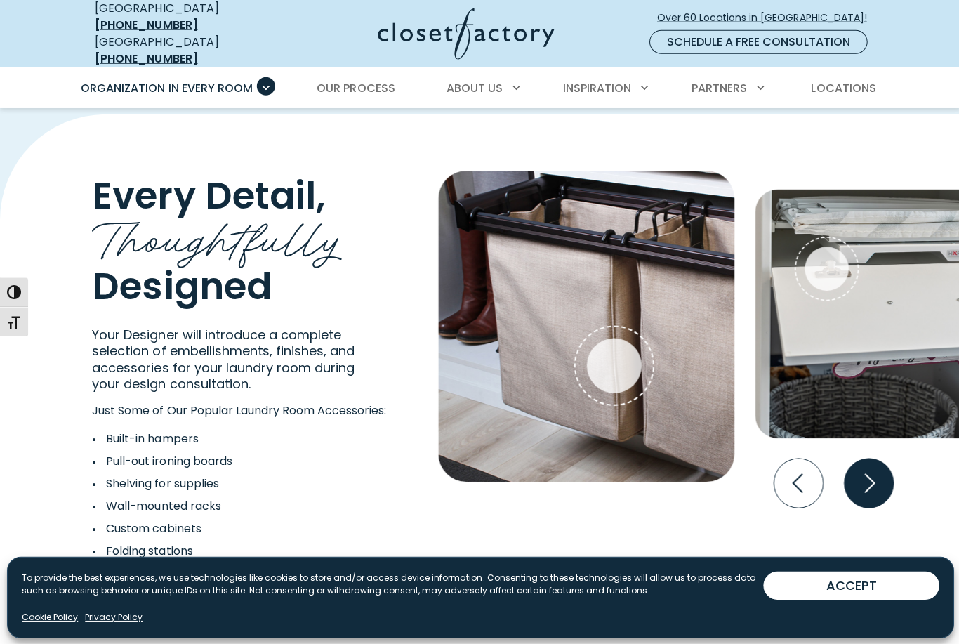
click at [874, 486] on icon "Next slide" at bounding box center [866, 482] width 49 height 49
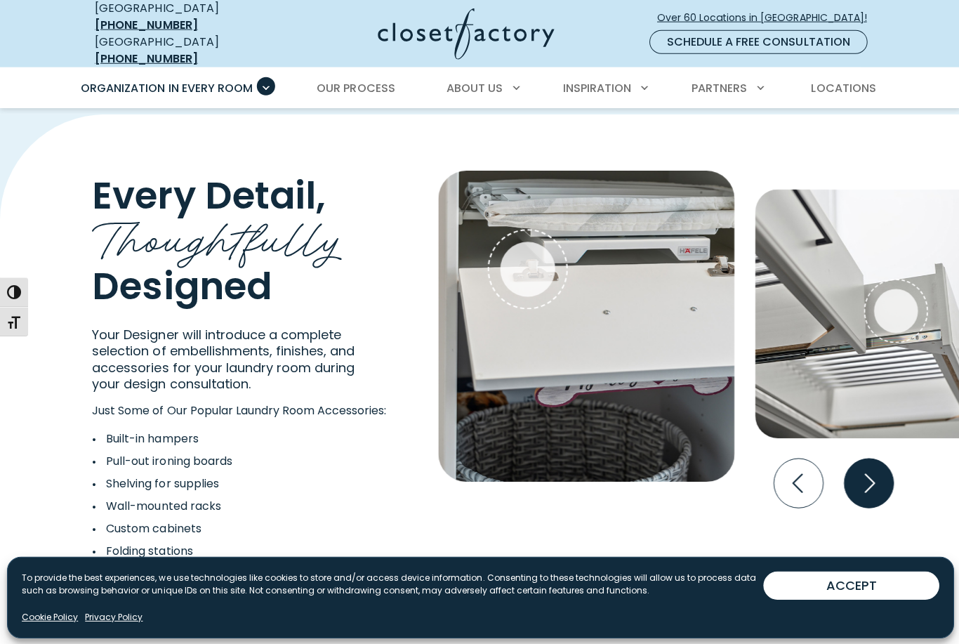
click at [874, 485] on icon "Next slide" at bounding box center [866, 482] width 49 height 49
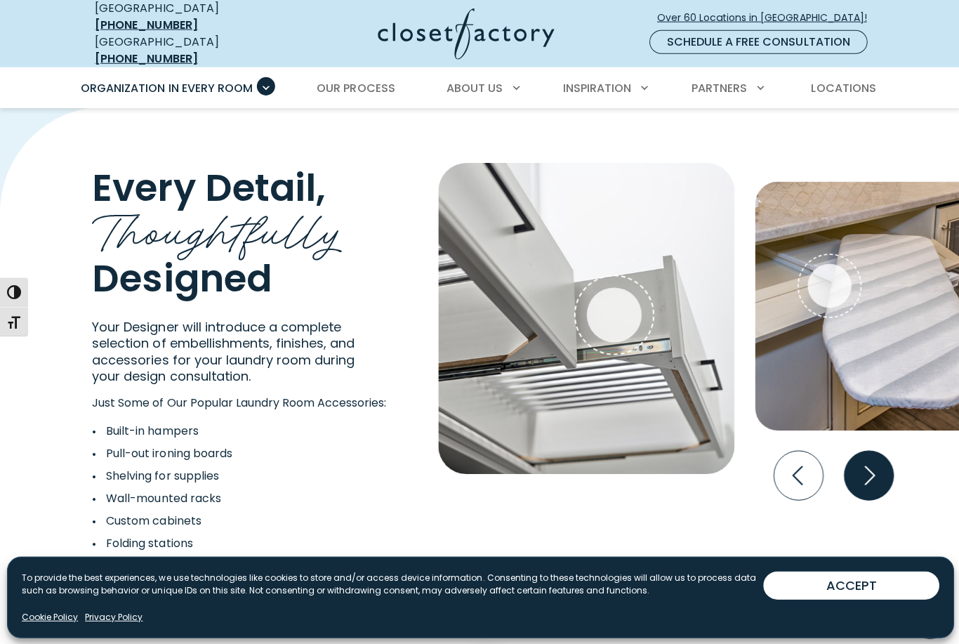
scroll to position [2400, 0]
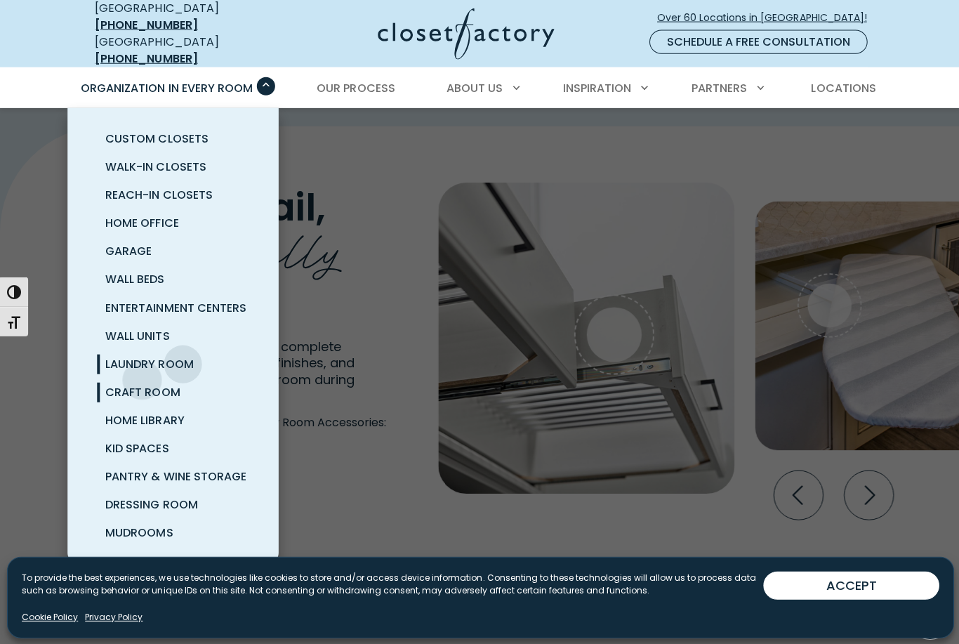
click at [138, 383] on span "Craft Room" at bounding box center [142, 391] width 74 height 16
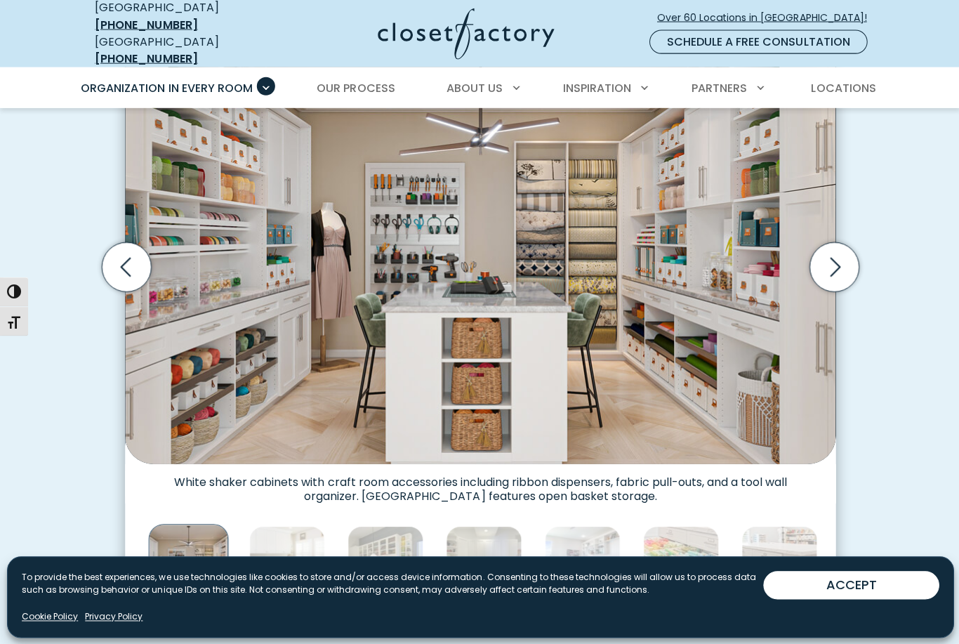
scroll to position [477, 0]
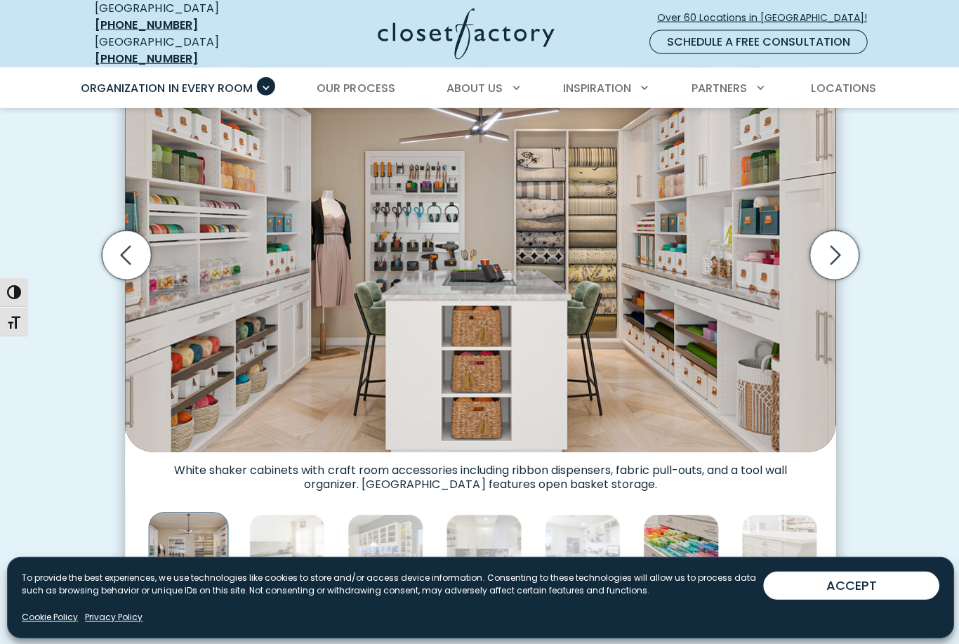
click at [681, 531] on img "Thumbnail Gallery" at bounding box center [680, 551] width 76 height 76
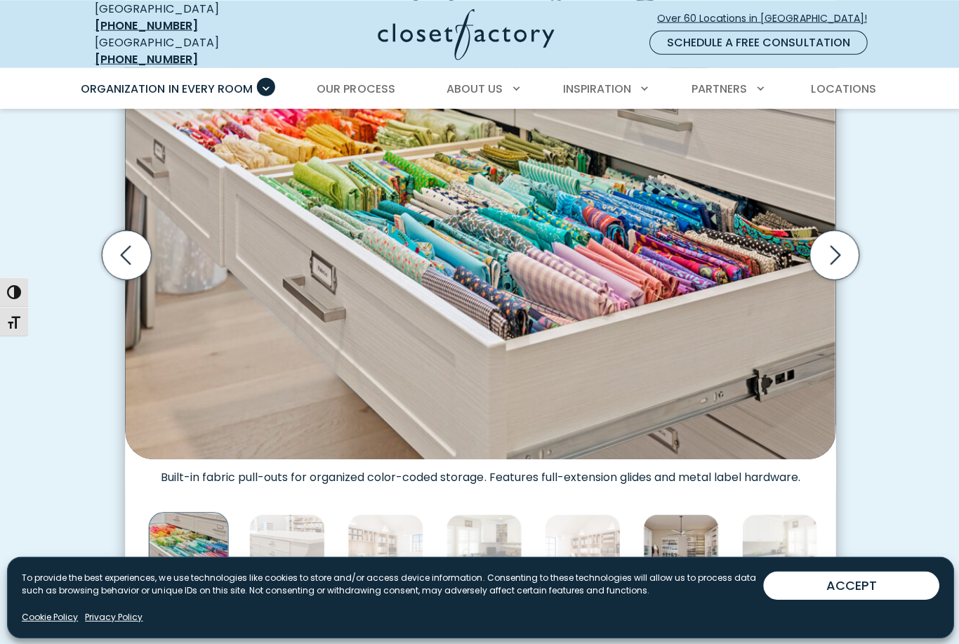
click at [688, 539] on img "Thumbnail Gallery" at bounding box center [680, 550] width 76 height 76
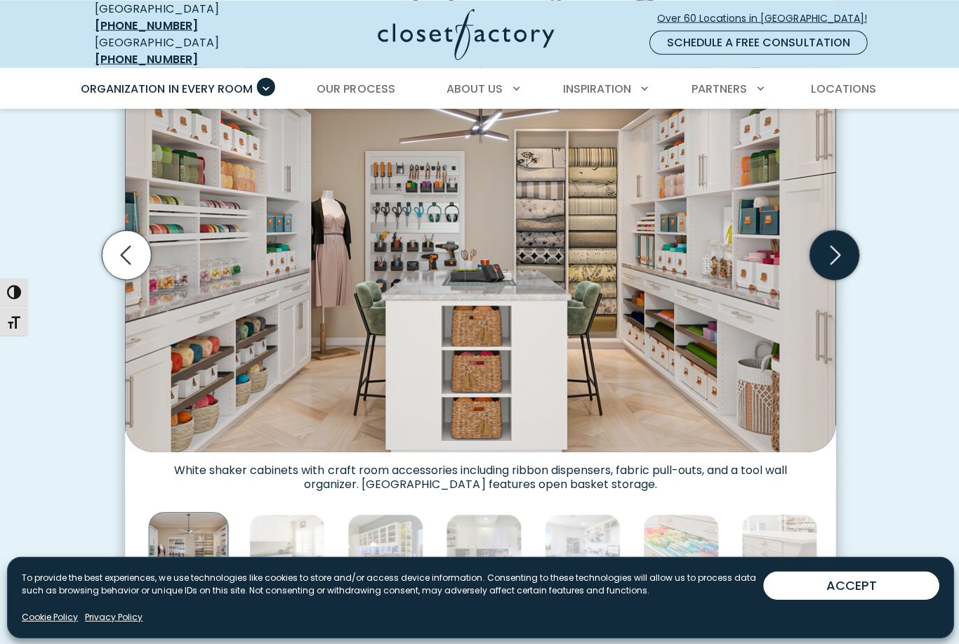
click at [838, 253] on icon "Next slide" at bounding box center [832, 254] width 49 height 49
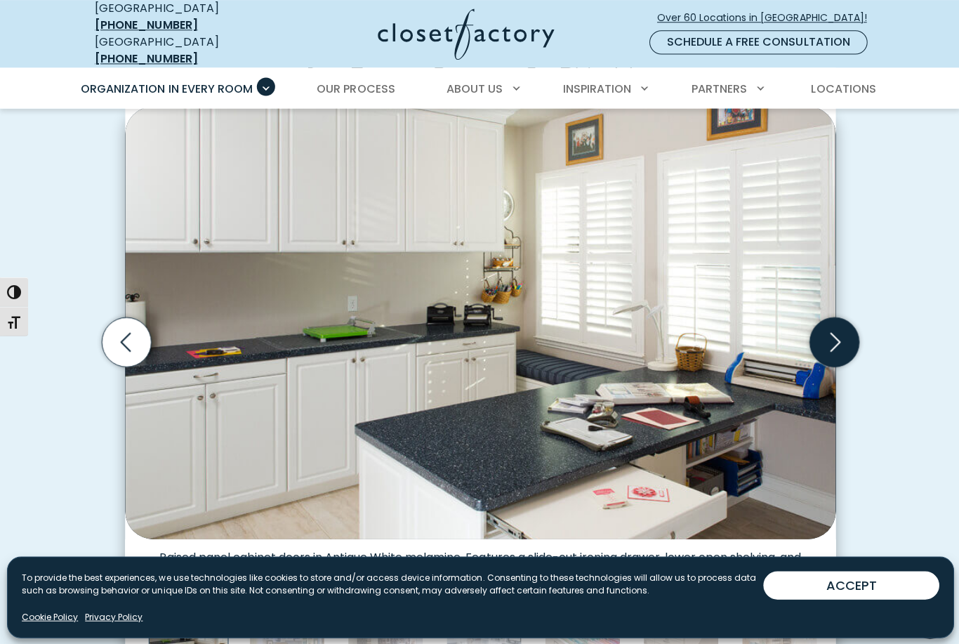
scroll to position [391, 0]
click at [835, 331] on icon "Next slide" at bounding box center [833, 340] width 11 height 19
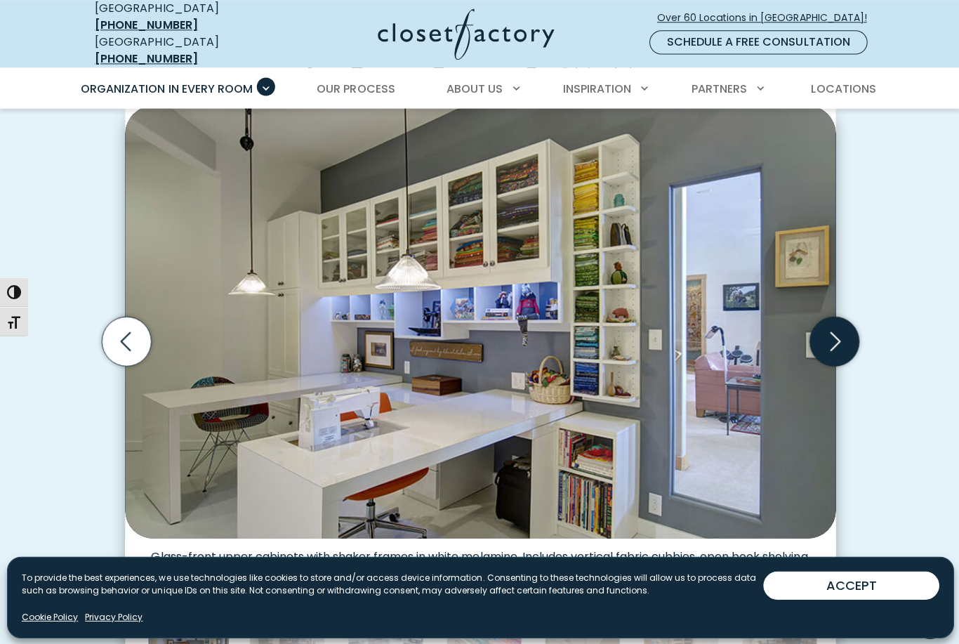
click at [838, 331] on icon "Next slide" at bounding box center [833, 340] width 11 height 19
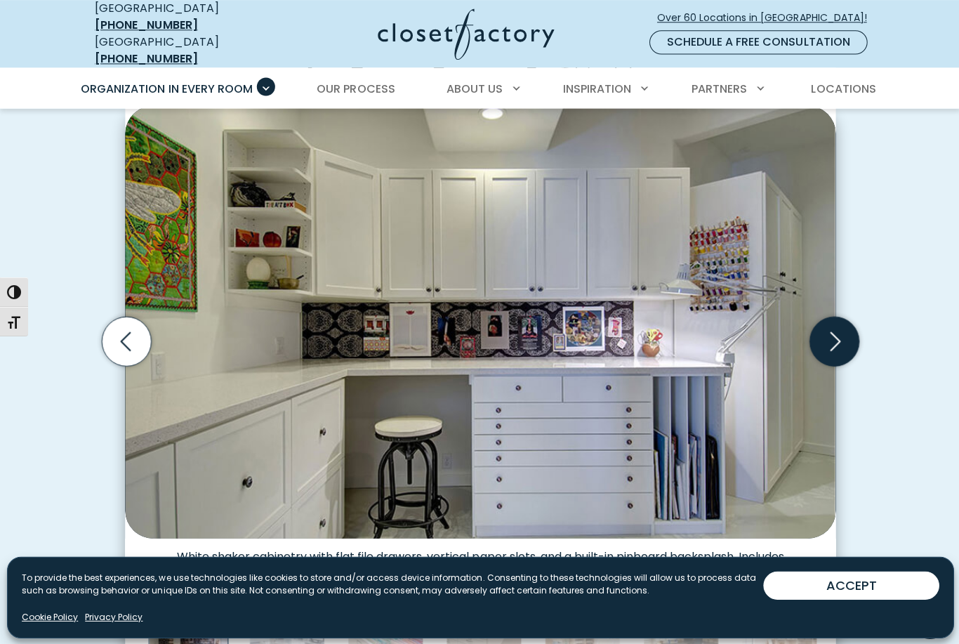
click at [845, 326] on icon "Next slide" at bounding box center [832, 340] width 49 height 49
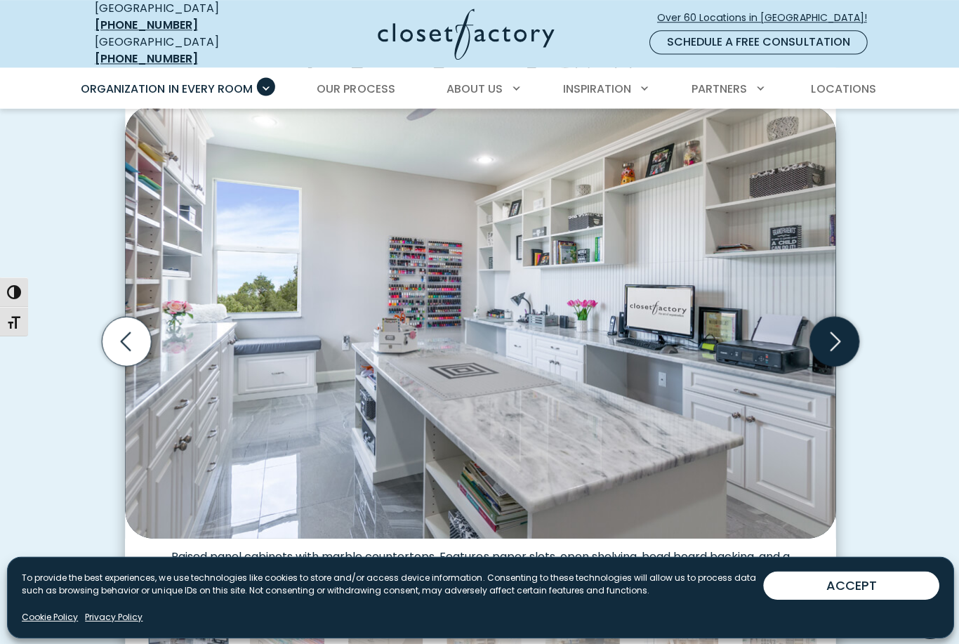
click at [831, 331] on icon "Next slide" at bounding box center [832, 340] width 49 height 49
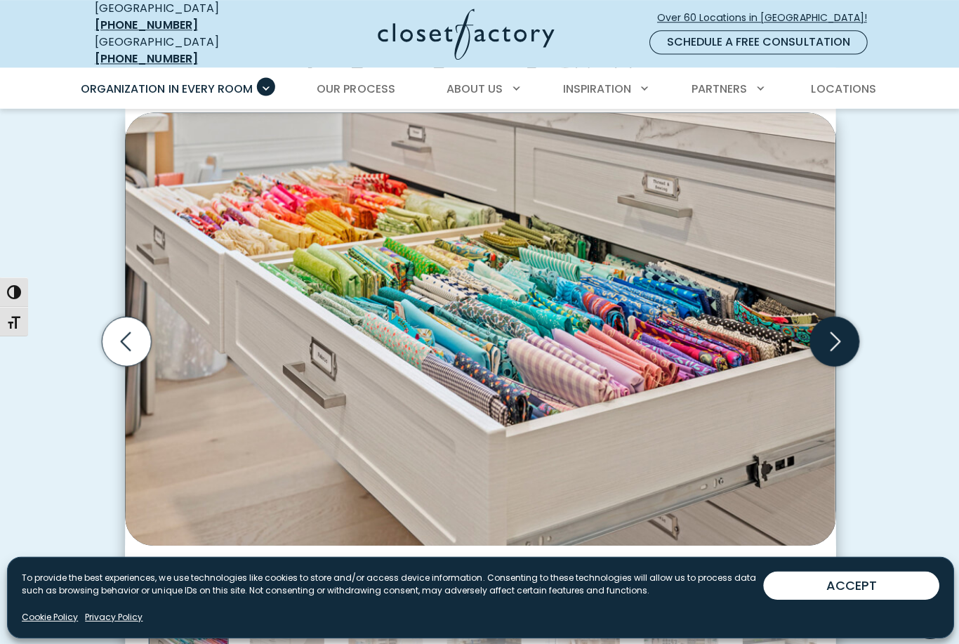
click at [841, 330] on icon "Next slide" at bounding box center [832, 340] width 49 height 49
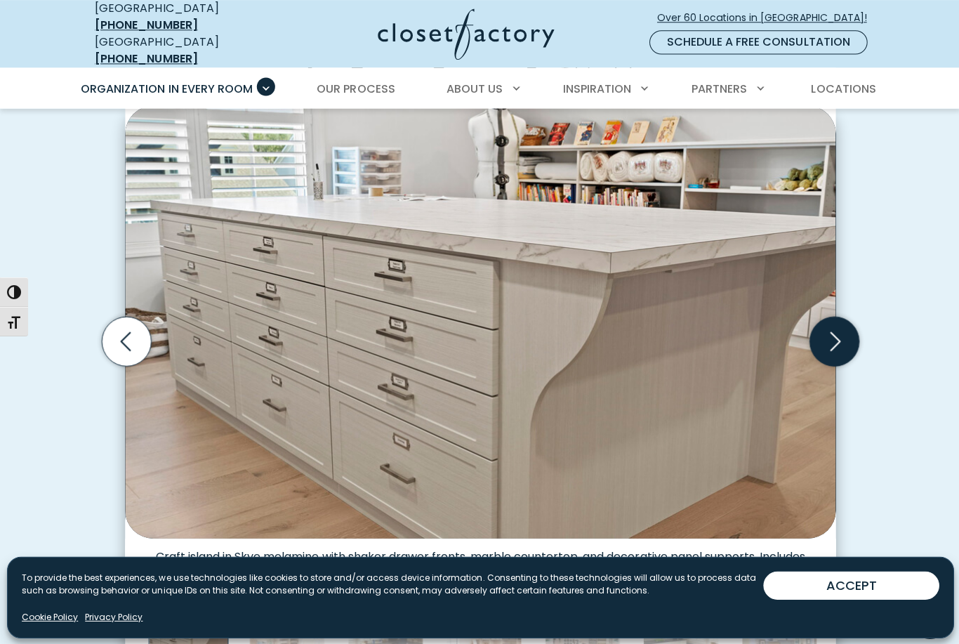
click at [840, 329] on icon "Next slide" at bounding box center [832, 340] width 49 height 49
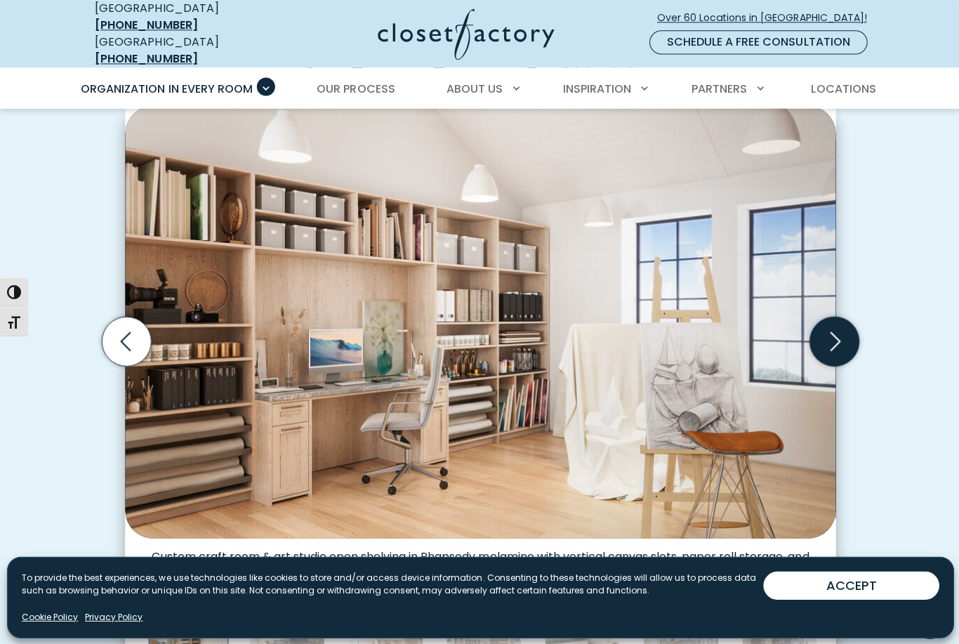
click at [838, 331] on icon "Next slide" at bounding box center [832, 340] width 49 height 49
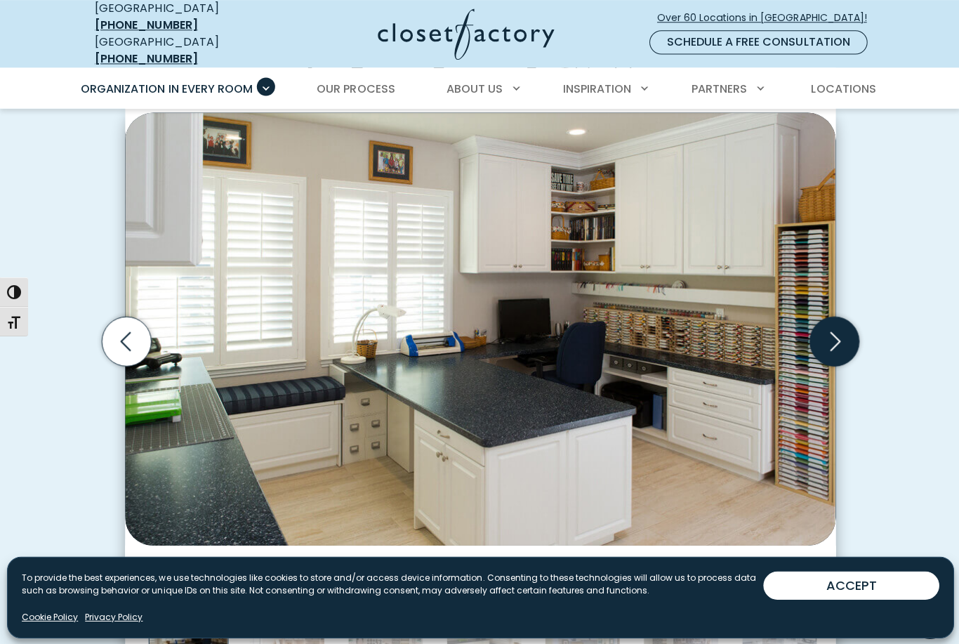
click at [838, 335] on icon "Next slide" at bounding box center [832, 340] width 49 height 49
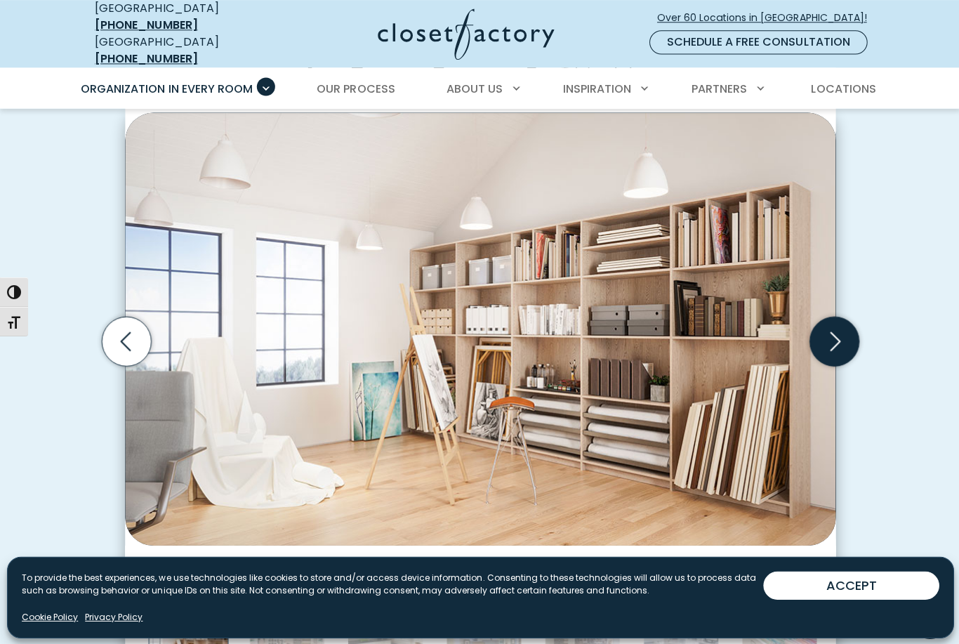
click at [836, 333] on icon "Next slide" at bounding box center [832, 340] width 49 height 49
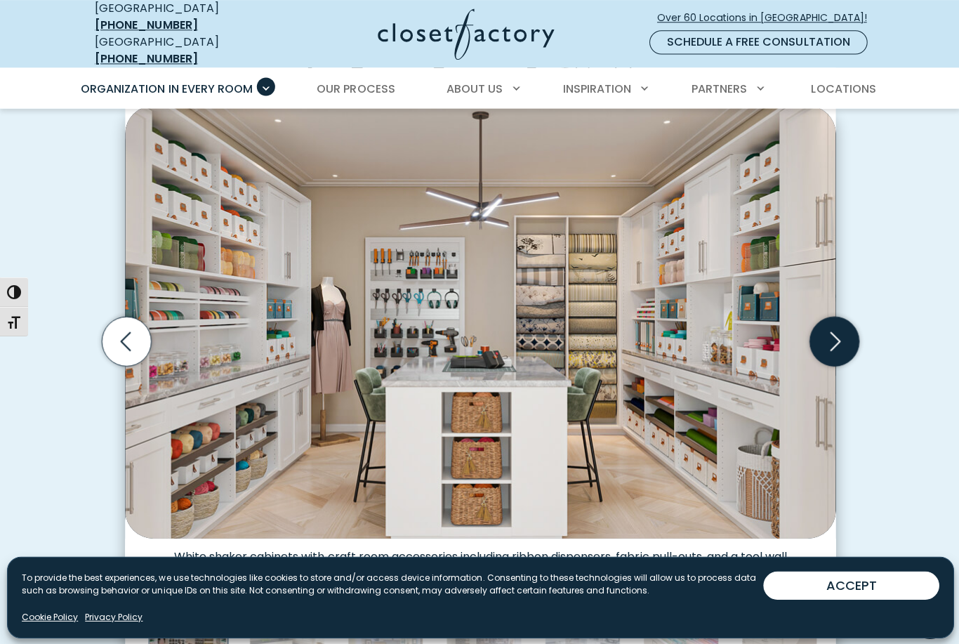
click at [841, 329] on icon "Next slide" at bounding box center [832, 340] width 49 height 49
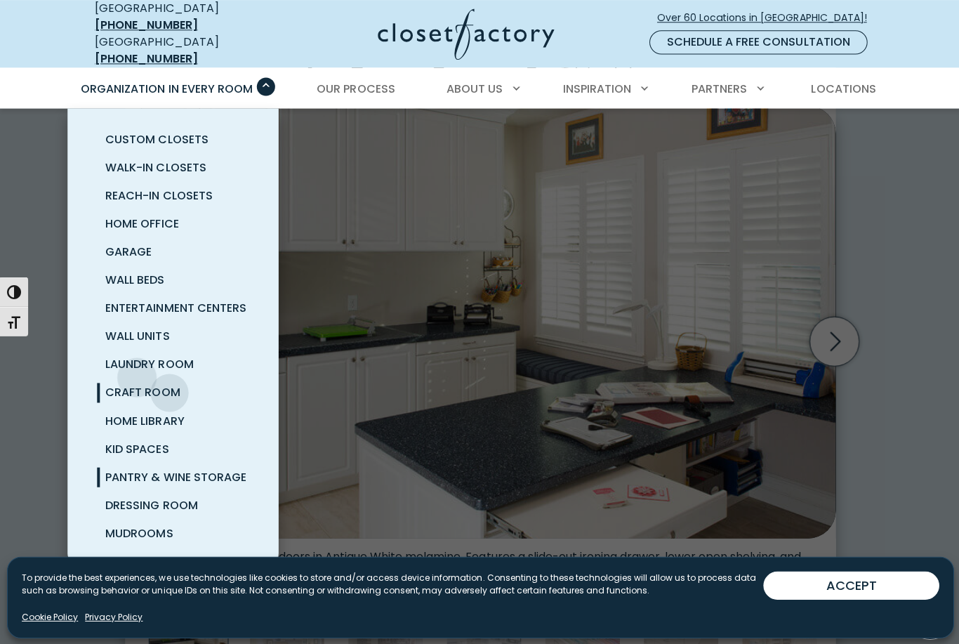
click at [124, 470] on span "Pantry & Wine Storage" at bounding box center [175, 476] width 140 height 16
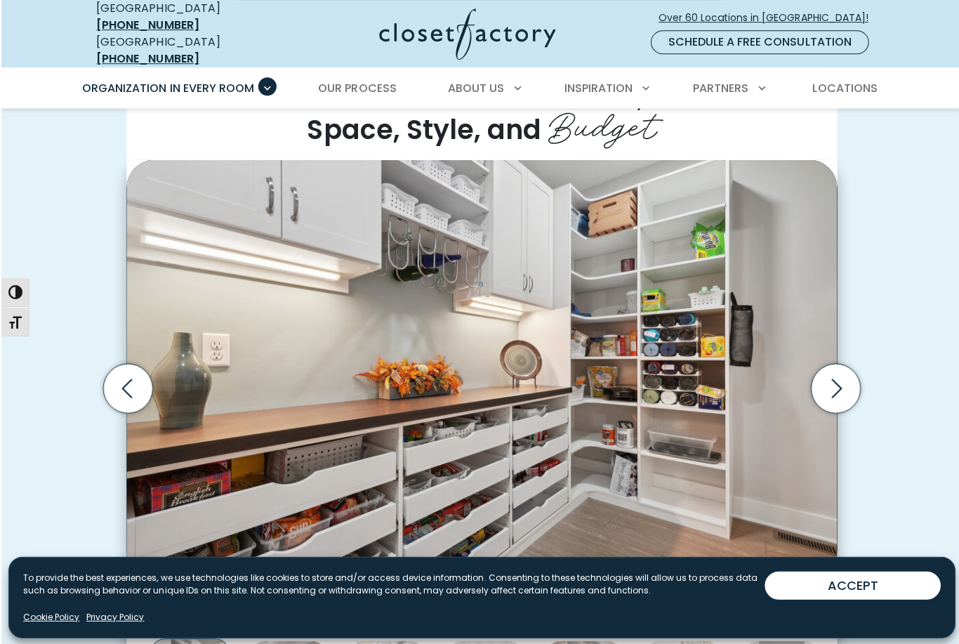
scroll to position [340, 0]
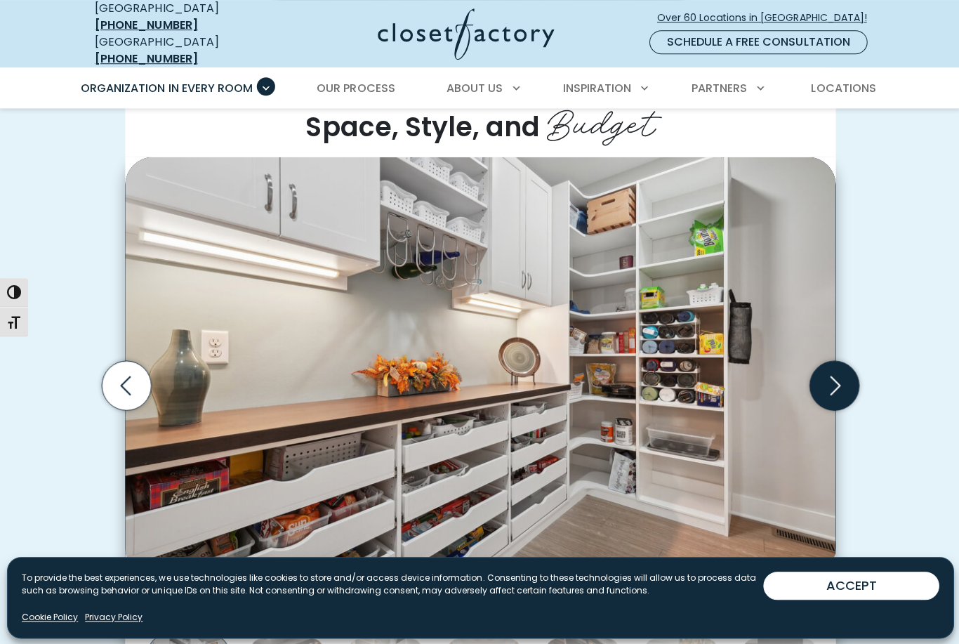
click at [833, 372] on icon "Next slide" at bounding box center [832, 384] width 49 height 49
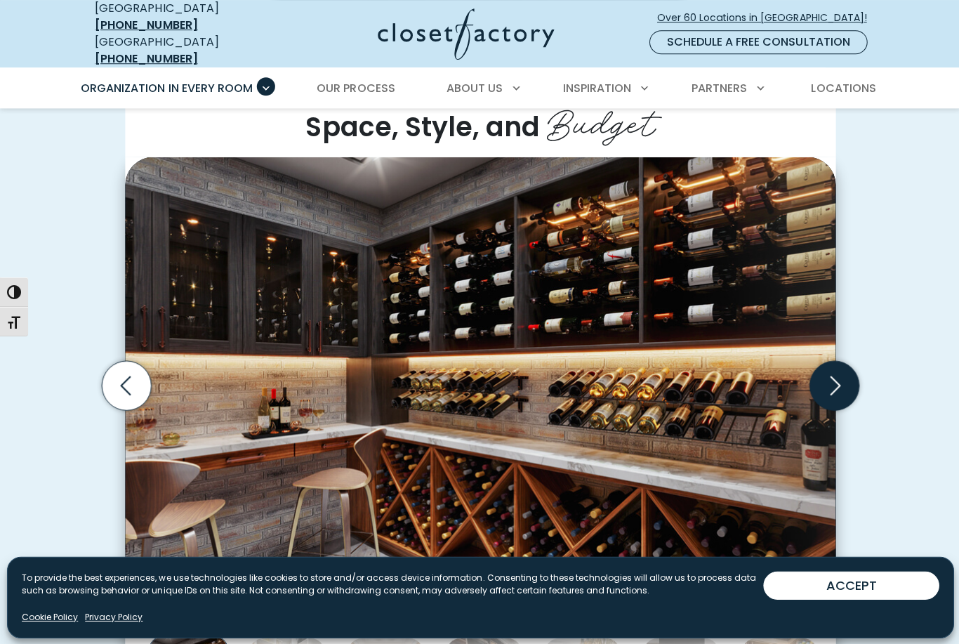
click at [845, 377] on icon "Next slide" at bounding box center [832, 384] width 49 height 49
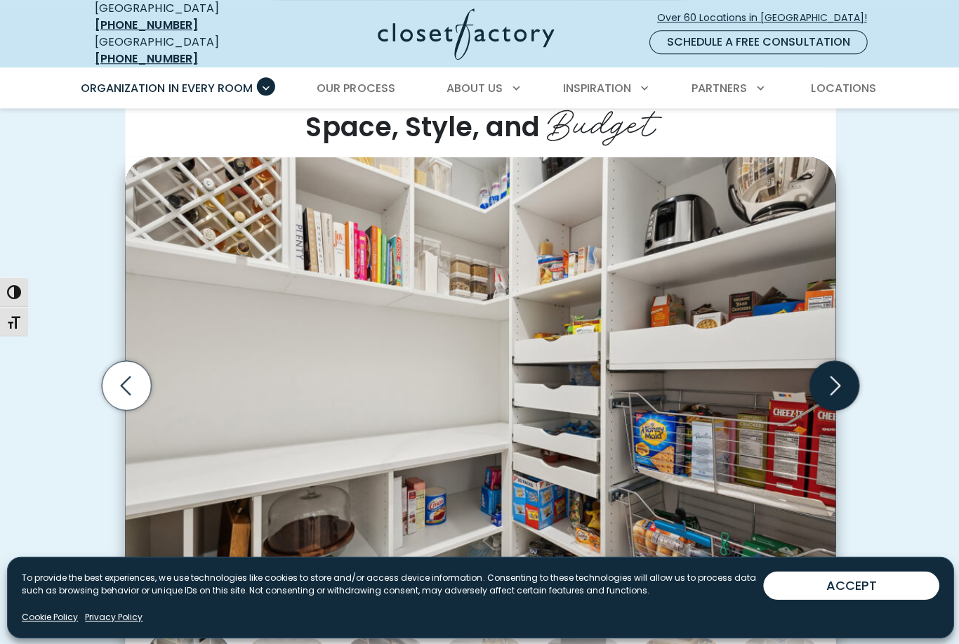
click at [850, 382] on icon "Next slide" at bounding box center [832, 384] width 49 height 49
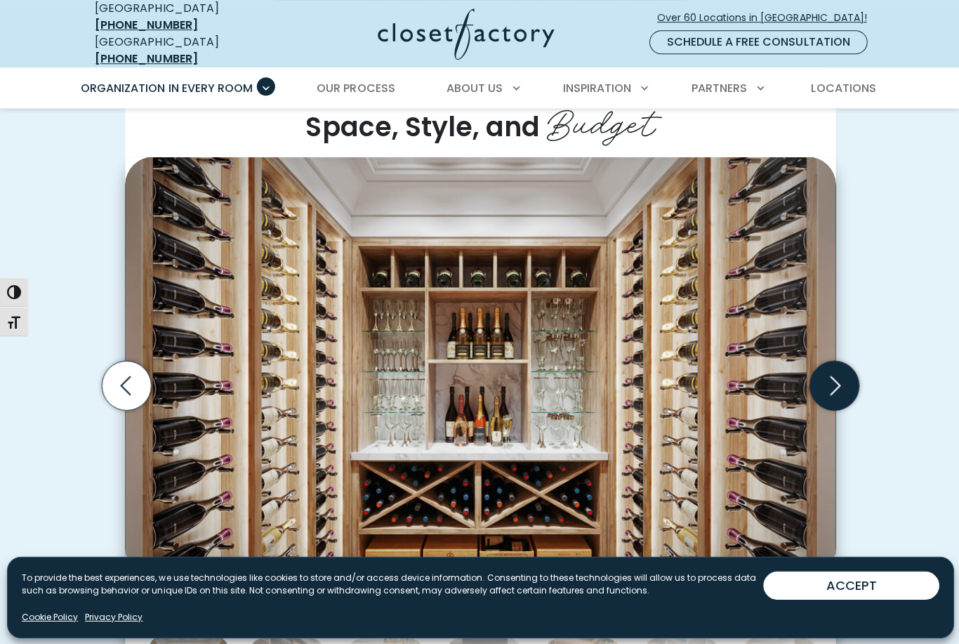
click at [852, 376] on icon "Next slide" at bounding box center [832, 384] width 49 height 49
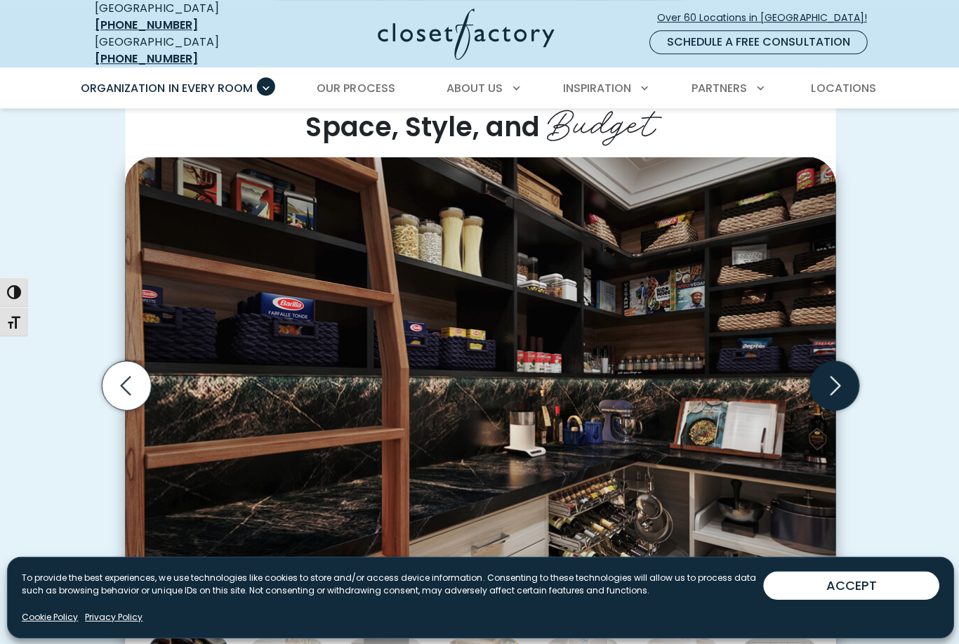
click at [858, 377] on icon "Next slide" at bounding box center [832, 385] width 60 height 60
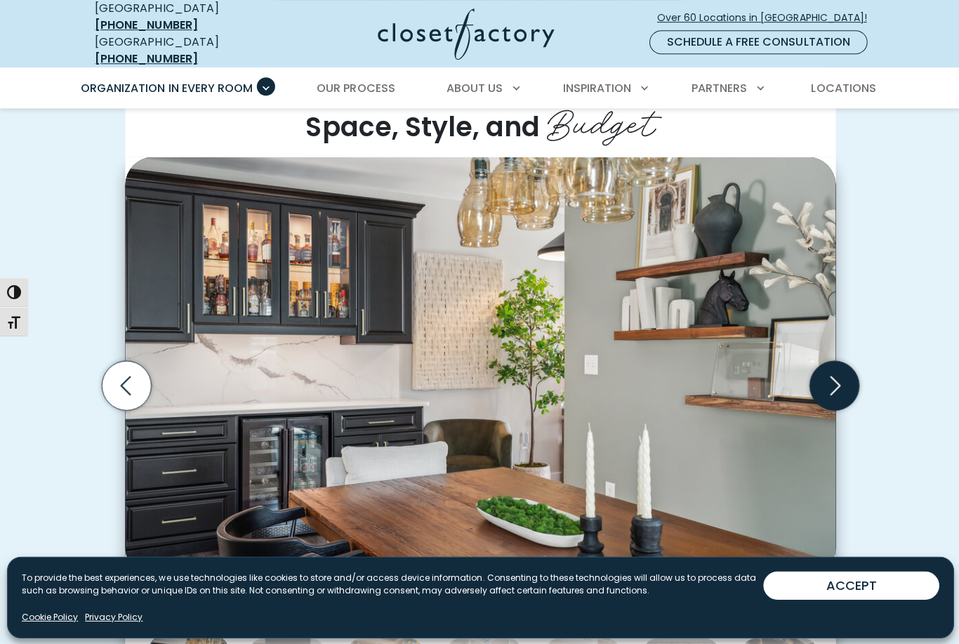
click at [859, 378] on icon "Next slide" at bounding box center [832, 385] width 60 height 60
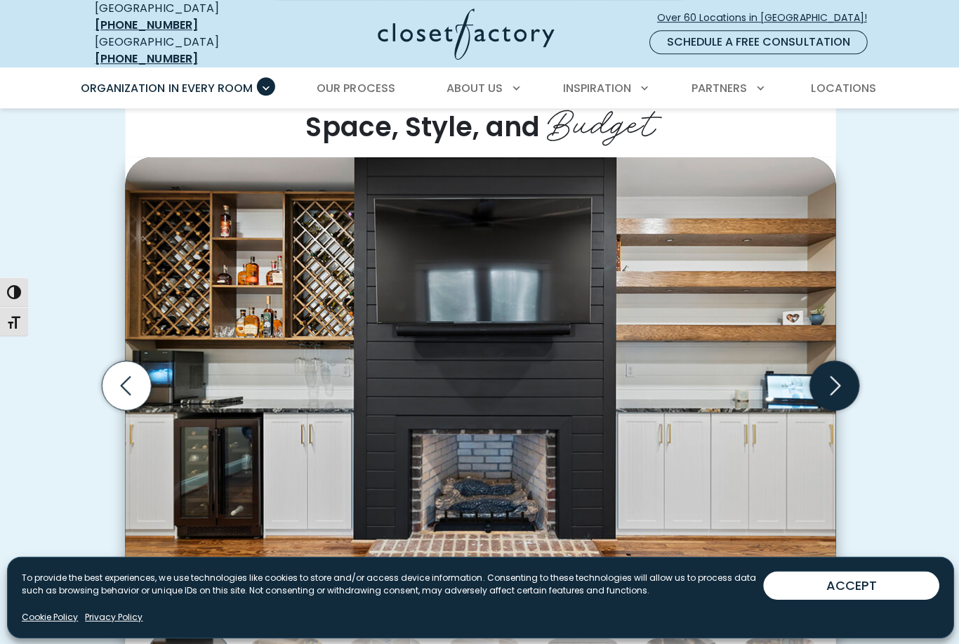
click at [858, 378] on icon "Next slide" at bounding box center [832, 385] width 60 height 60
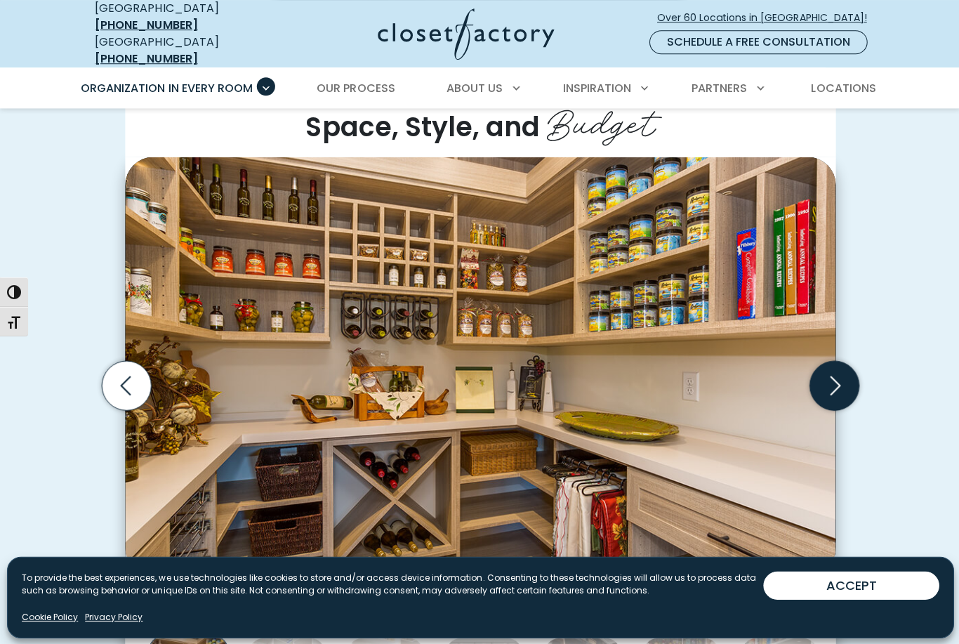
click at [860, 376] on icon "Next slide" at bounding box center [832, 385] width 60 height 60
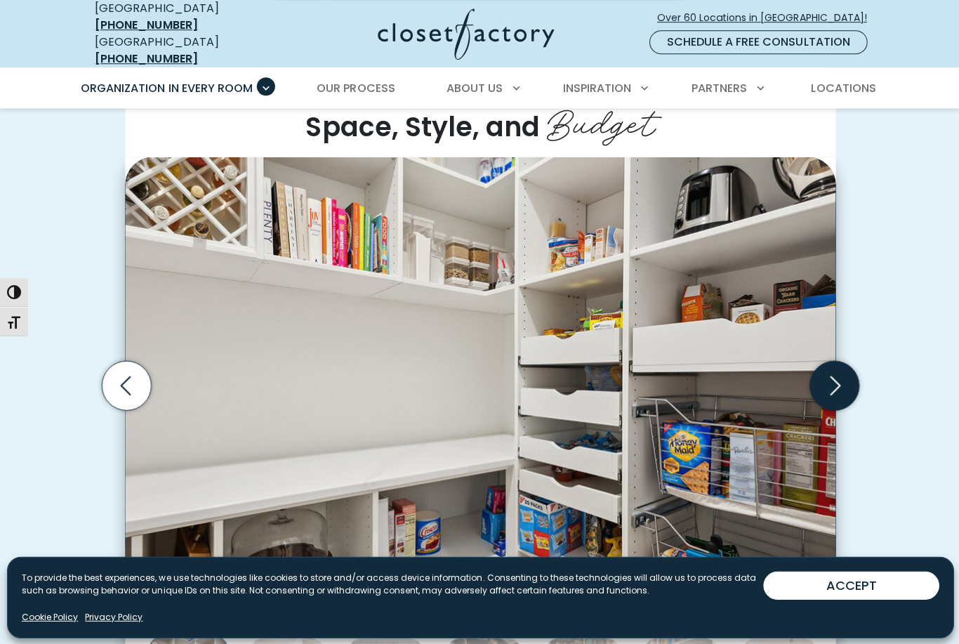
click at [858, 378] on icon "Next slide" at bounding box center [832, 385] width 60 height 60
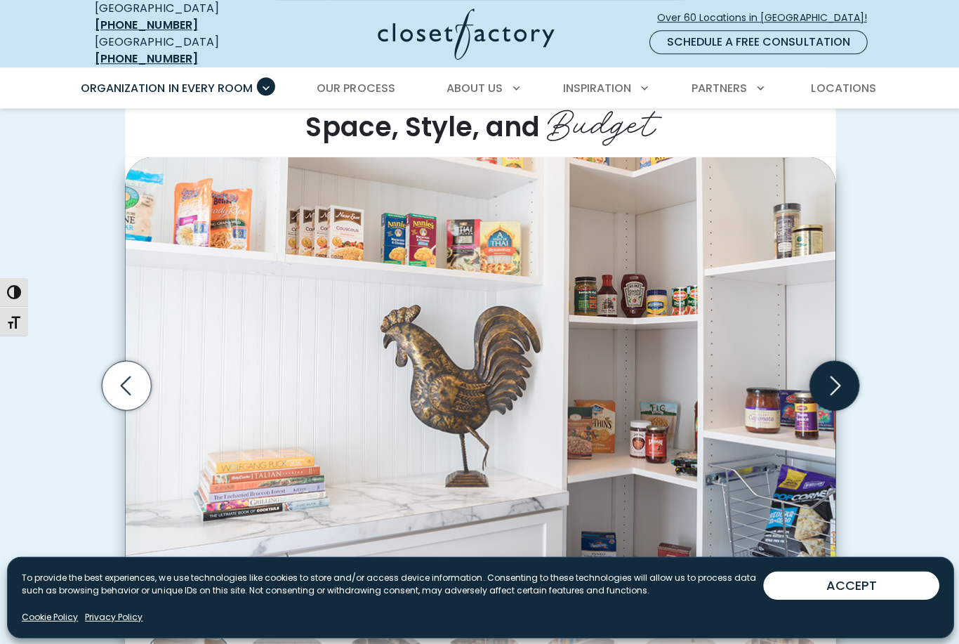
click at [861, 376] on icon "Next slide" at bounding box center [832, 385] width 60 height 60
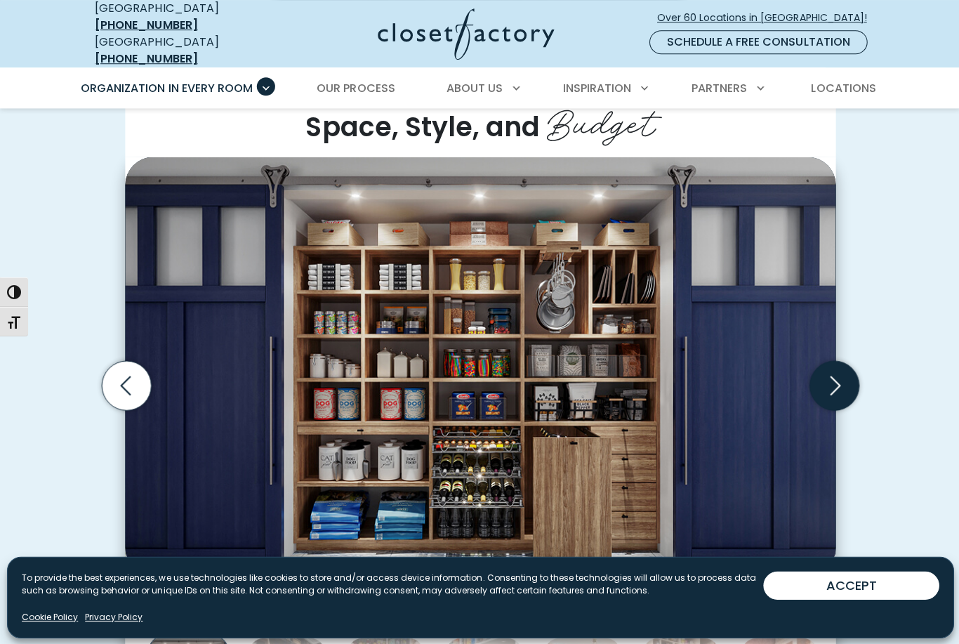
click at [860, 376] on icon "Next slide" at bounding box center [832, 385] width 60 height 60
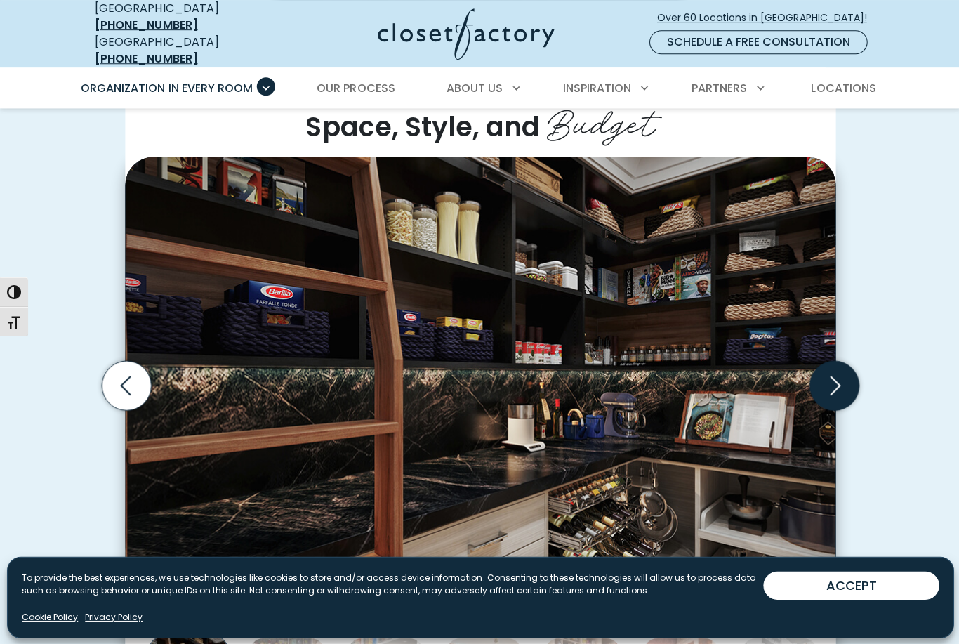
click at [859, 377] on icon "Next slide" at bounding box center [832, 385] width 60 height 60
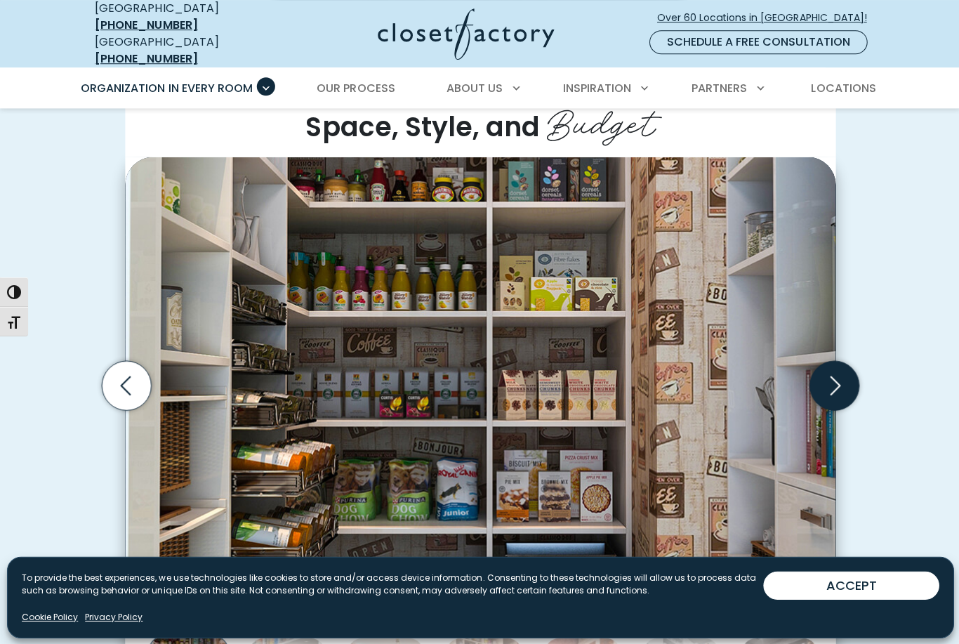
click at [859, 377] on icon "Next slide" at bounding box center [832, 385] width 60 height 60
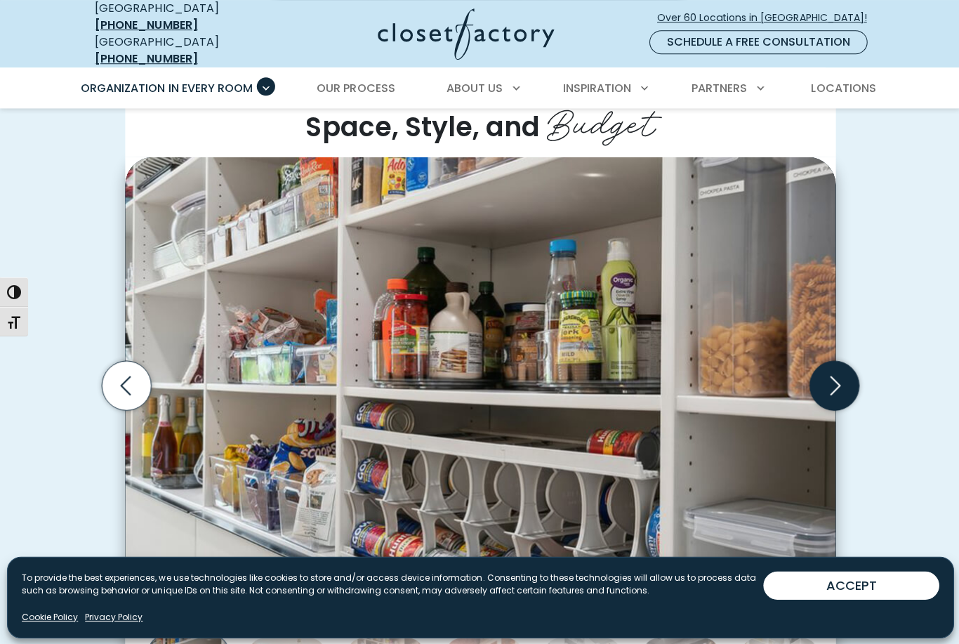
click at [857, 379] on icon "Next slide" at bounding box center [832, 385] width 60 height 60
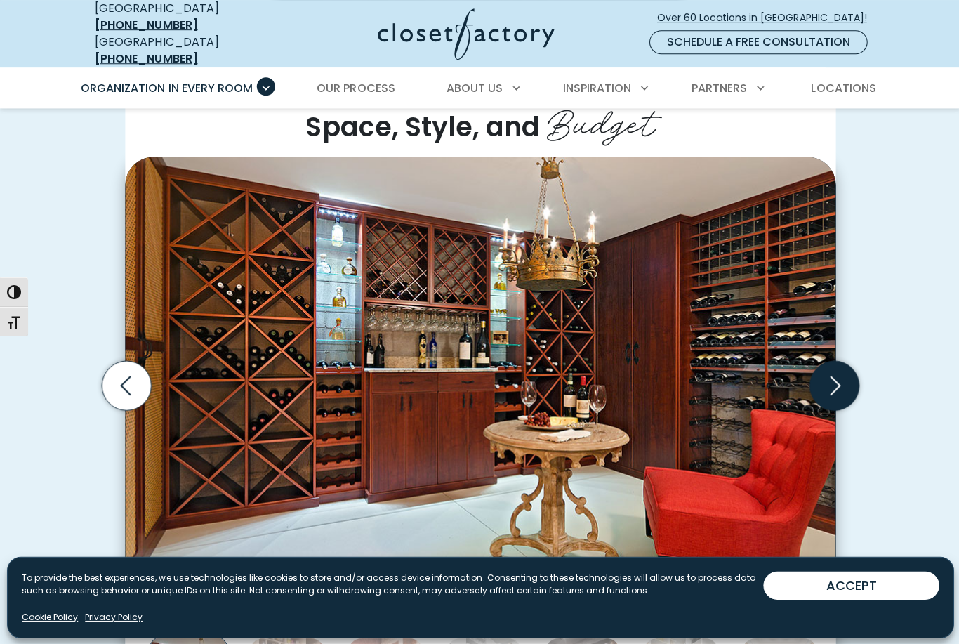
click at [857, 378] on icon "Next slide" at bounding box center [832, 385] width 60 height 60
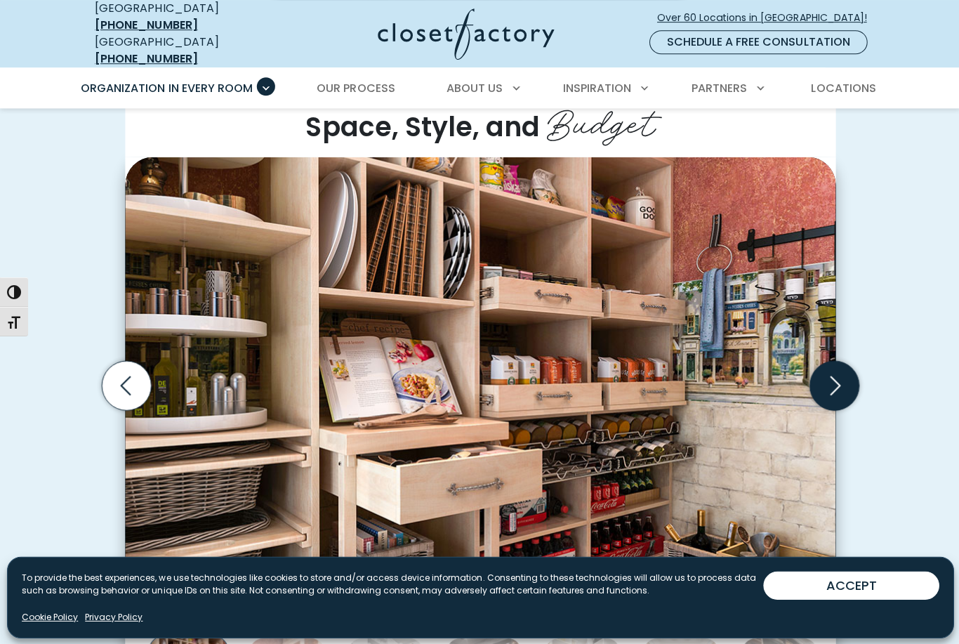
click at [854, 385] on icon "Next slide" at bounding box center [832, 385] width 60 height 60
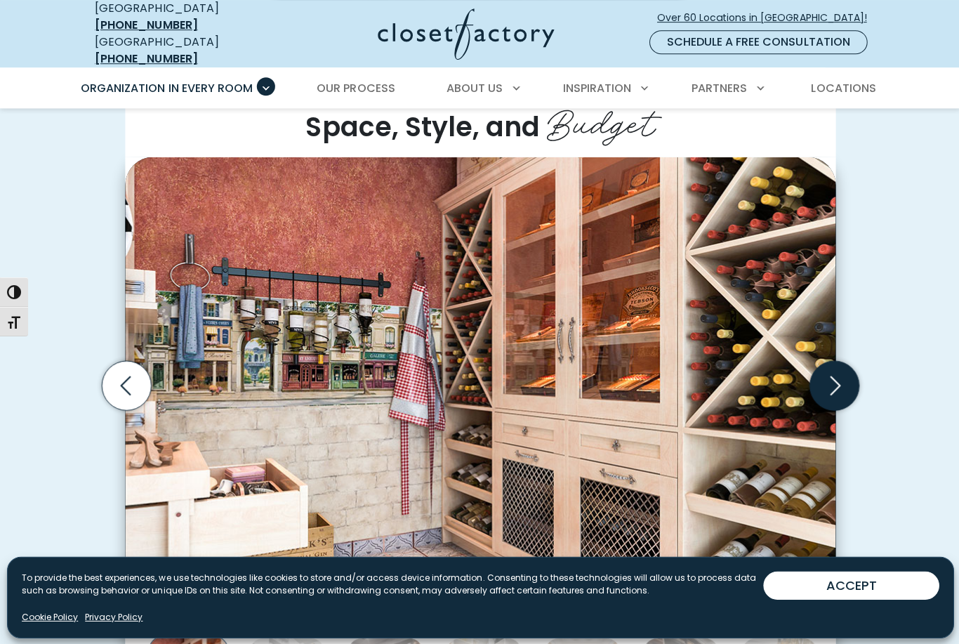
click at [861, 378] on icon "Next slide" at bounding box center [832, 385] width 60 height 60
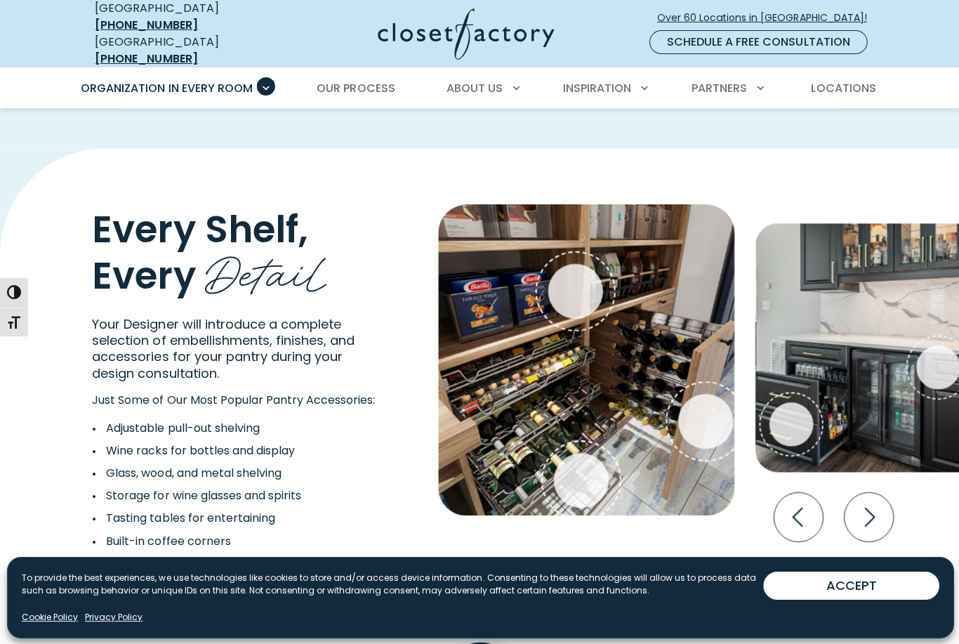
scroll to position [2496, 0]
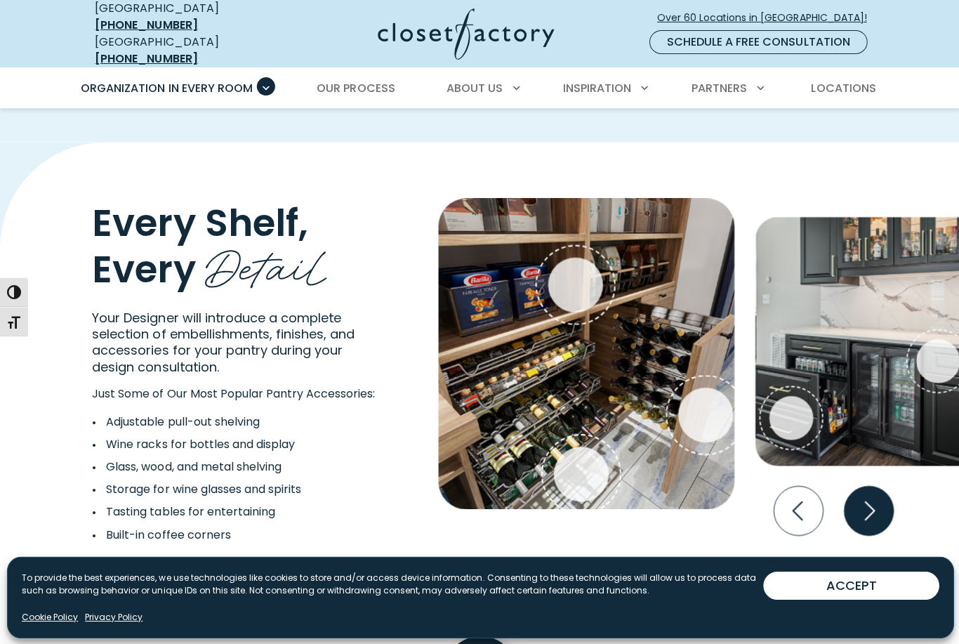
click at [867, 498] on icon "Next slide" at bounding box center [866, 509] width 49 height 49
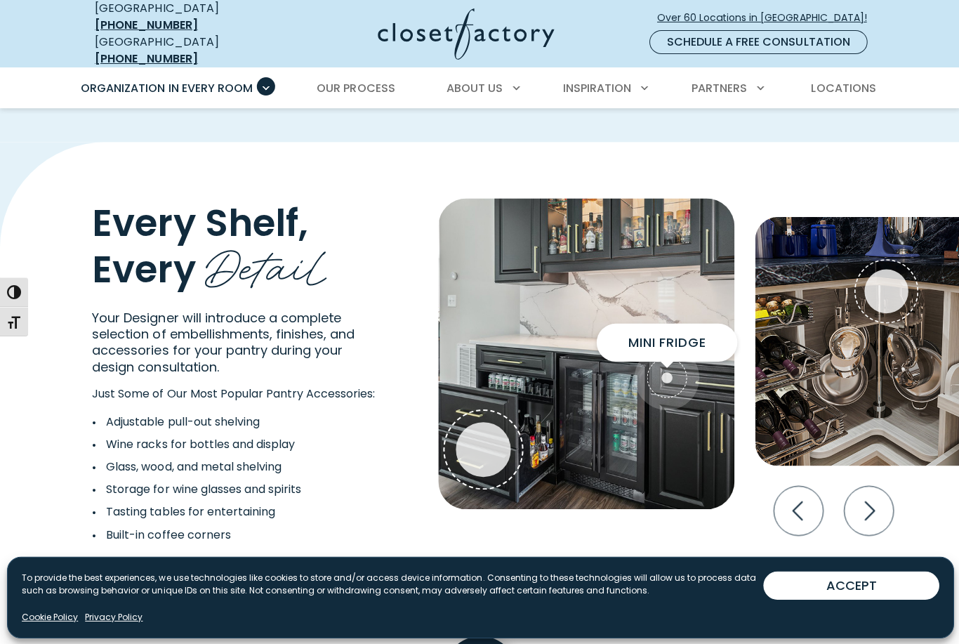
click at [668, 364] on div "Mini Fridge" at bounding box center [665, 377] width 55 height 55
click at [682, 372] on span "Interactive Gallery" at bounding box center [665, 377] width 65 height 65
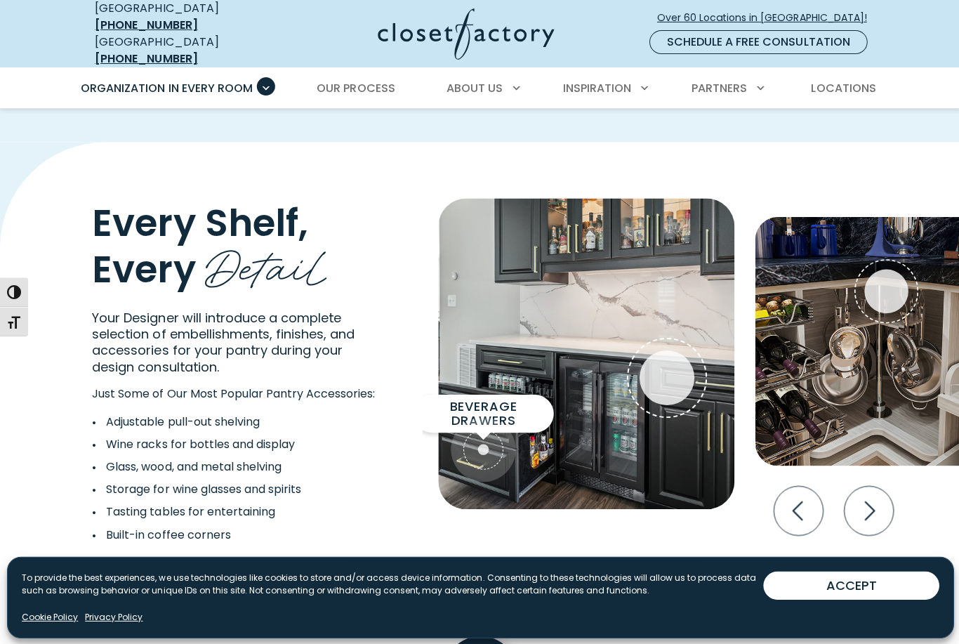
click at [489, 437] on div "Beverage Drawers" at bounding box center [482, 448] width 55 height 55
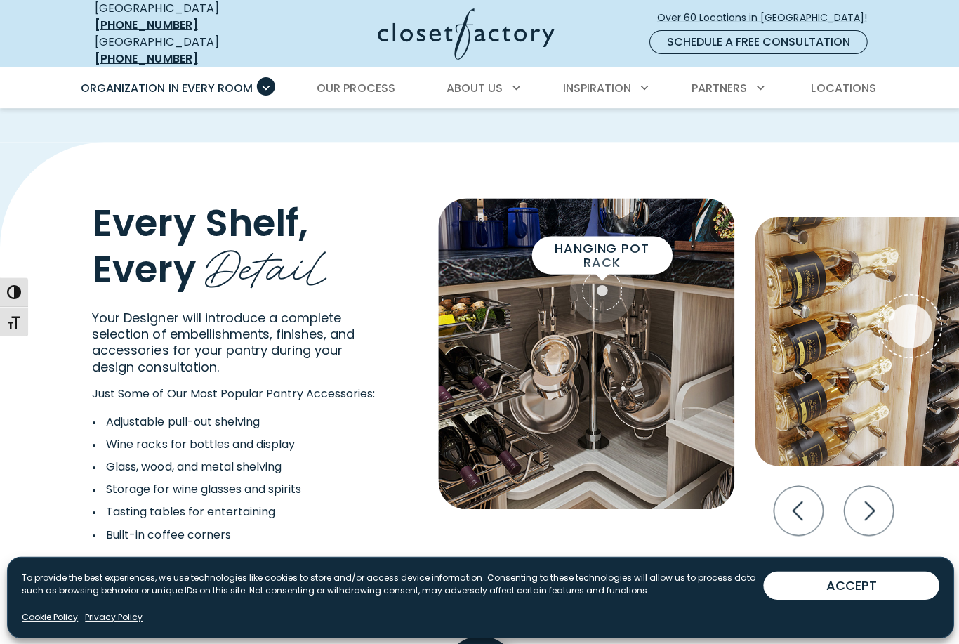
click at [616, 290] on span "Interactive Gallery" at bounding box center [601, 290] width 65 height 65
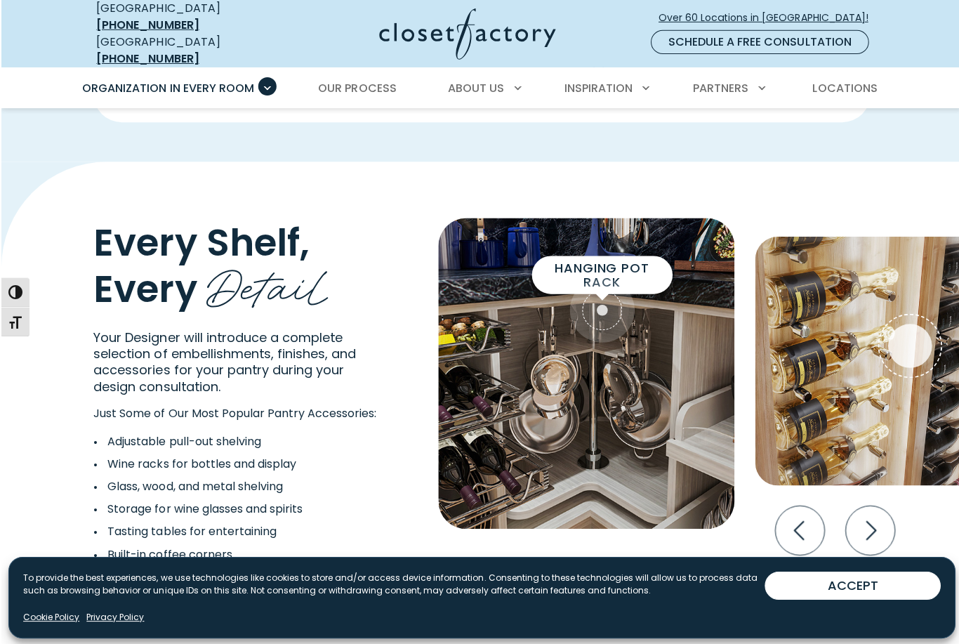
scroll to position [2482, 0]
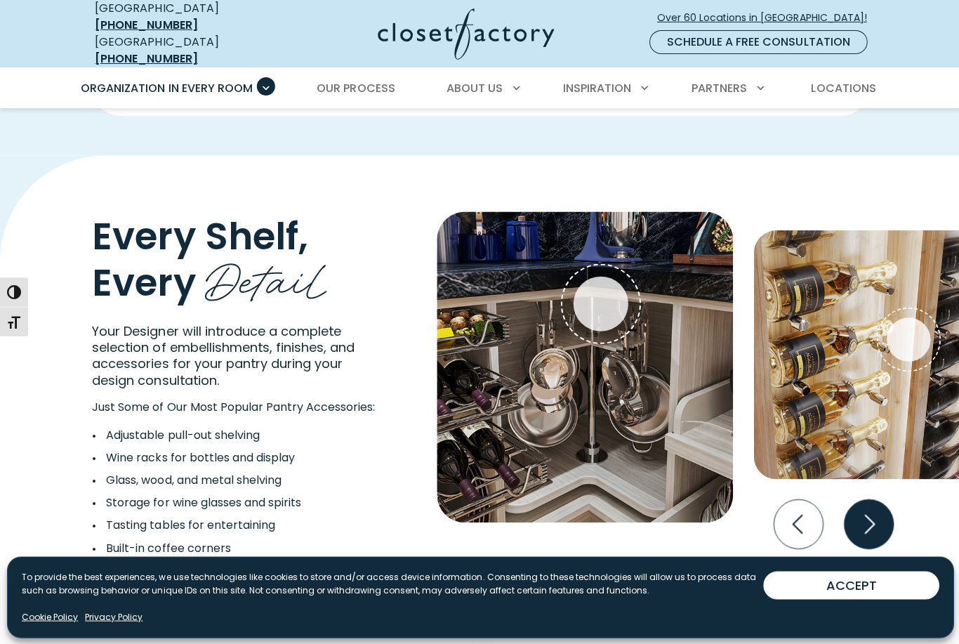
click at [873, 509] on icon "Next slide" at bounding box center [866, 522] width 49 height 49
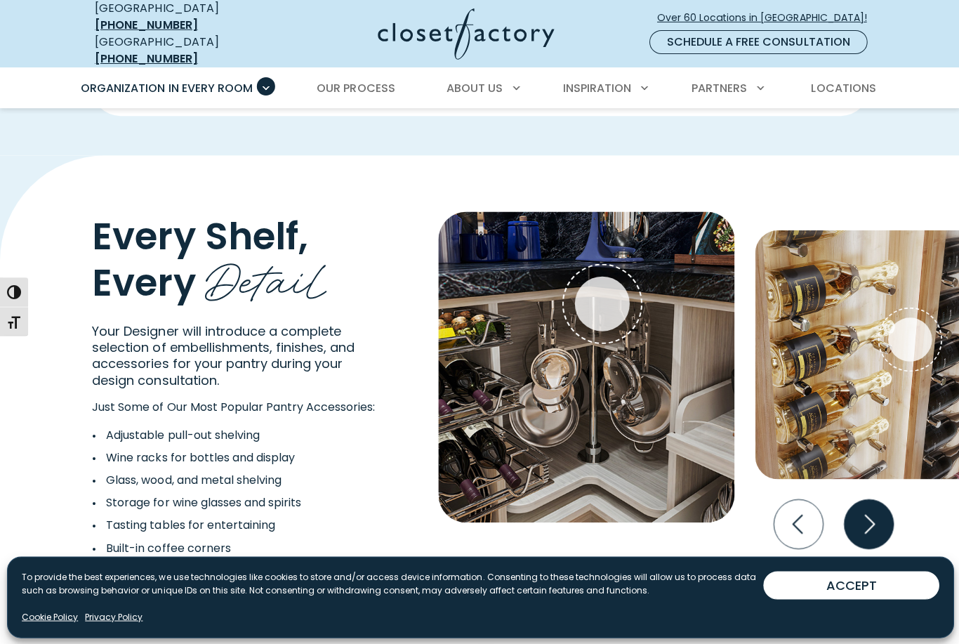
click at [867, 506] on icon "Next slide" at bounding box center [866, 522] width 49 height 49
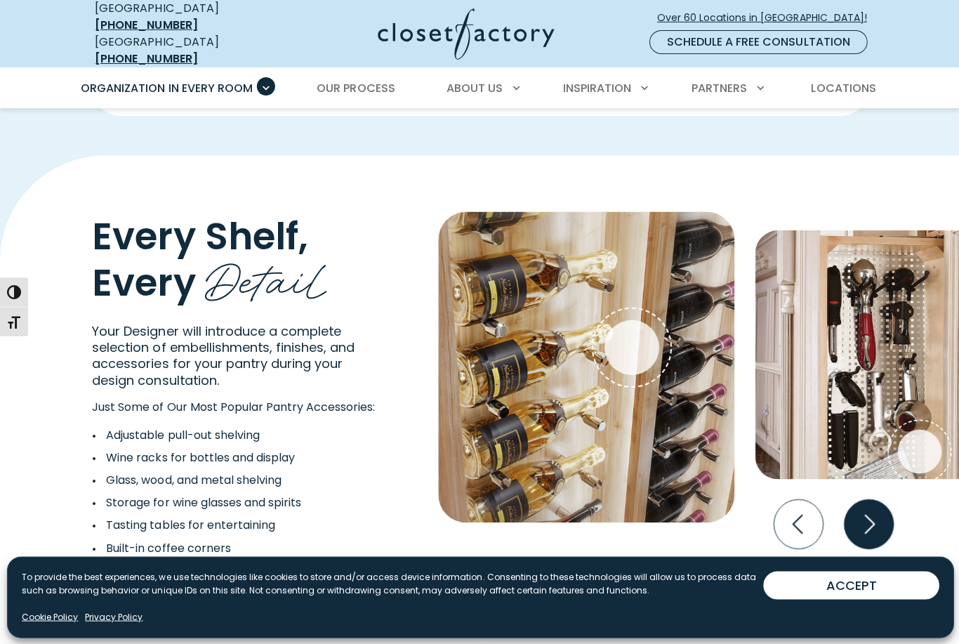
scroll to position [2483, 0]
click at [872, 513] on icon "Next slide" at bounding box center [866, 522] width 49 height 49
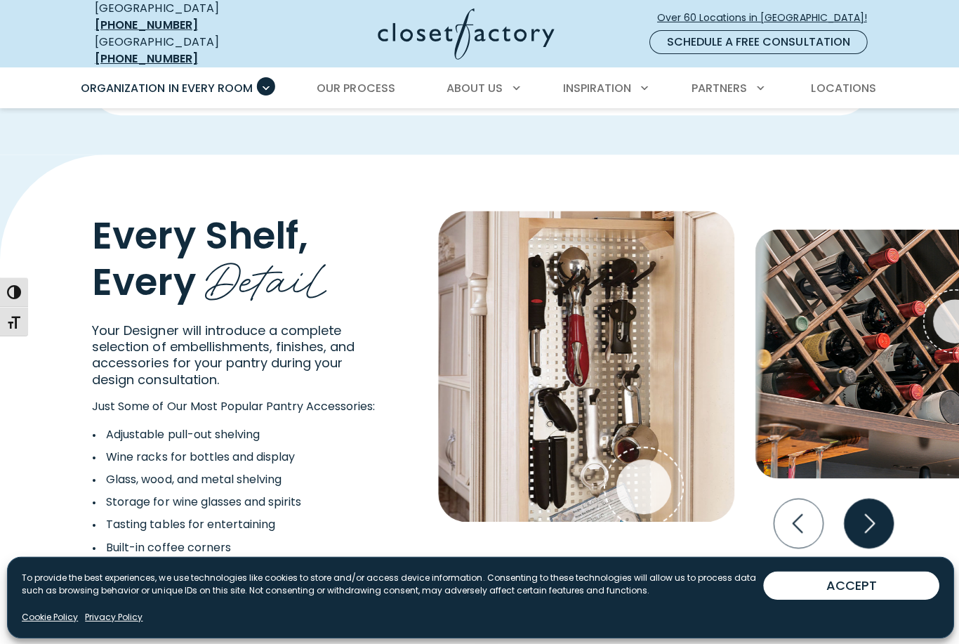
click at [874, 510] on icon "Next slide" at bounding box center [866, 522] width 49 height 49
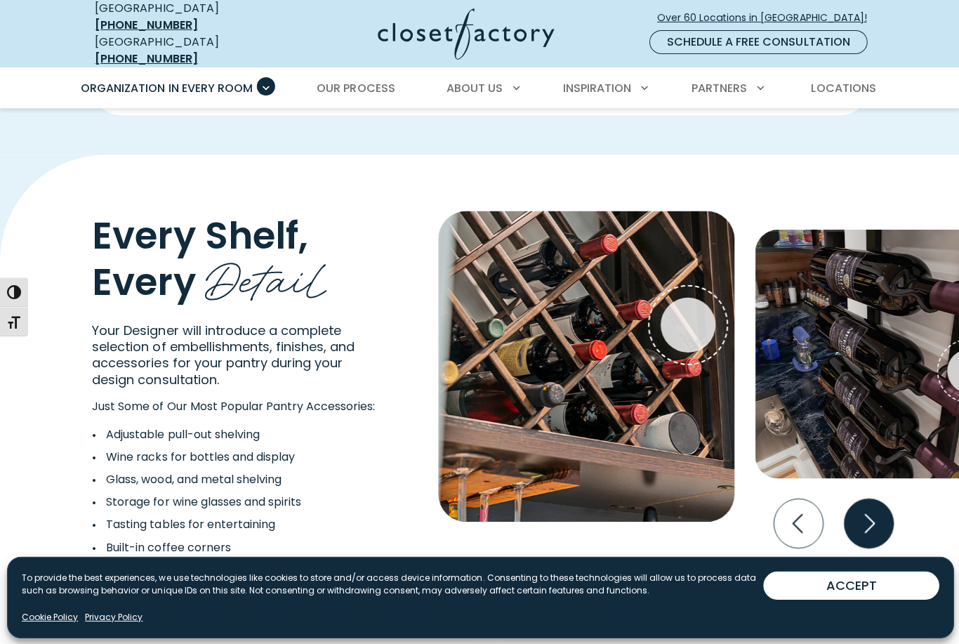
click at [874, 510] on icon "Next slide" at bounding box center [866, 522] width 49 height 49
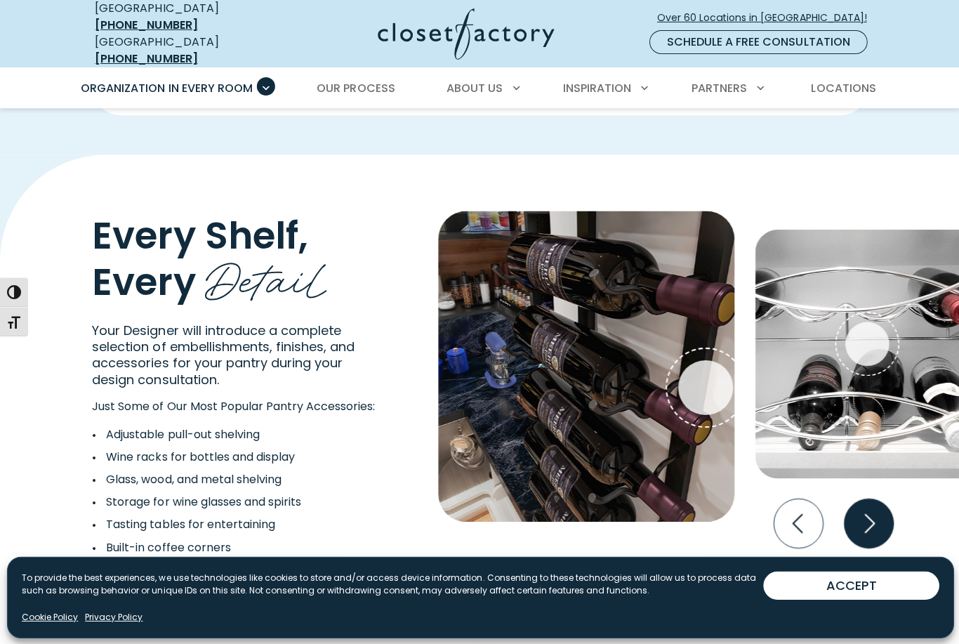
click at [878, 506] on icon "Next slide" at bounding box center [866, 522] width 49 height 49
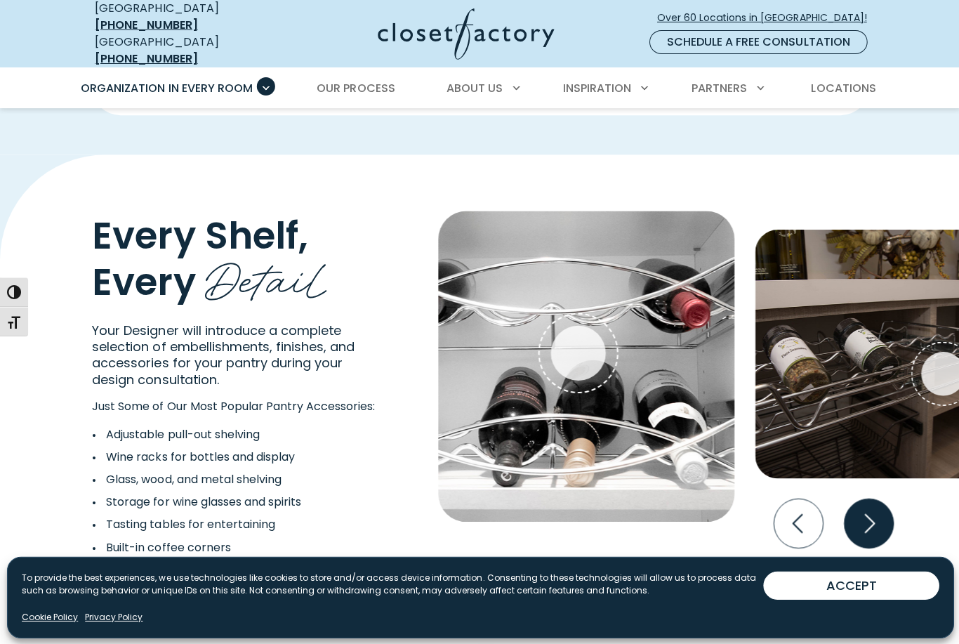
click at [884, 503] on icon "Next slide" at bounding box center [866, 522] width 49 height 49
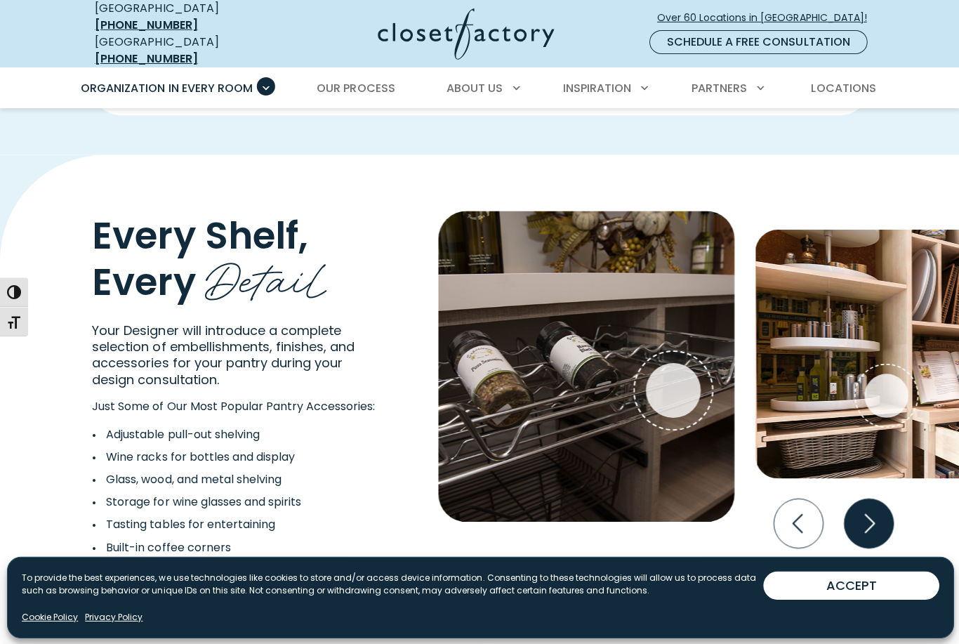
click at [884, 498] on icon "Next slide" at bounding box center [866, 522] width 49 height 49
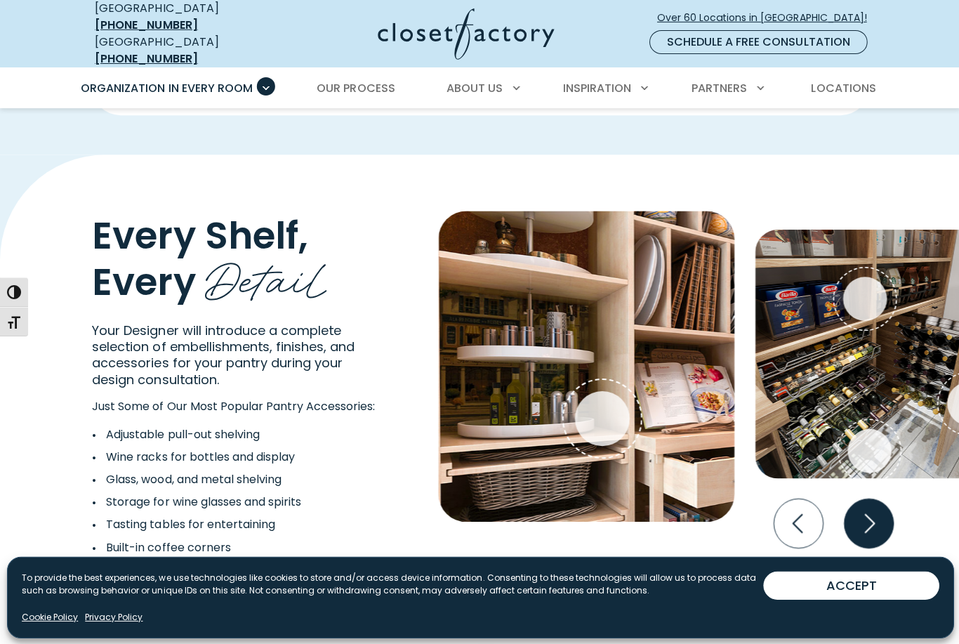
click at [878, 503] on icon "Next slide" at bounding box center [866, 522] width 49 height 49
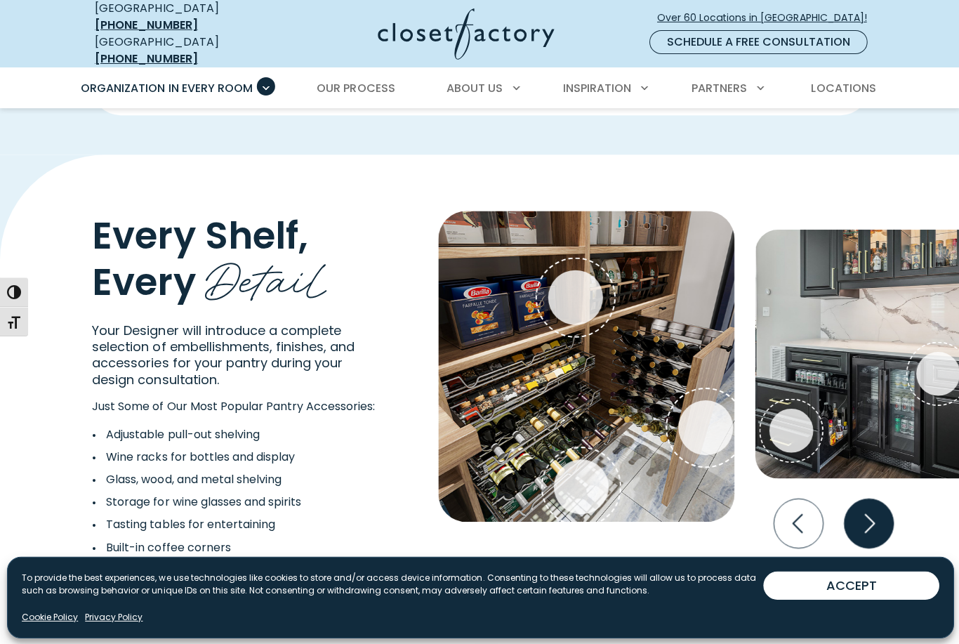
click at [878, 506] on icon "Next slide" at bounding box center [866, 522] width 49 height 49
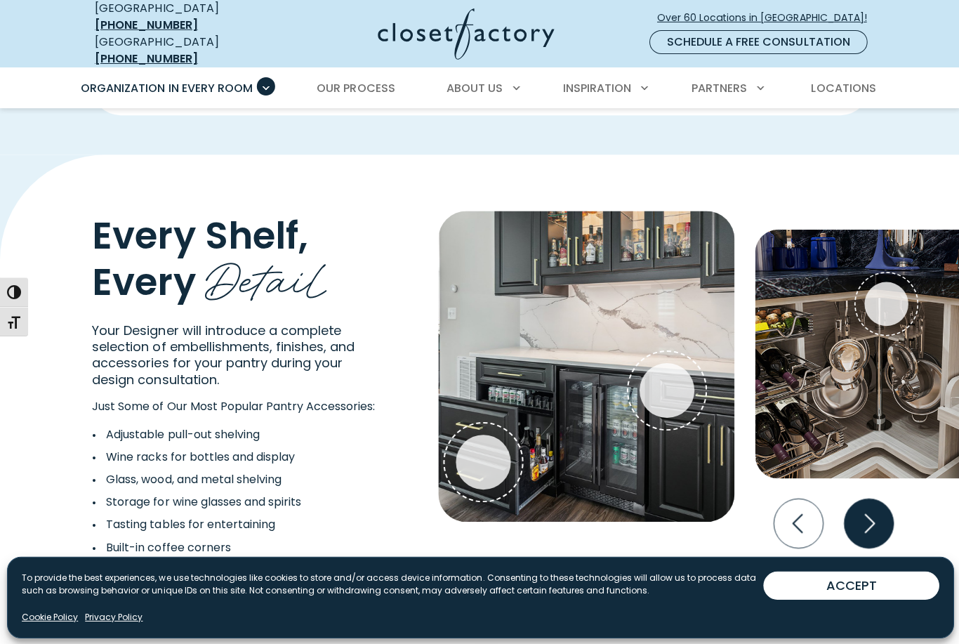
click at [880, 508] on icon "Next slide" at bounding box center [866, 522] width 49 height 49
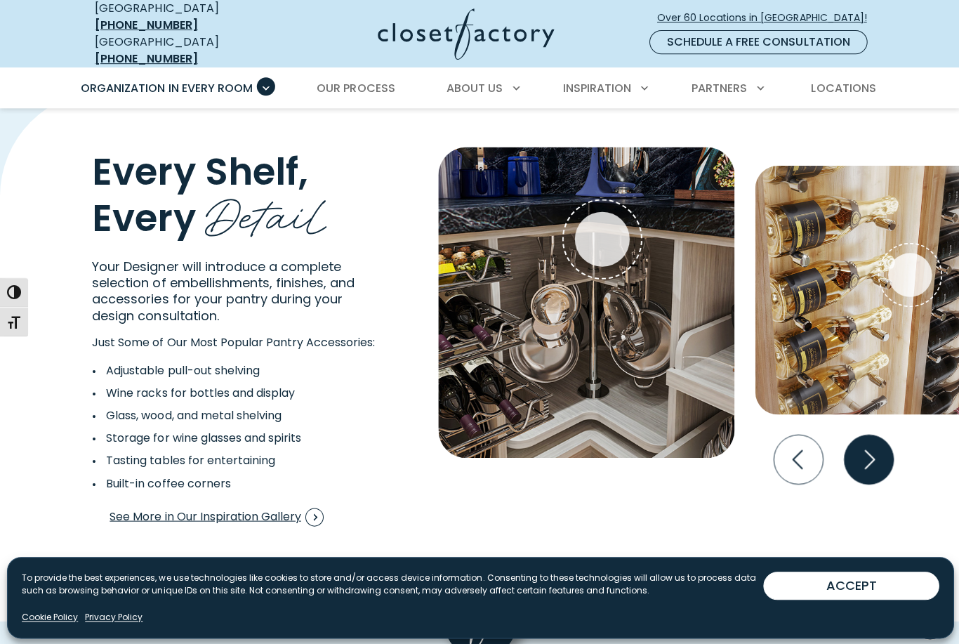
scroll to position [2511, 0]
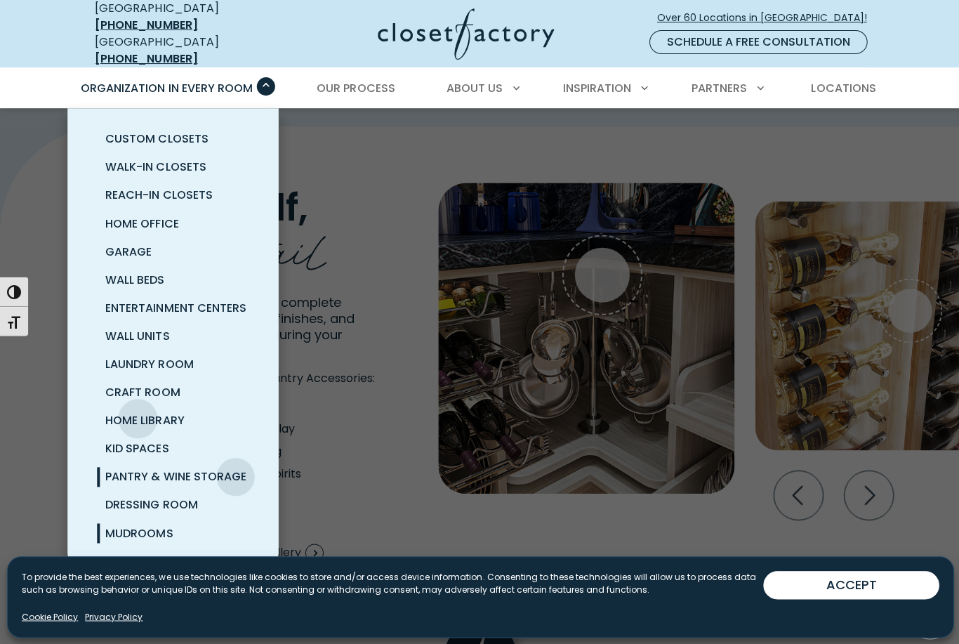
click at [135, 524] on span "Mudrooms" at bounding box center [138, 532] width 67 height 16
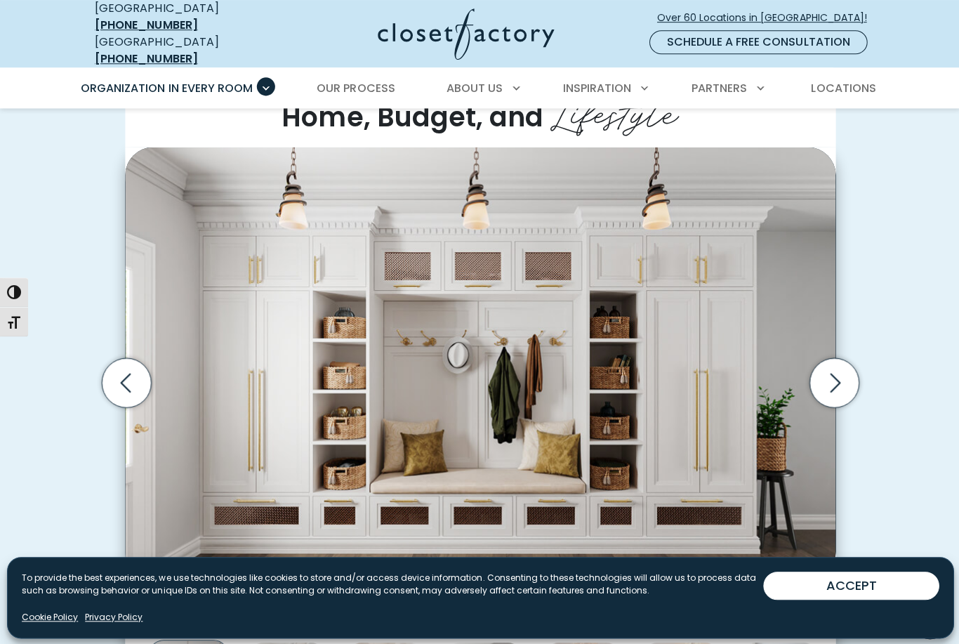
scroll to position [345, 0]
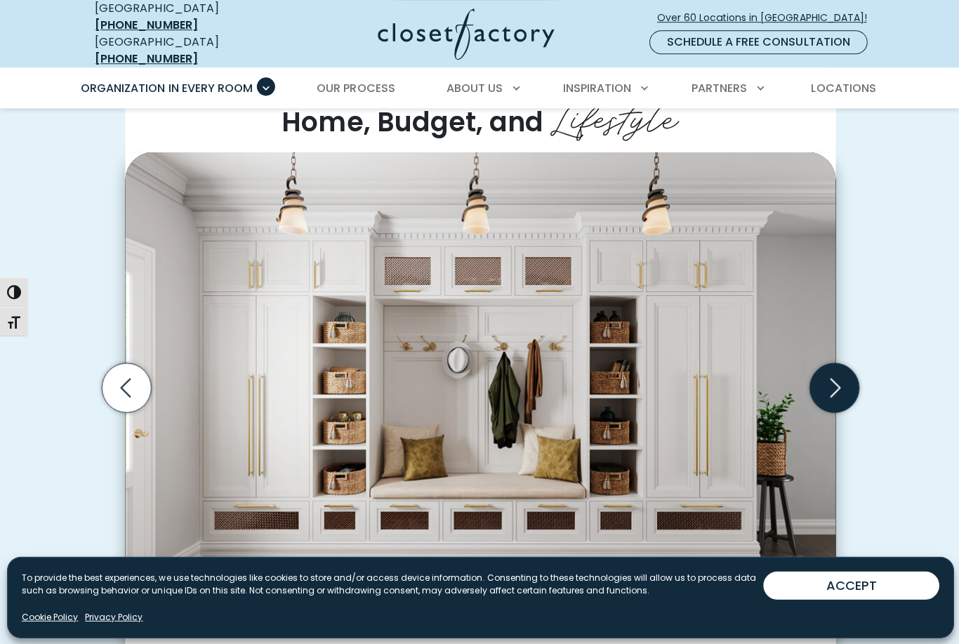
click at [837, 378] on icon "Next slide" at bounding box center [832, 386] width 49 height 49
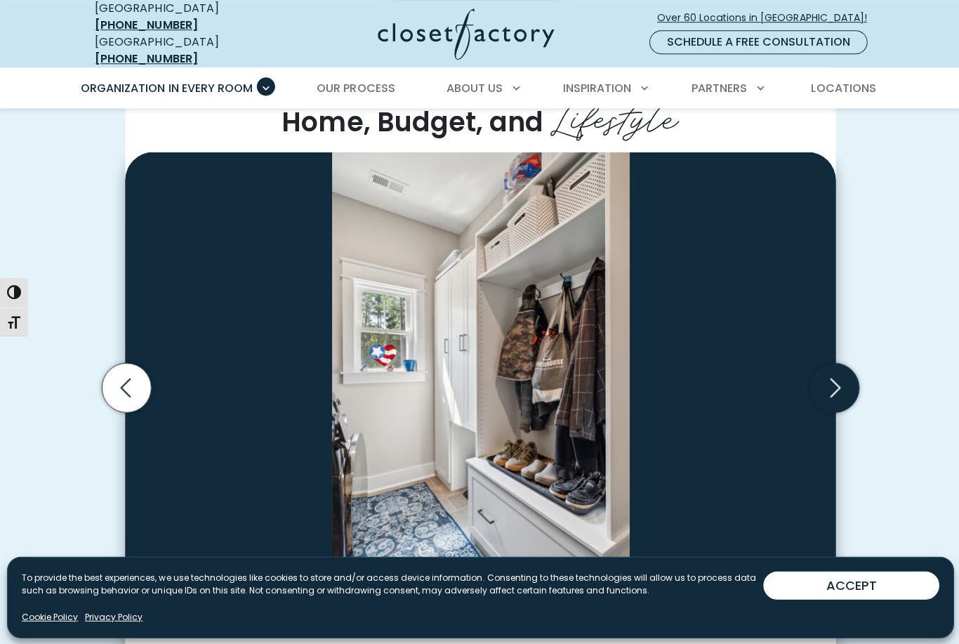
click at [842, 377] on icon "Next slide" at bounding box center [832, 386] width 49 height 49
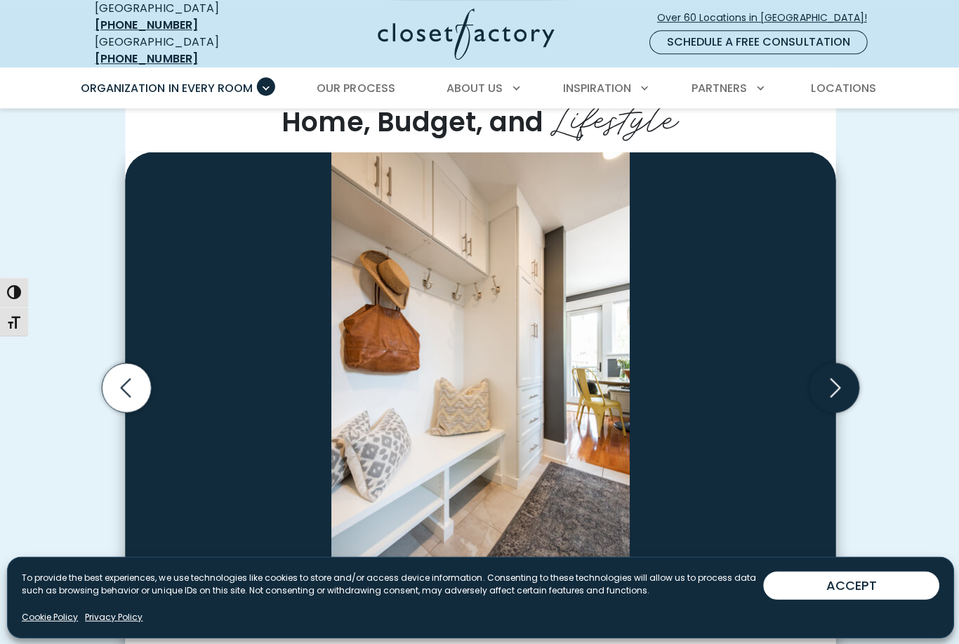
click at [845, 378] on icon "Next slide" at bounding box center [832, 386] width 49 height 49
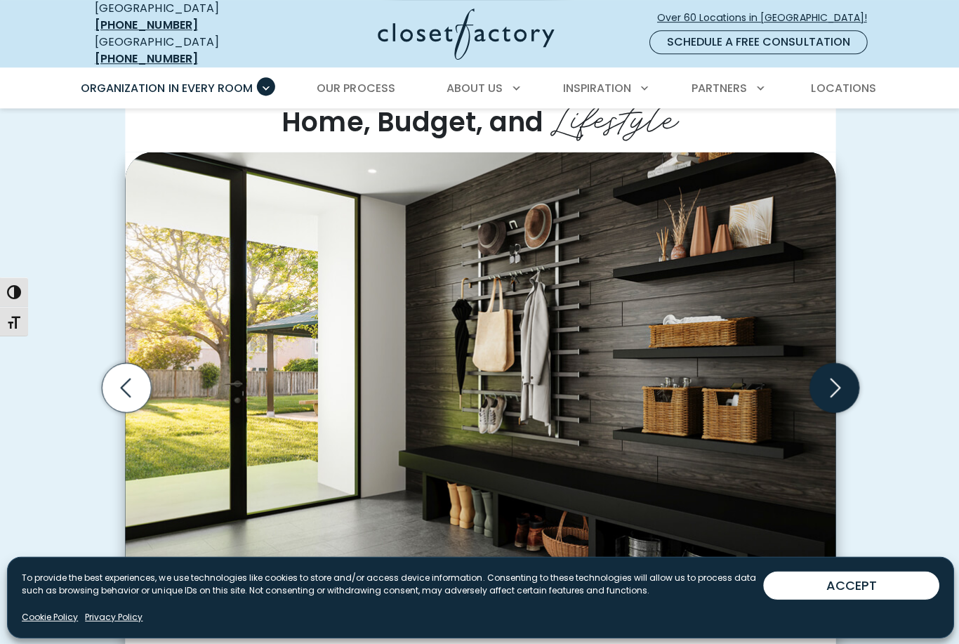
click at [849, 369] on icon "Next slide" at bounding box center [832, 386] width 49 height 49
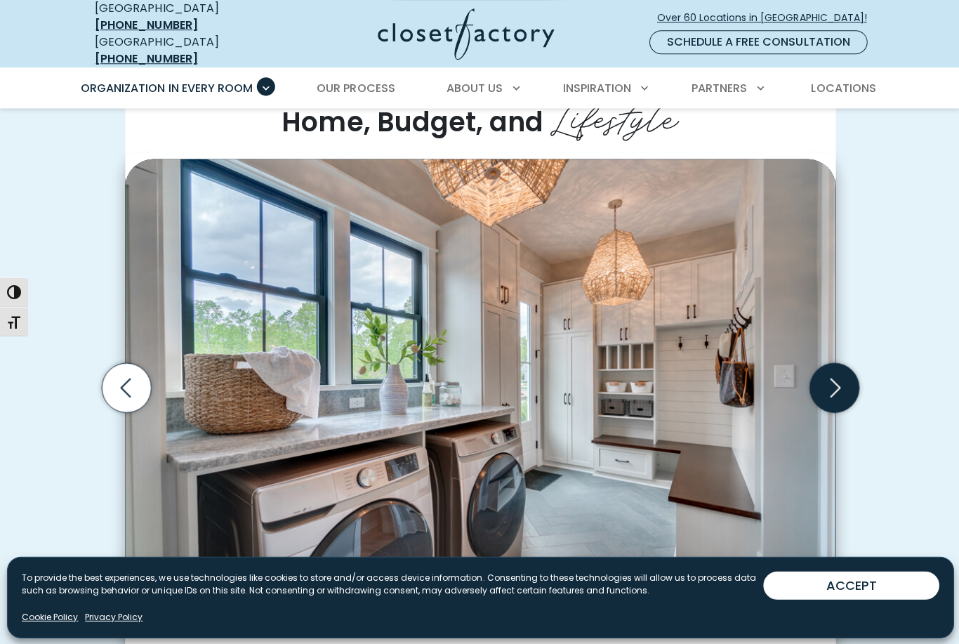
click at [842, 362] on icon "Next slide" at bounding box center [832, 386] width 49 height 49
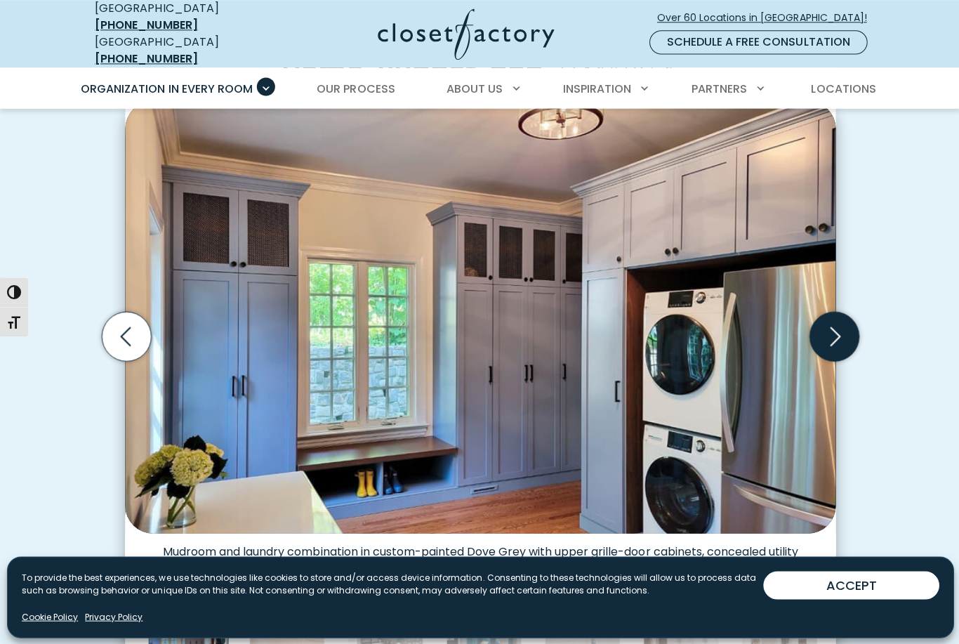
click at [850, 322] on icon "Next slide" at bounding box center [832, 335] width 49 height 49
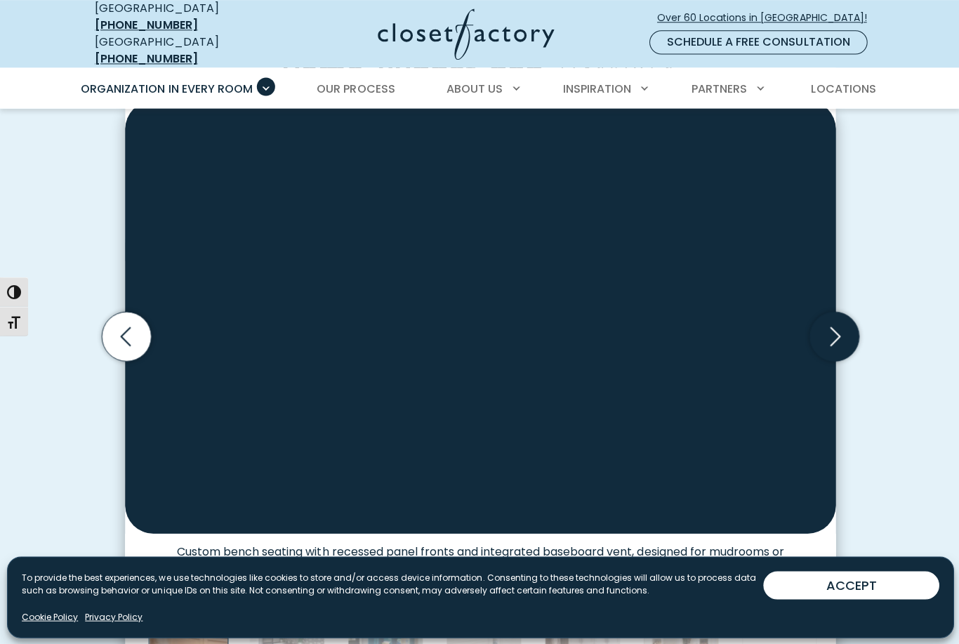
scroll to position [397, 0]
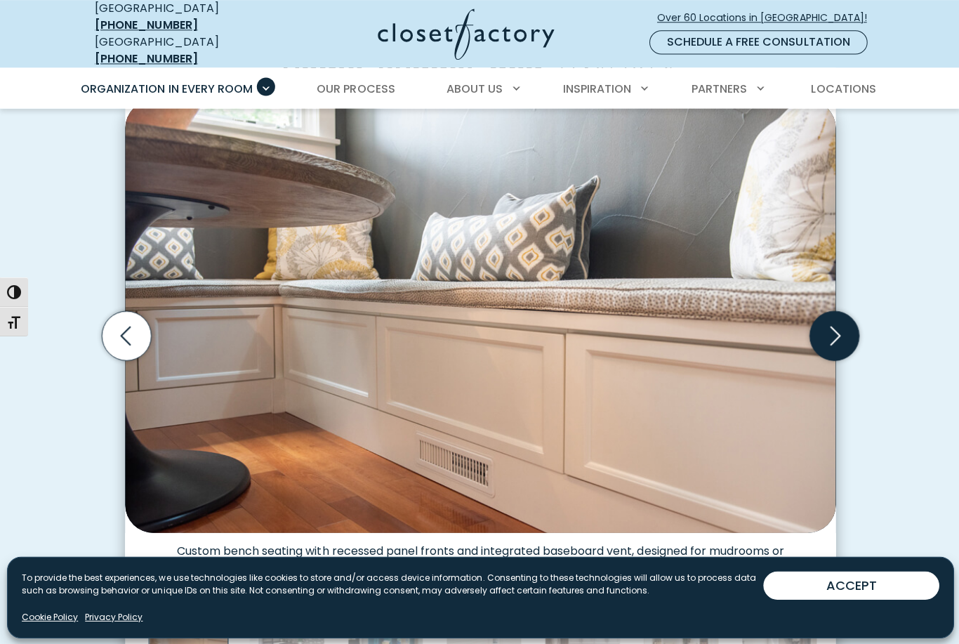
click at [841, 312] on icon "Next slide" at bounding box center [832, 334] width 49 height 49
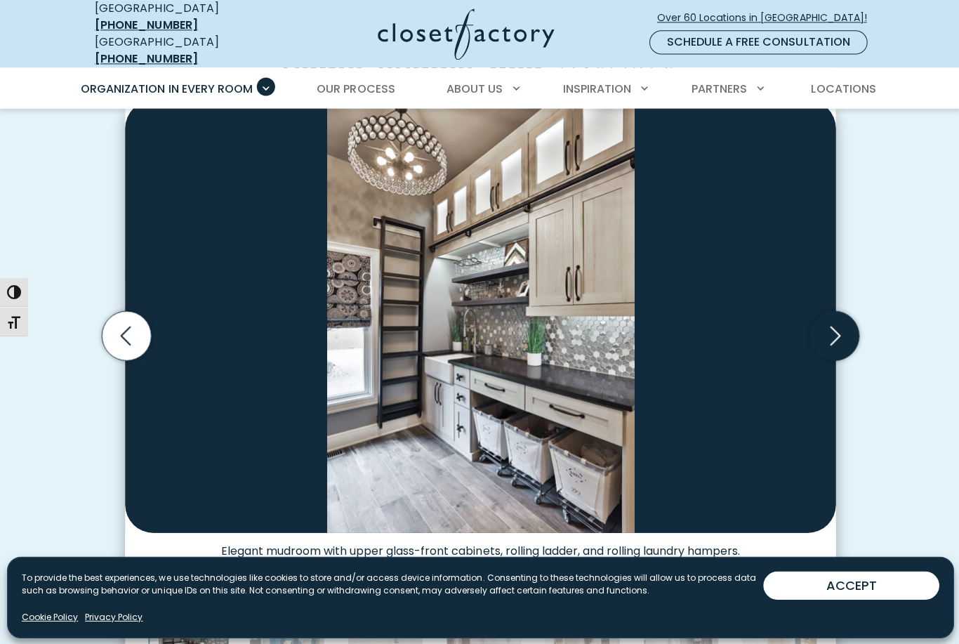
click at [845, 310] on icon "Next slide" at bounding box center [832, 334] width 49 height 49
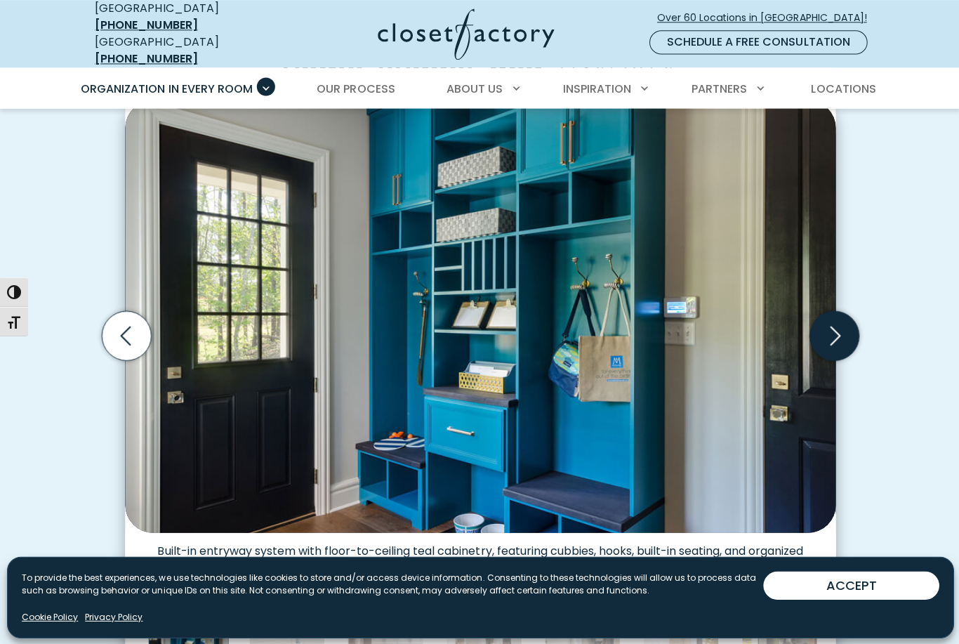
click at [839, 314] on icon "Next slide" at bounding box center [832, 334] width 49 height 49
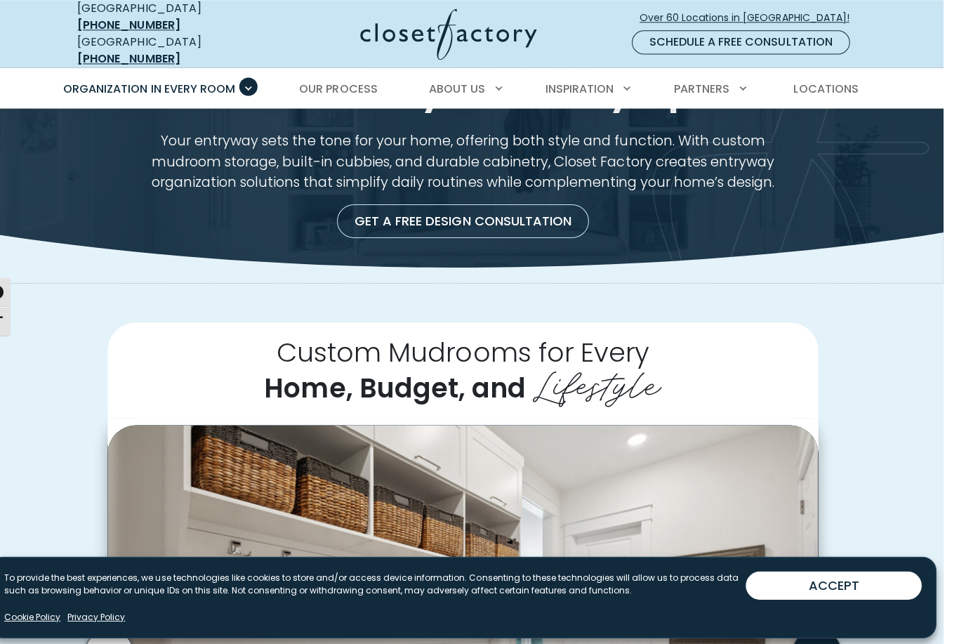
scroll to position [0, 0]
